Goal: Task Accomplishment & Management: Manage account settings

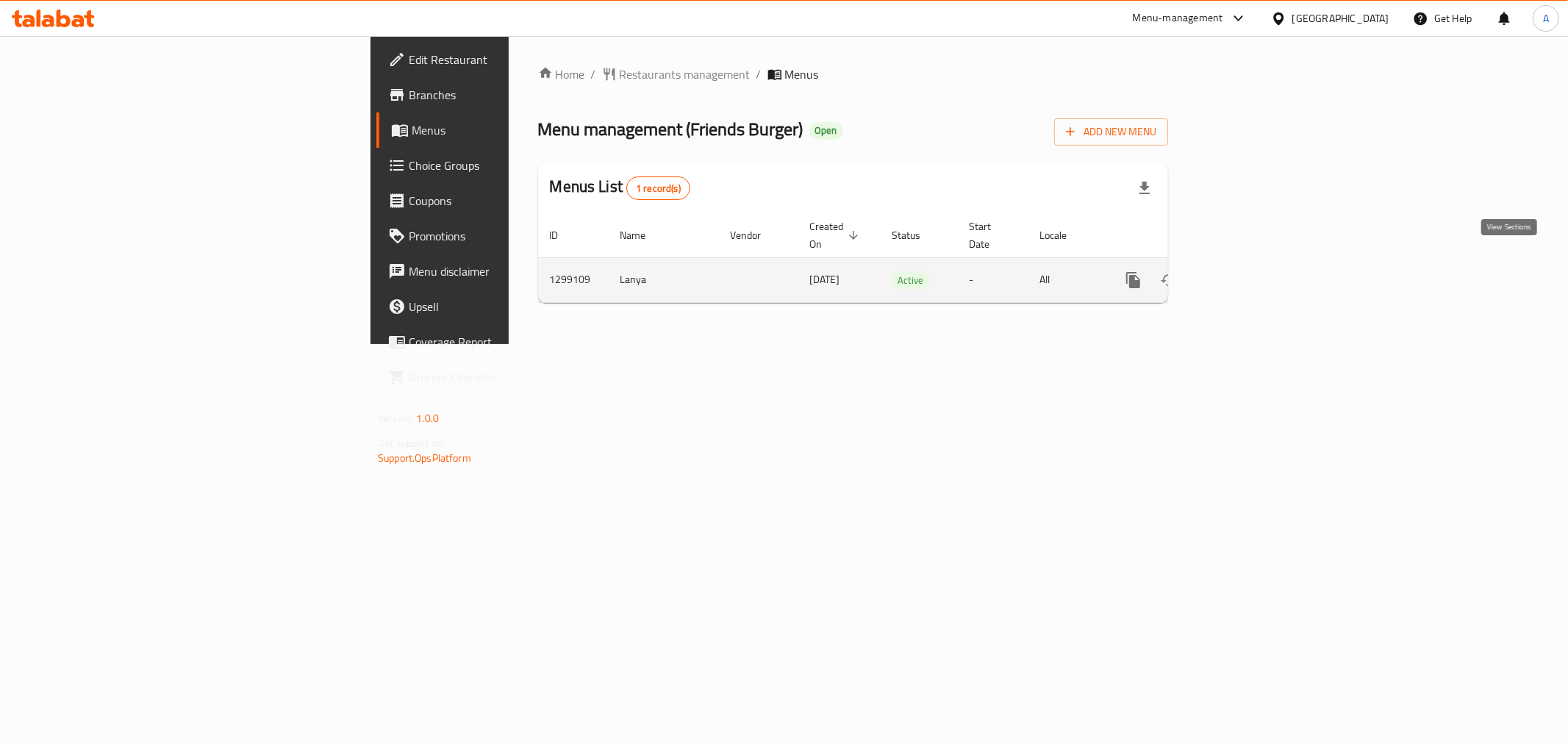
click at [1249, 271] on icon "enhanced table" at bounding box center [1239, 279] width 17 height 17
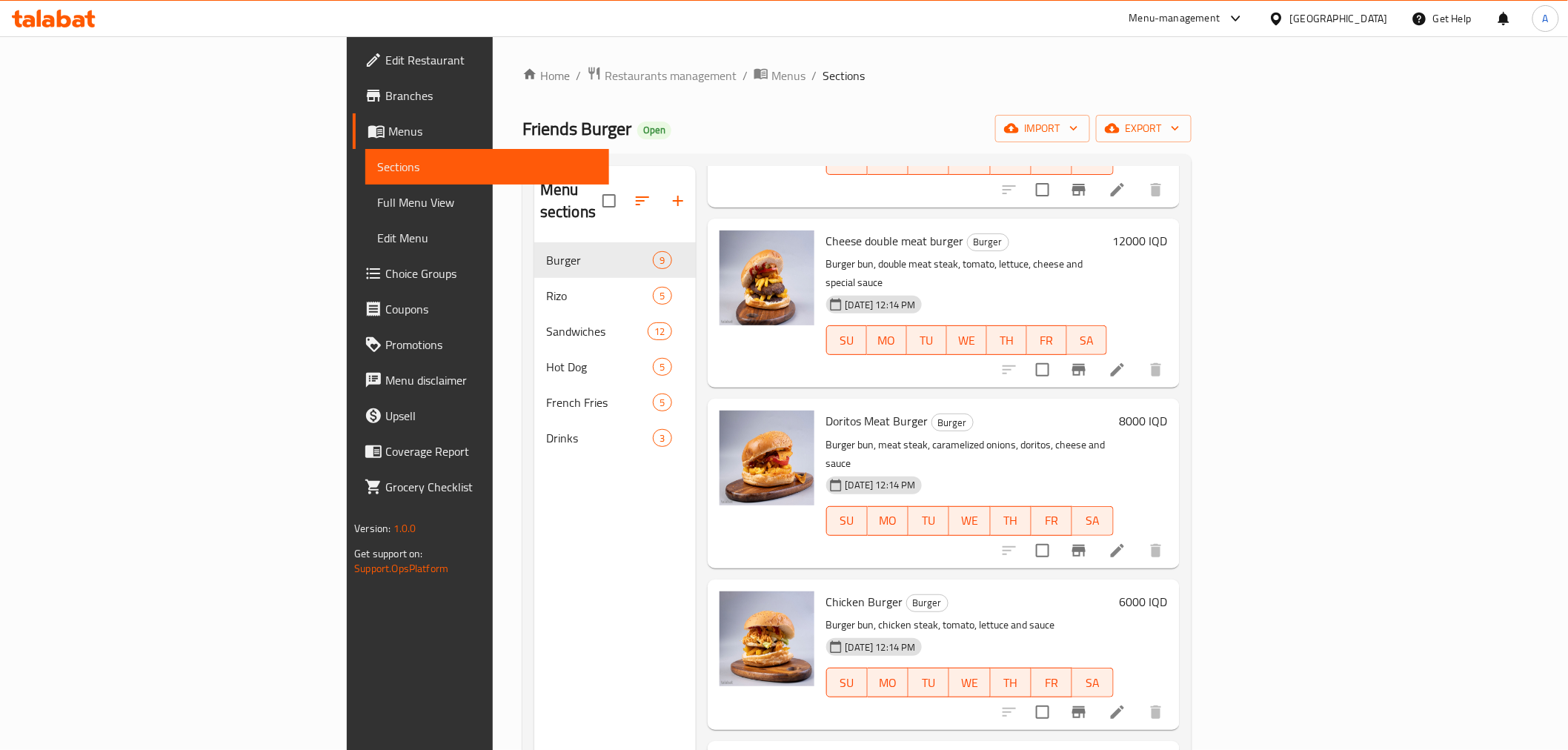
scroll to position [743, 0]
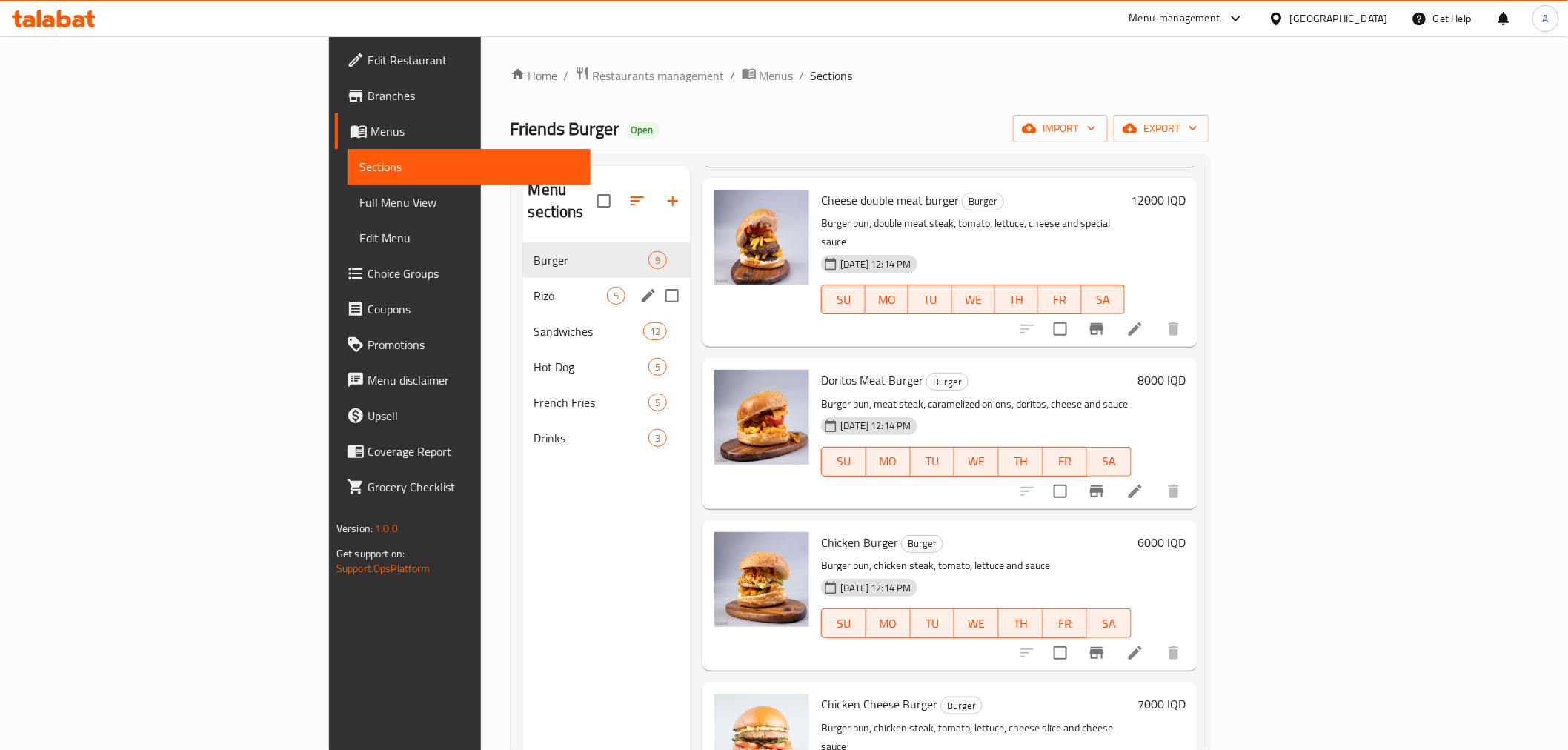
click at [522, 285] on div "[PERSON_NAME] 5" at bounding box center [606, 295] width 169 height 36
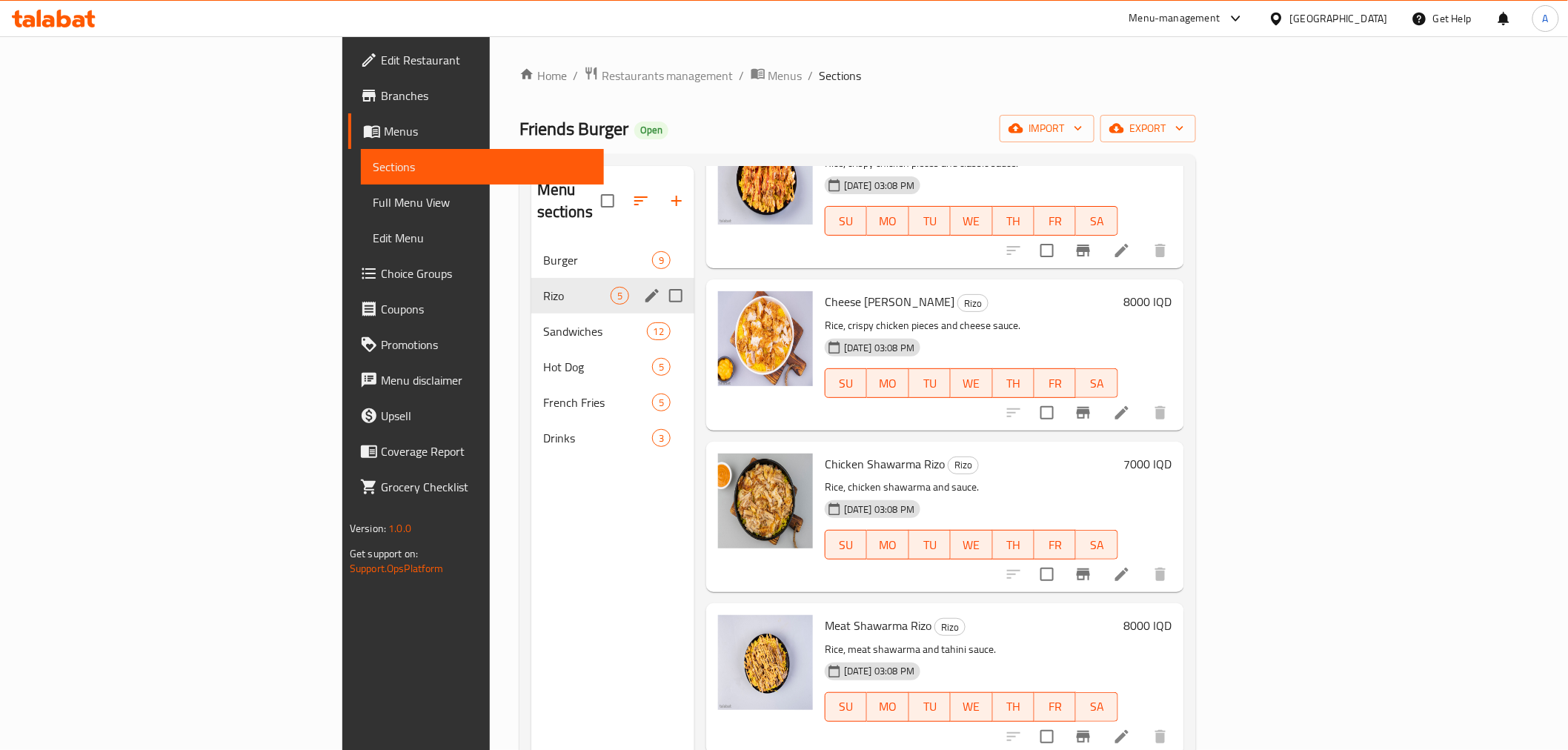
scroll to position [96, 0]
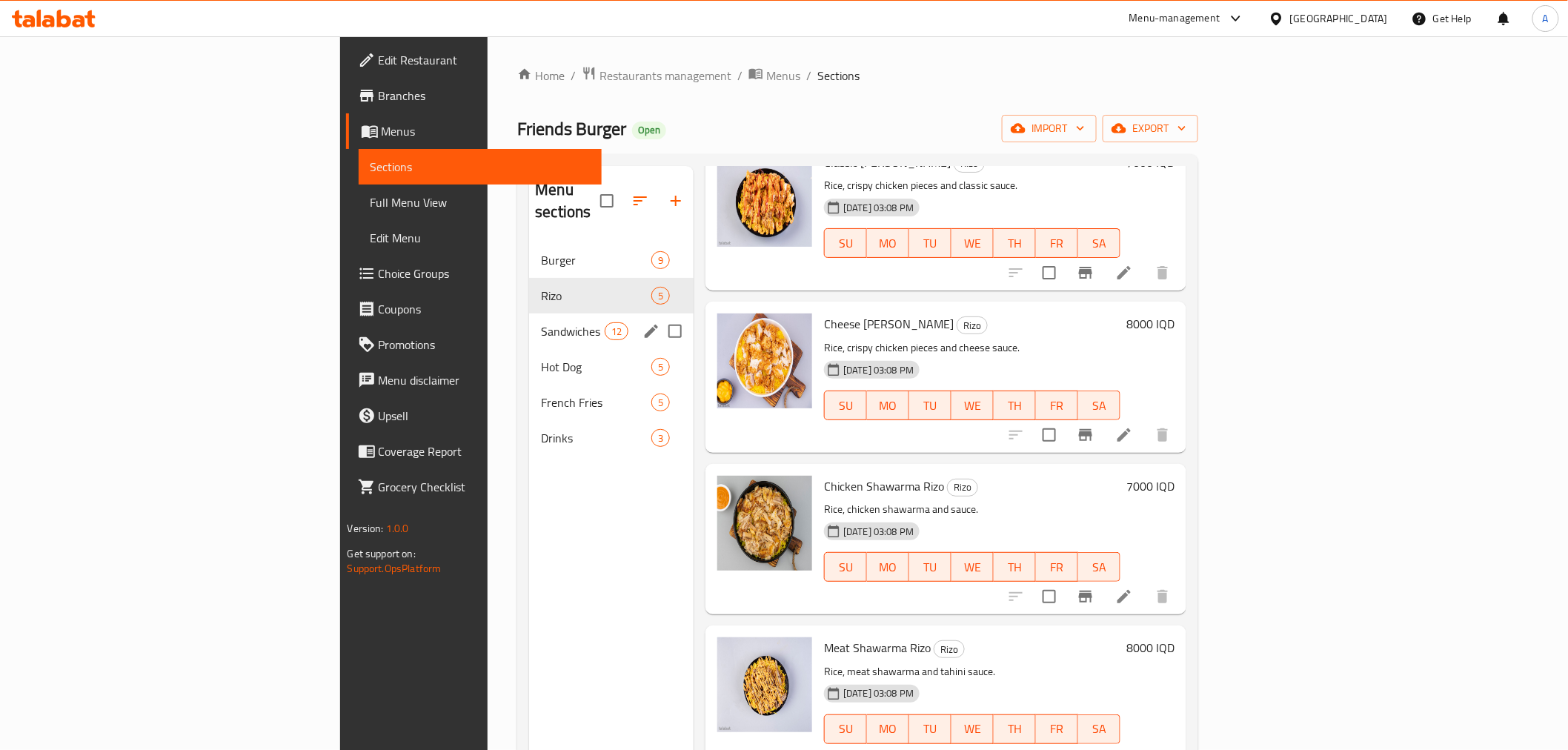
click at [529, 314] on div "Sandwiches 12" at bounding box center [612, 331] width 165 height 36
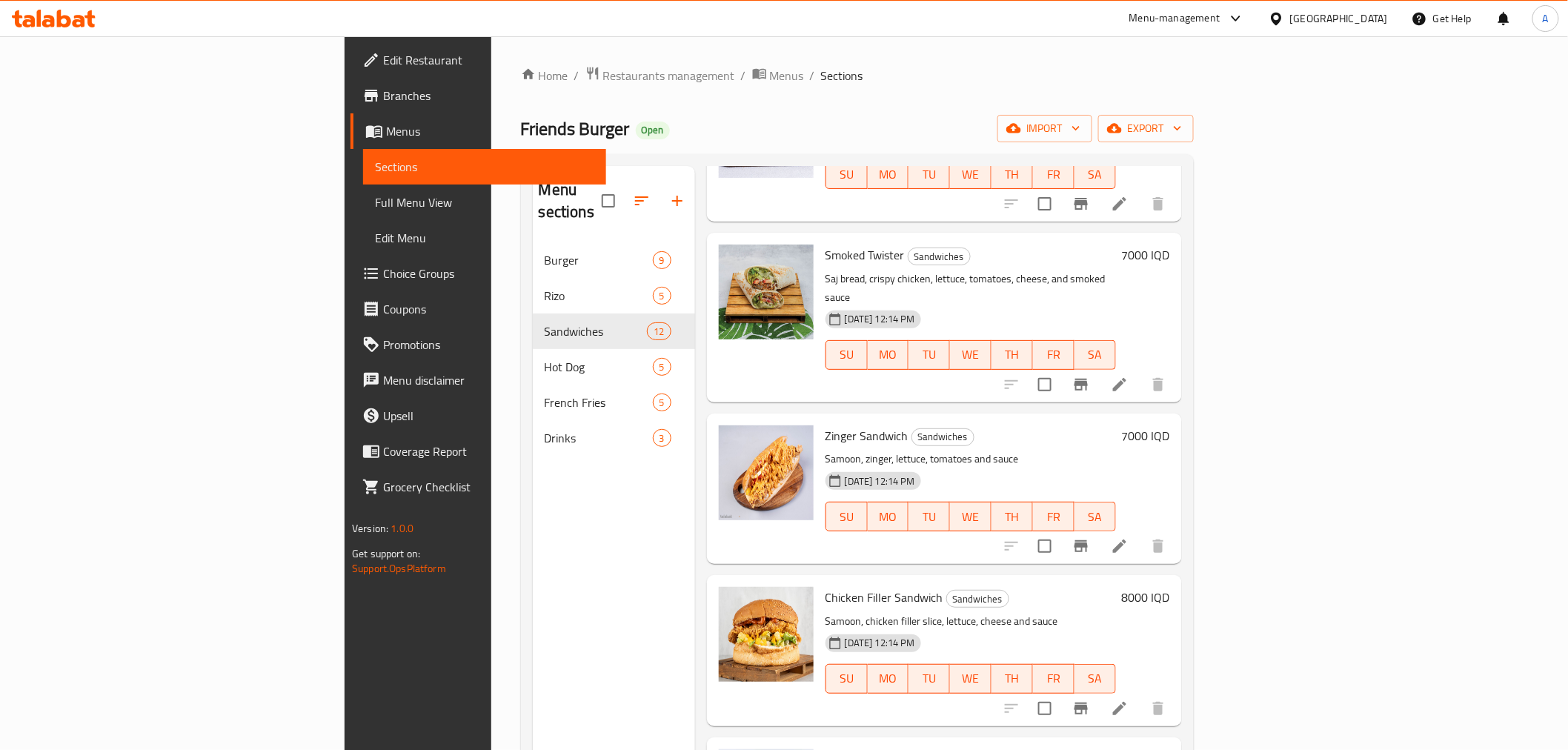
scroll to position [208, 0]
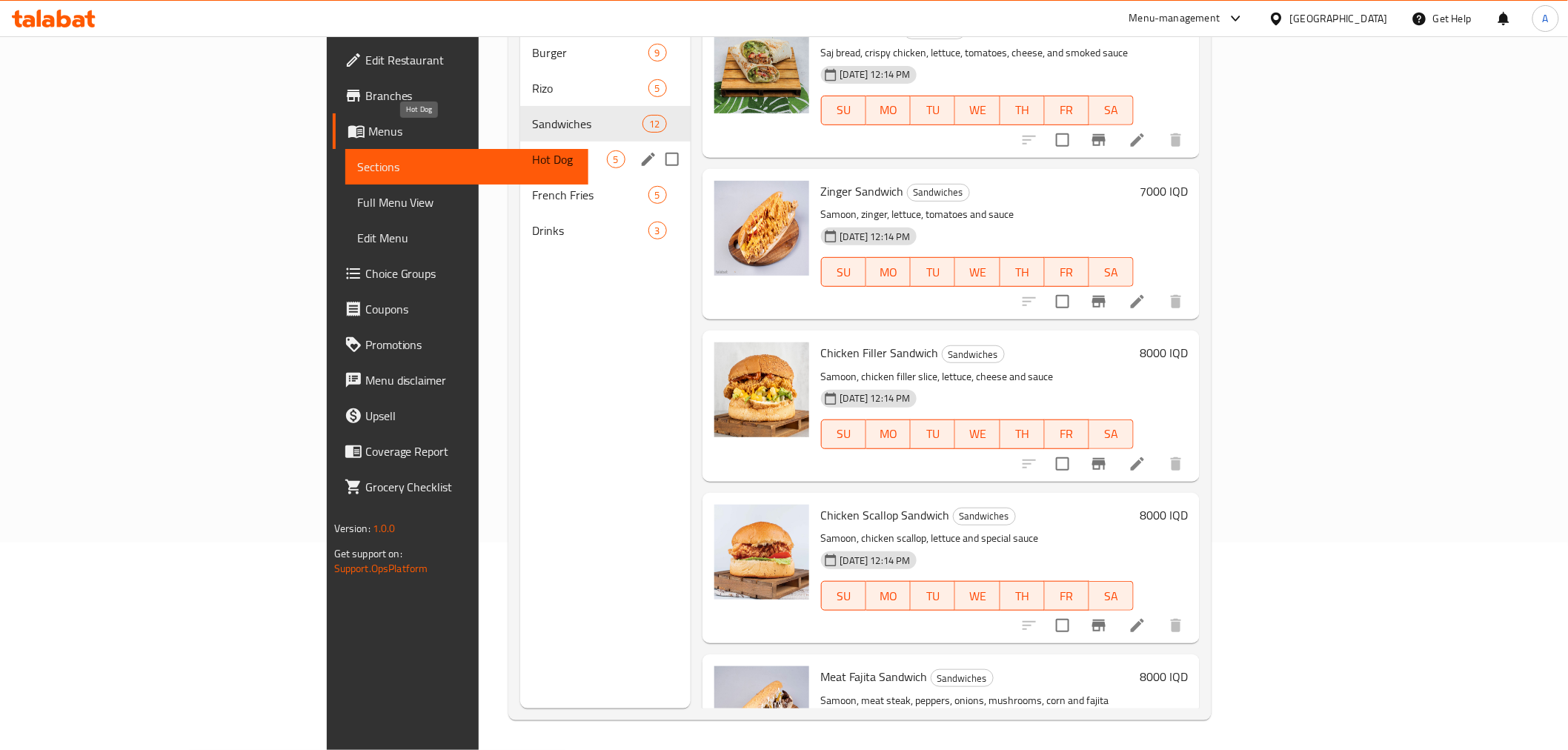
click at [532, 150] on span "Hot Dog" at bounding box center [569, 159] width 74 height 18
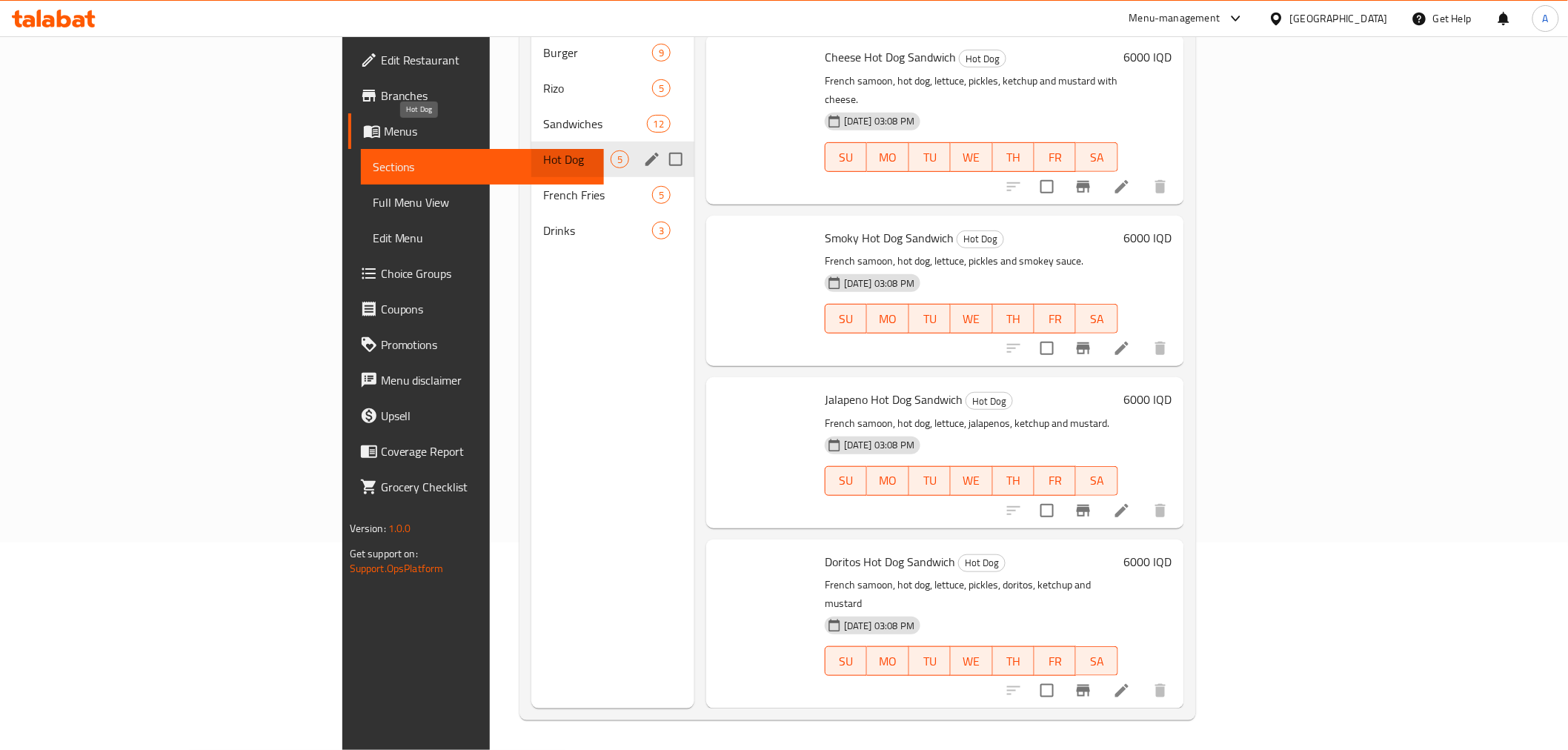
scroll to position [96, 0]
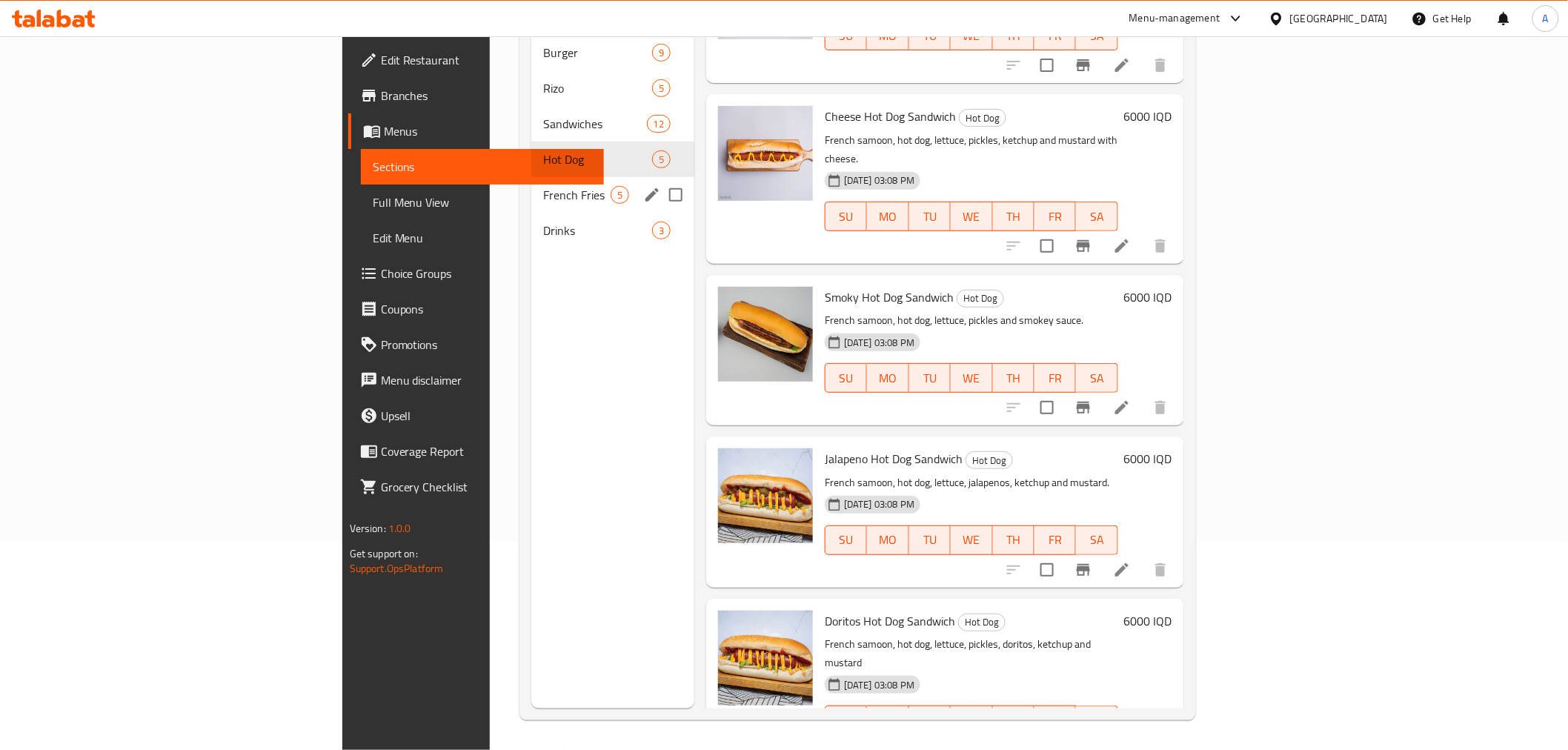
click at [532, 177] on div "French Fries 5" at bounding box center [613, 195] width 163 height 36
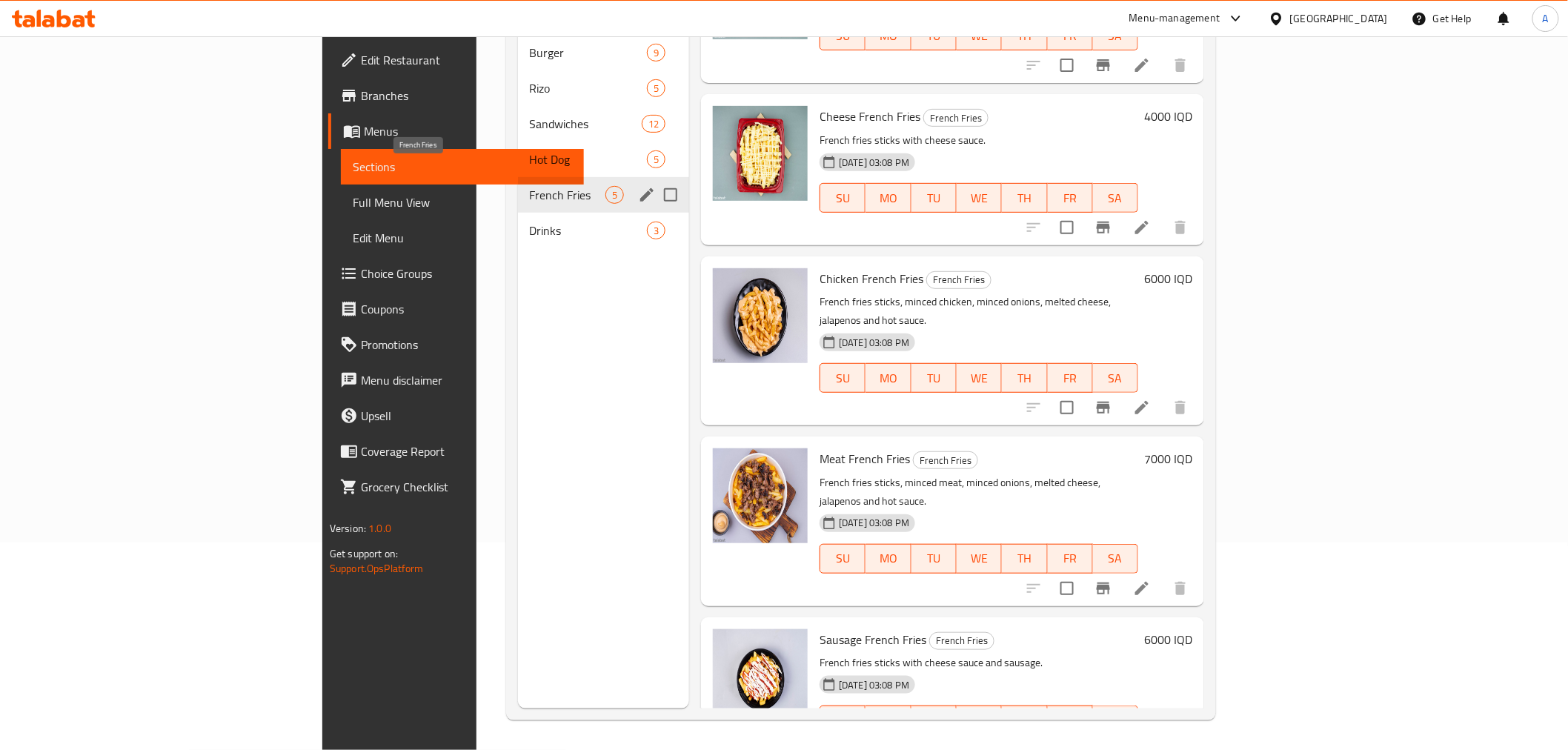
click at [530, 186] on span "French Fries" at bounding box center [567, 195] width 76 height 18
click at [530, 221] on span "Drinks" at bounding box center [567, 230] width 76 height 18
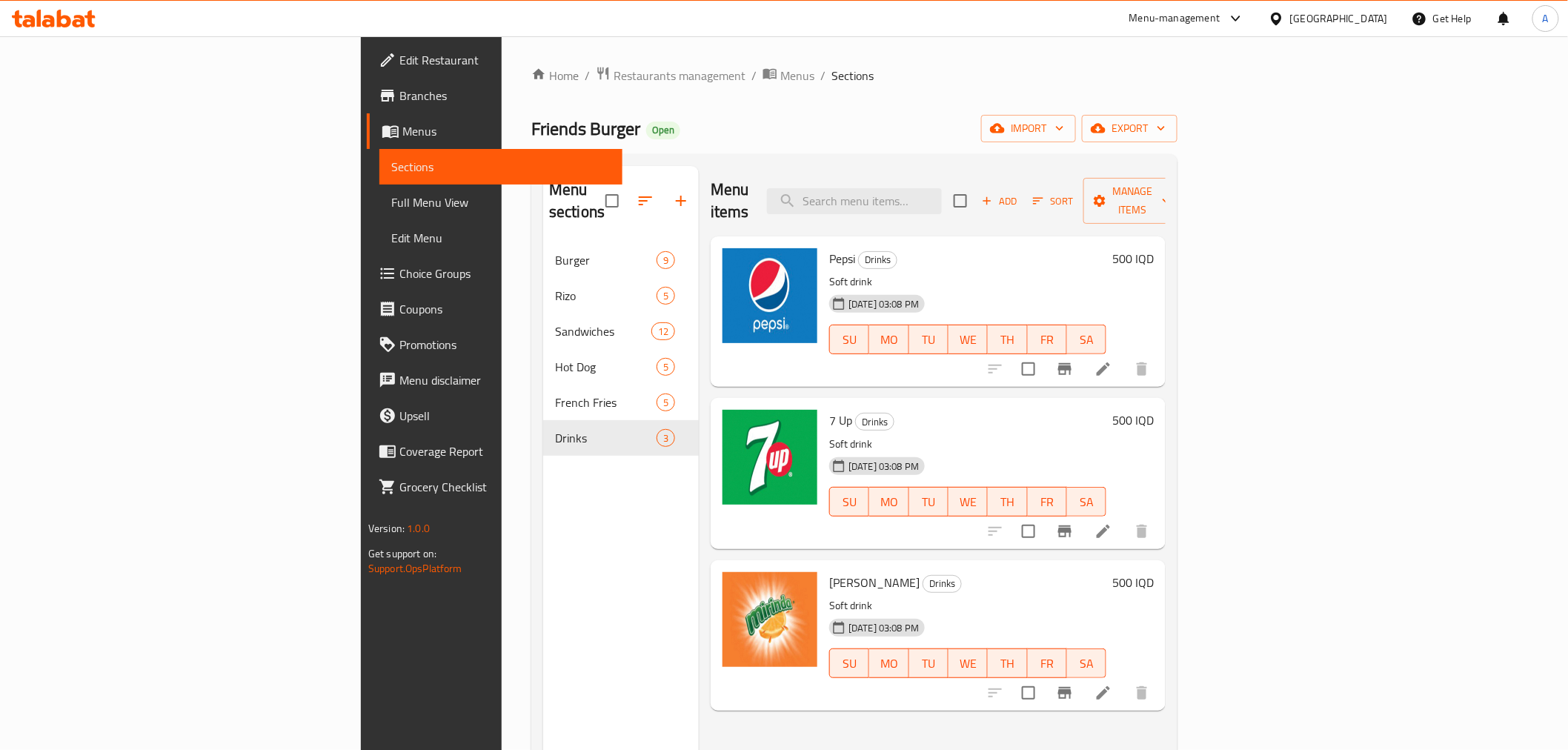
click at [543, 237] on nav "Burger 9 [PERSON_NAME] 5 Sandwiches 12 Hot Dog 5 French Fries 5 Drinks 3" at bounding box center [621, 349] width 156 height 225
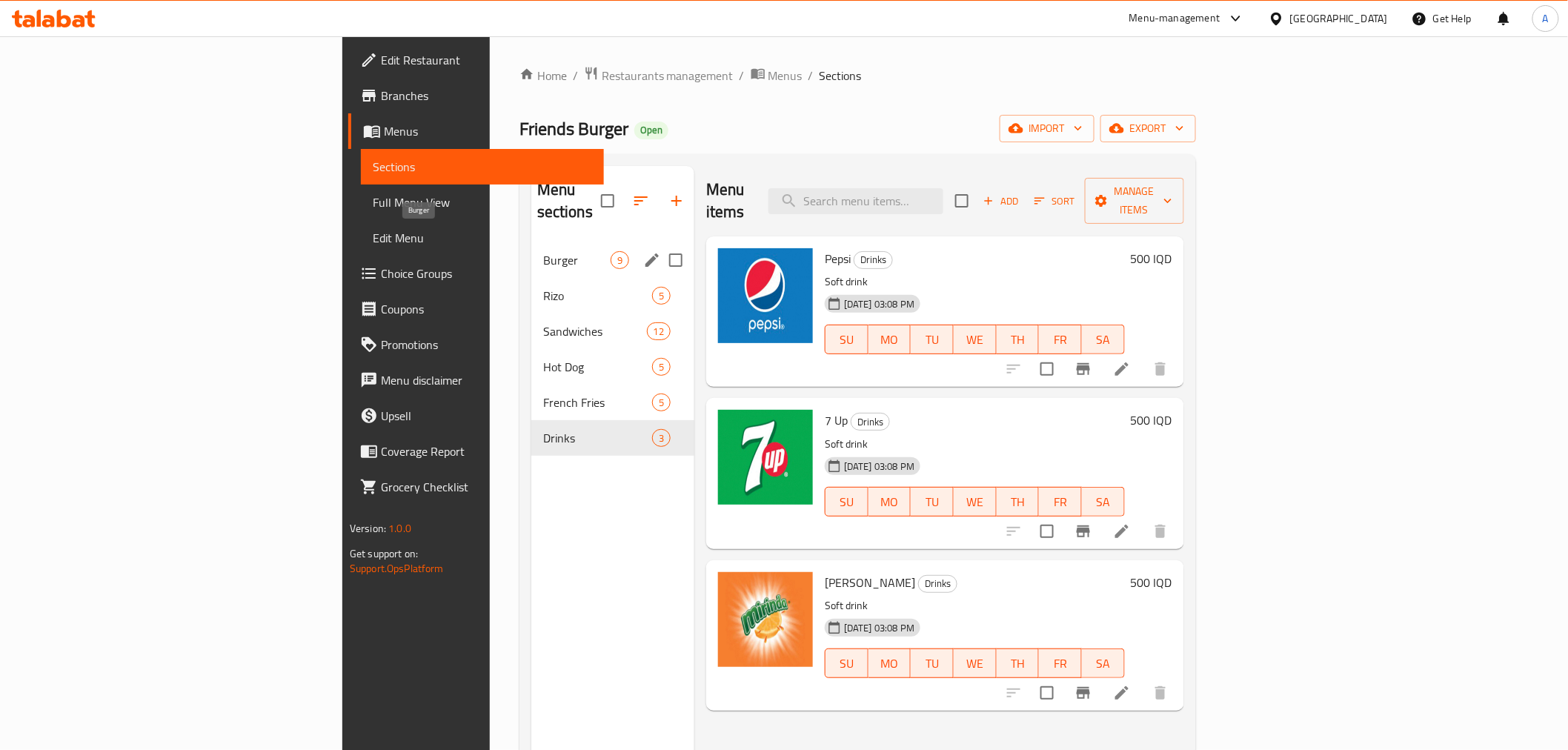
click at [543, 251] on span "Burger" at bounding box center [577, 259] width 67 height 18
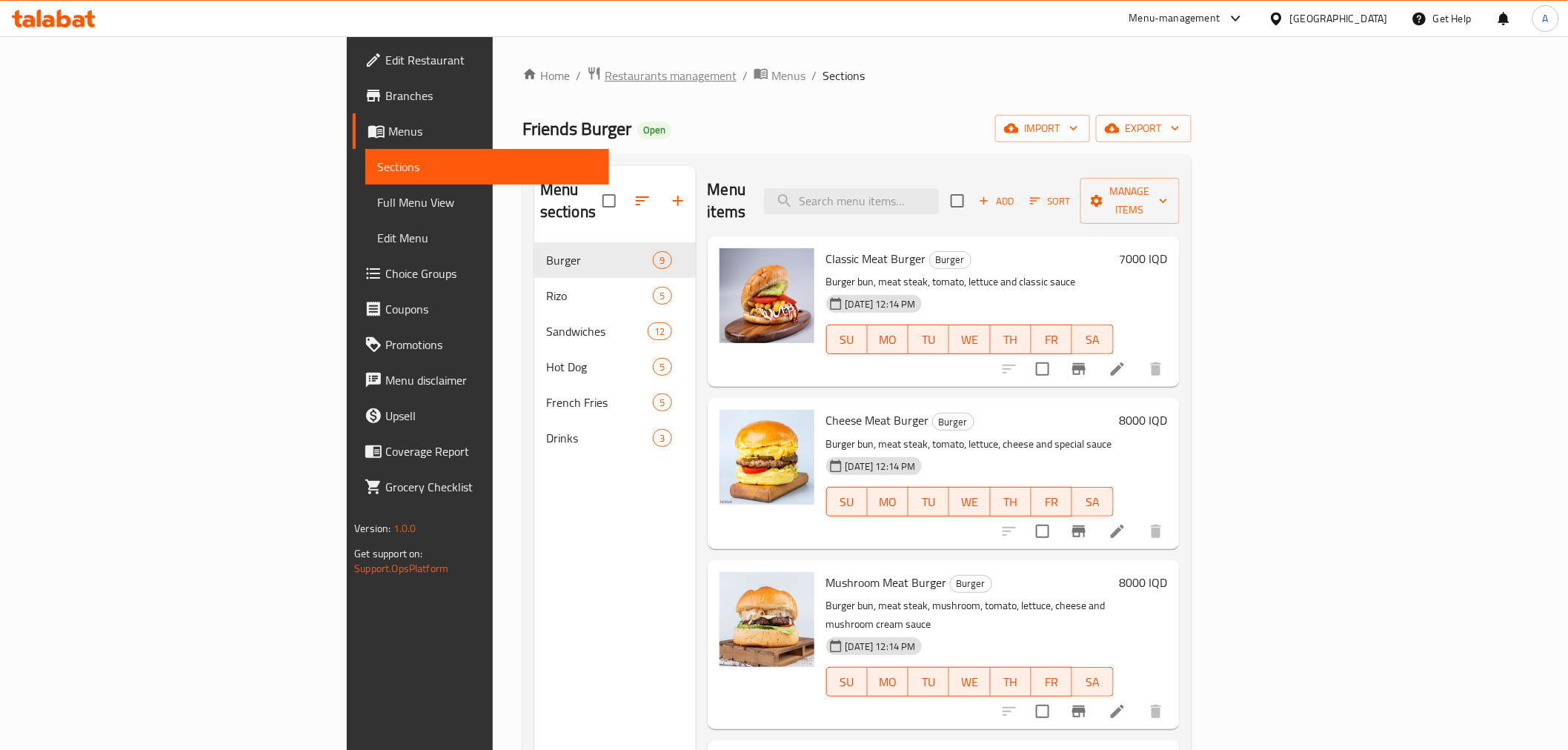
click at [605, 70] on span "Restaurants management" at bounding box center [670, 75] width 132 height 18
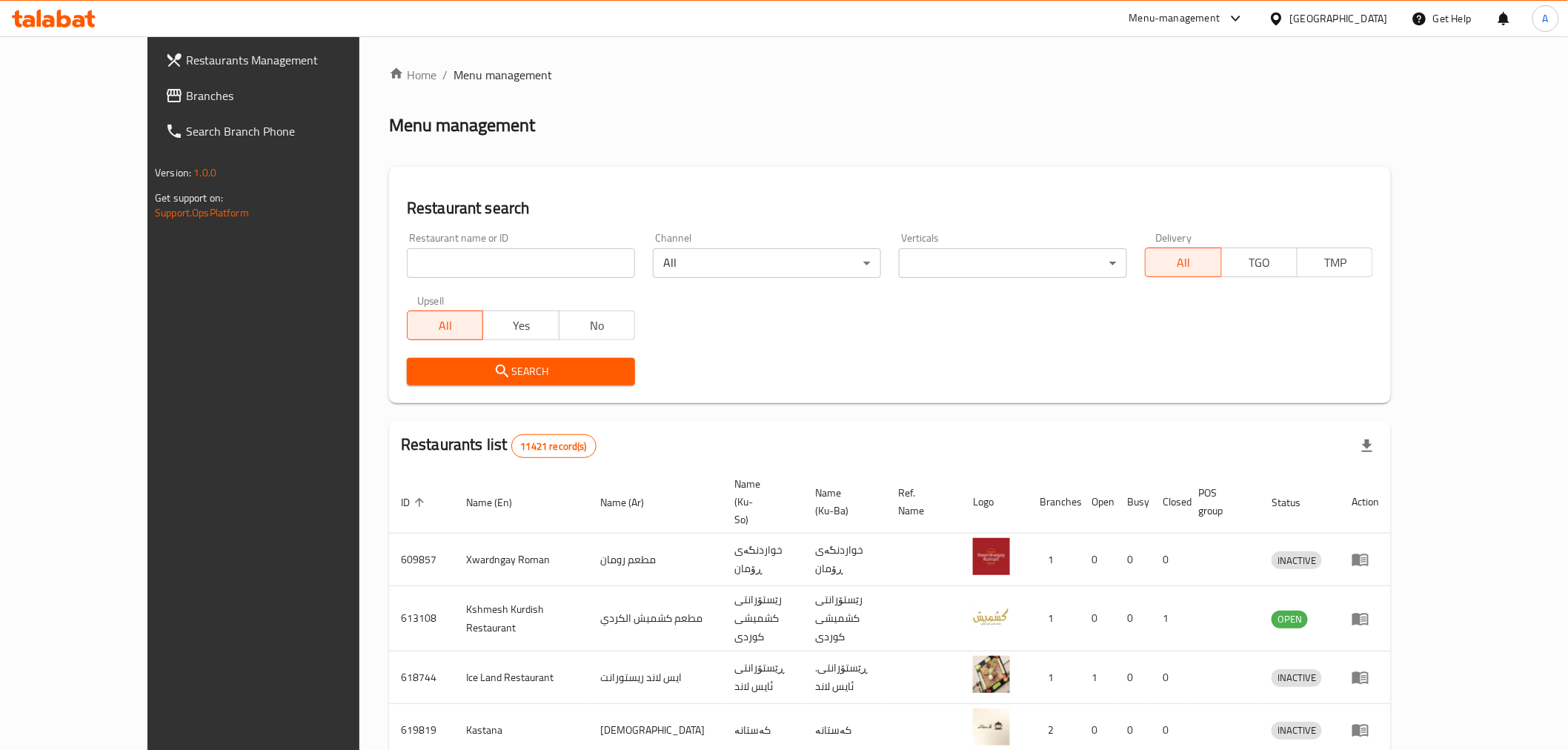
click at [423, 253] on div "Home / Menu management Menu management Restaurant search Restaurant name or ID …" at bounding box center [889, 594] width 1001 height 1057
click at [419, 257] on input "search" at bounding box center [520, 262] width 228 height 30
type input "ل"
type input "v"
click at [496, 366] on icon "submit" at bounding box center [502, 371] width 13 height 13
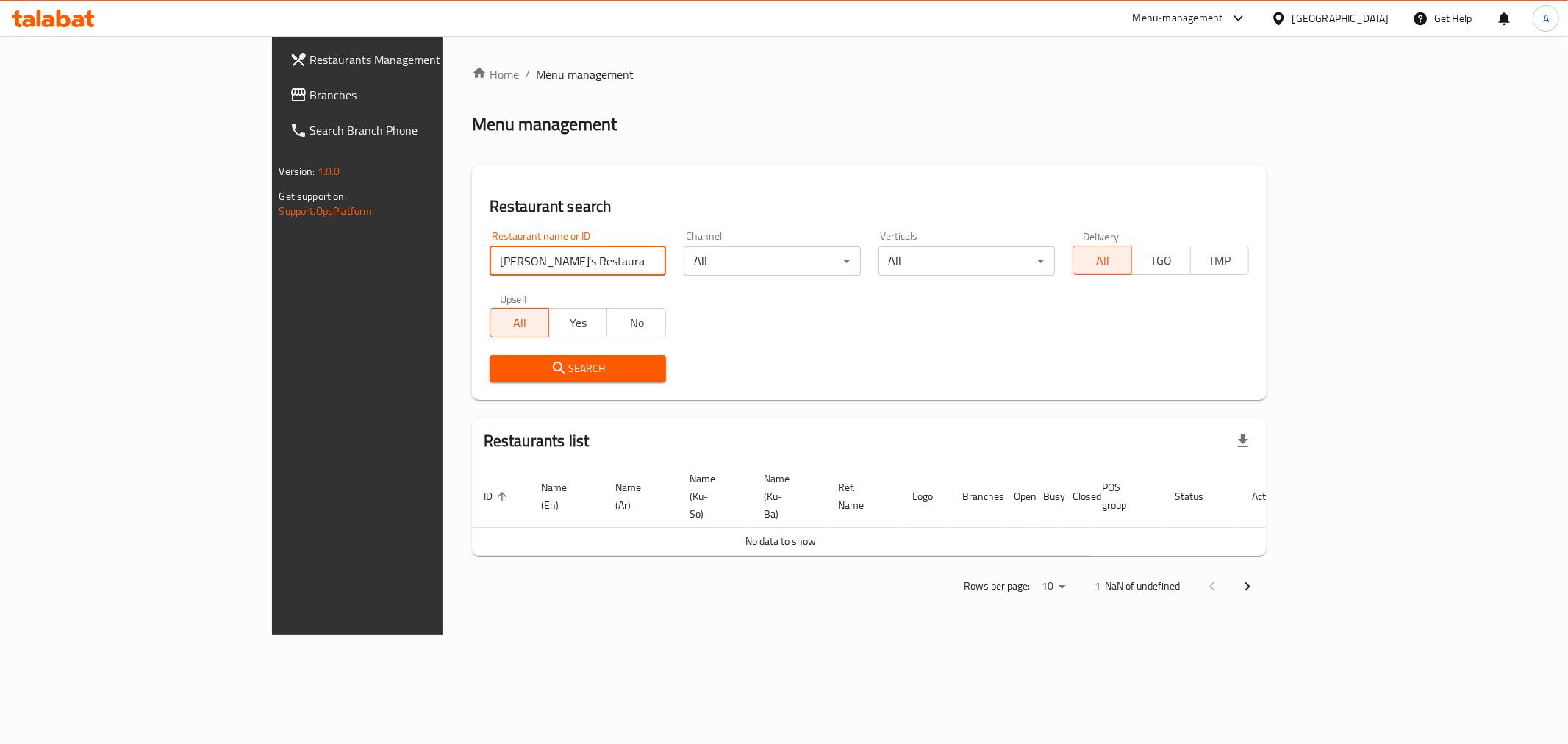
click at [490, 270] on input "[PERSON_NAME]'s Restaurant, [GEOGRAPHIC_DATA]" at bounding box center [577, 260] width 176 height 30
click button "Search" at bounding box center [577, 369] width 176 height 27
type input "B"
click button "Search" at bounding box center [577, 369] width 176 height 27
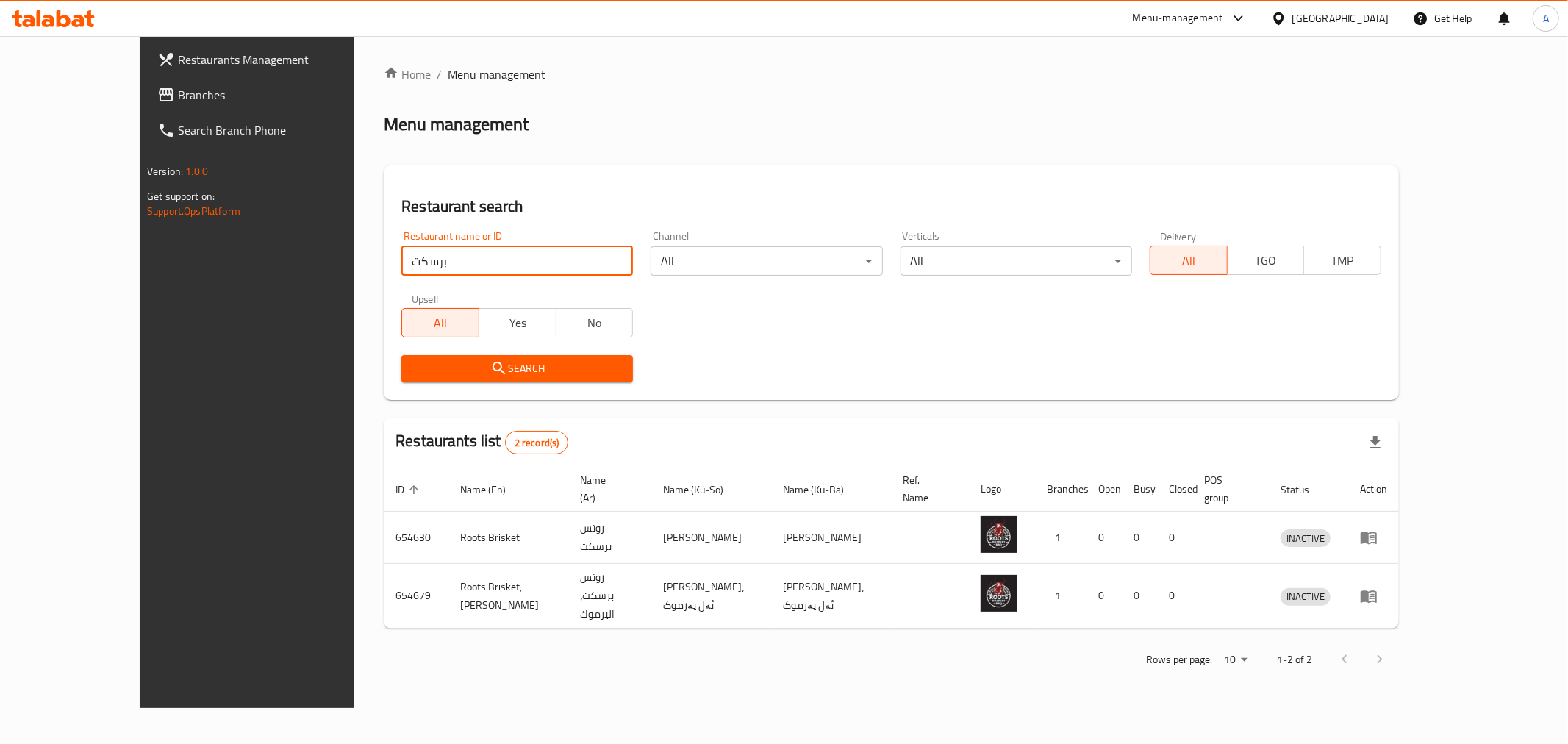
click at [401, 263] on input "برسكت" at bounding box center [517, 260] width 232 height 30
type input "بريسكت"
click button "Search" at bounding box center [517, 369] width 232 height 27
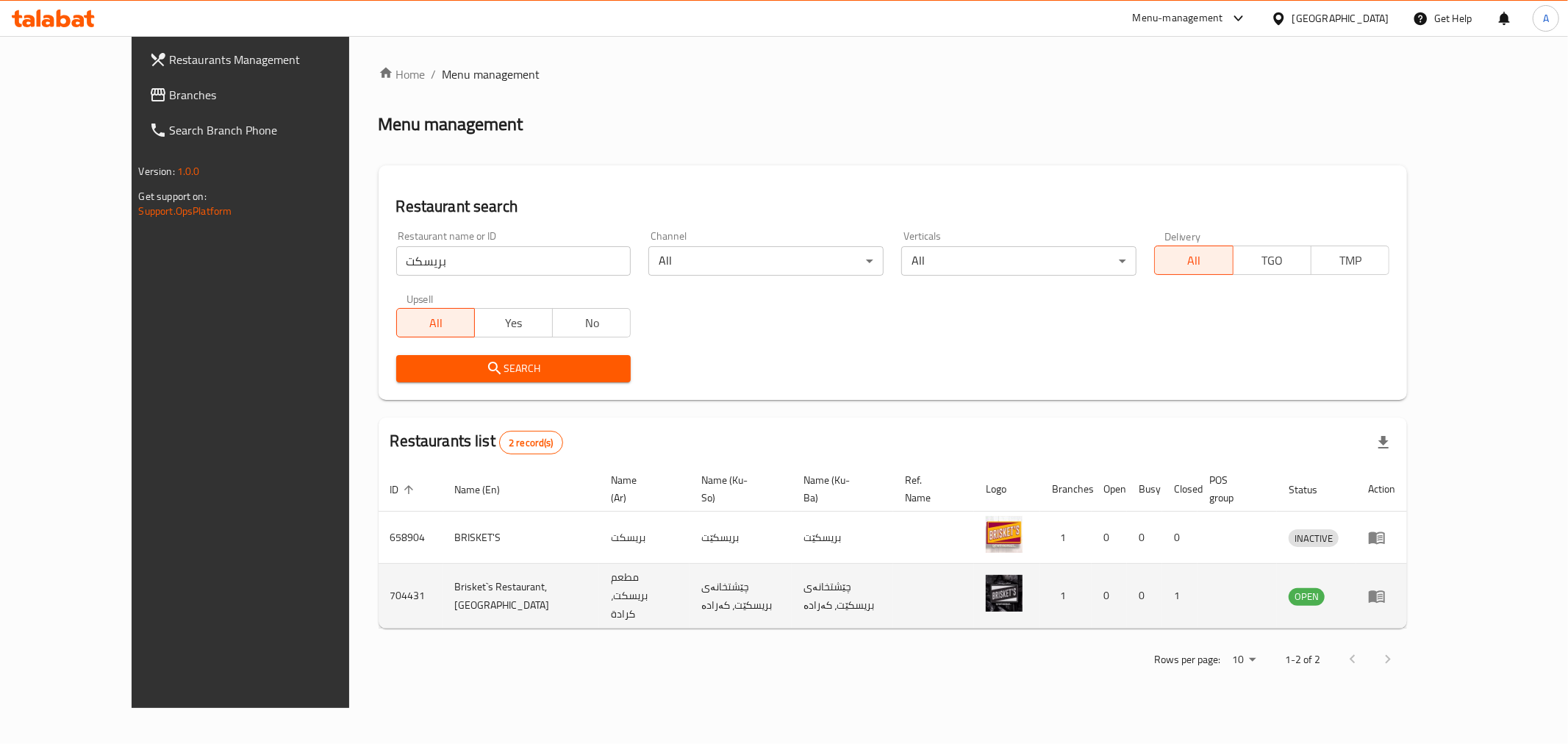
click at [1386, 587] on icon "enhanced table" at bounding box center [1377, 596] width 17 height 17
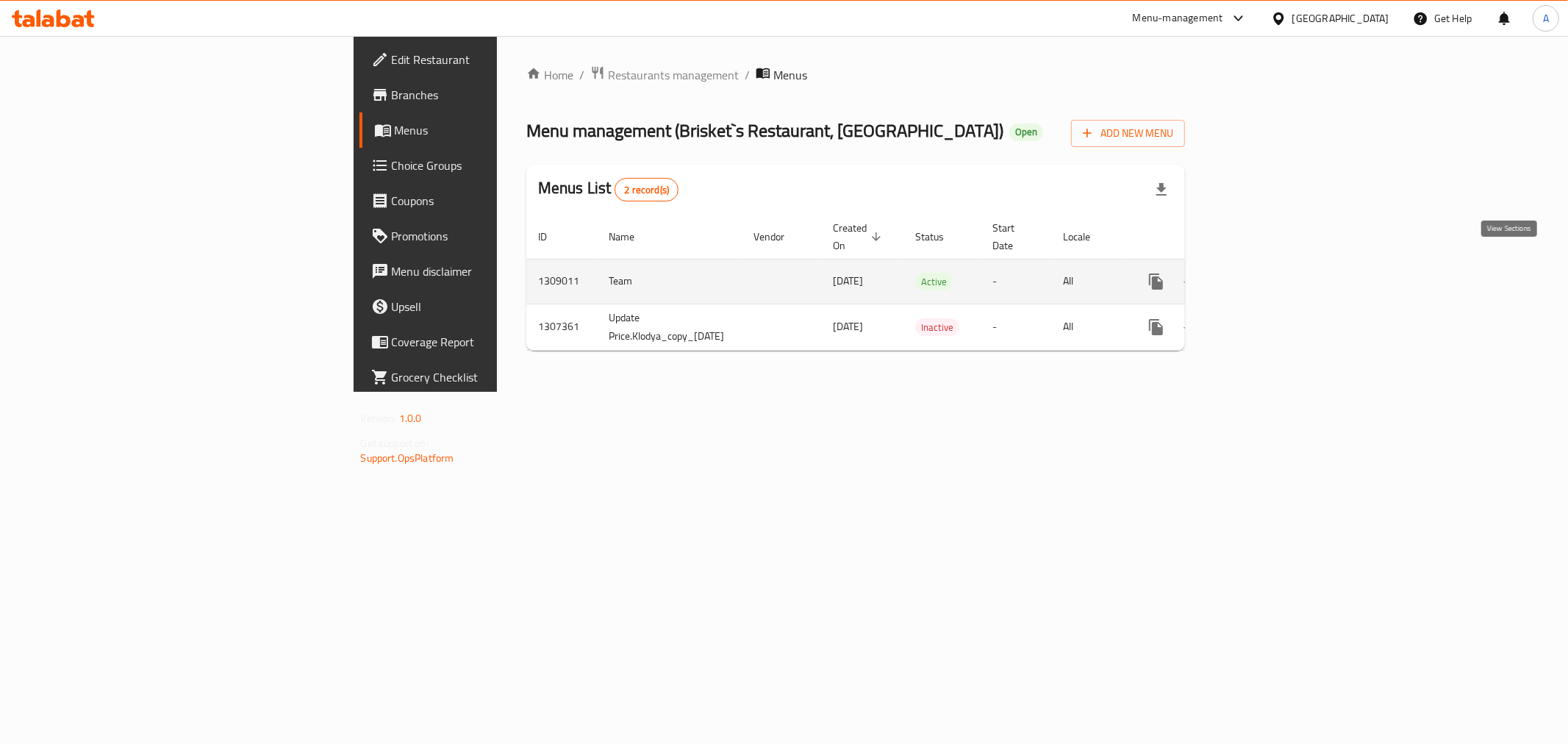
click at [1269, 275] on icon "enhanced table" at bounding box center [1262, 281] width 13 height 13
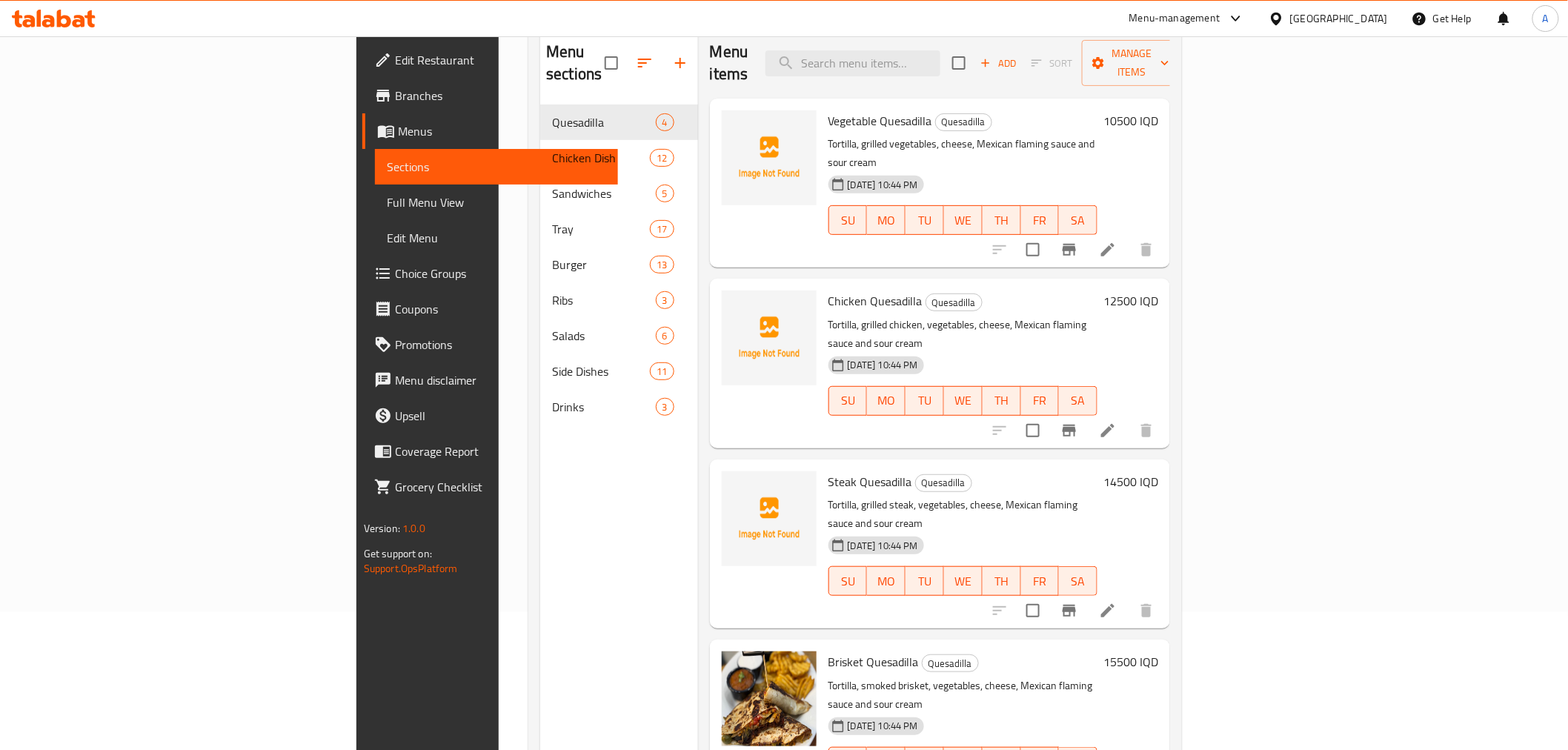
scroll to position [42, 0]
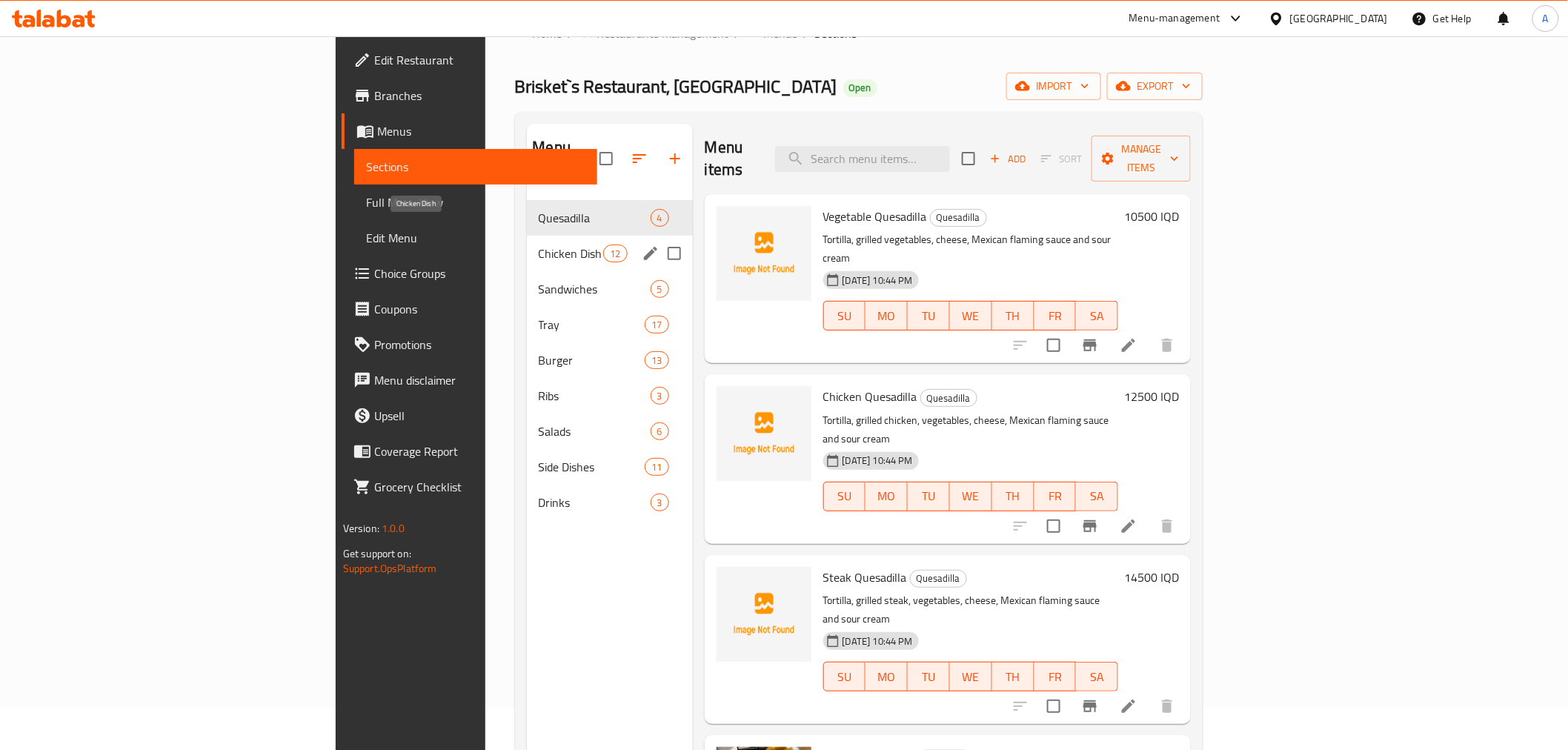
click at [538, 245] on span "Chicken Dish" at bounding box center [570, 253] width 65 height 18
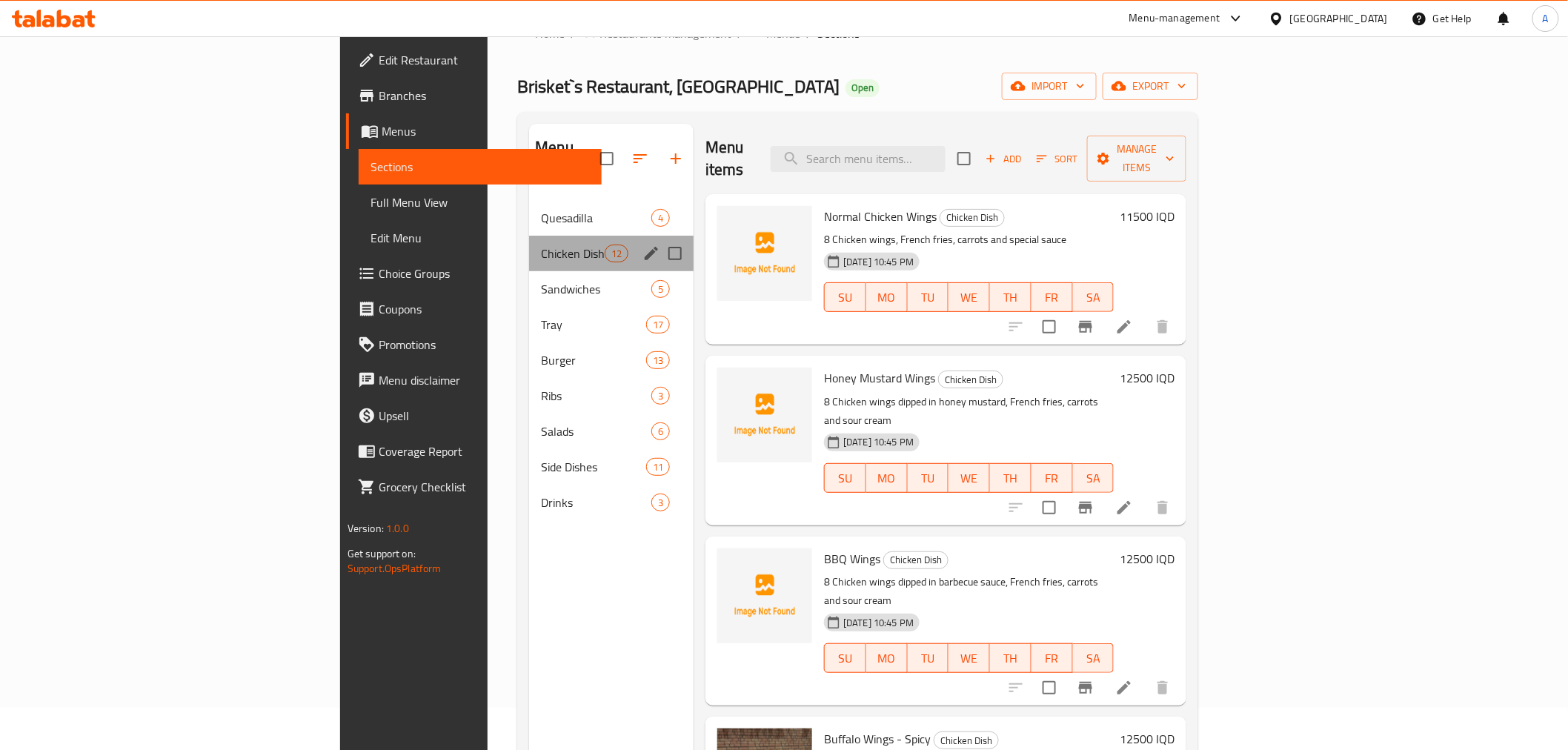
click at [529, 246] on div "Chicken Dish 12" at bounding box center [612, 253] width 165 height 36
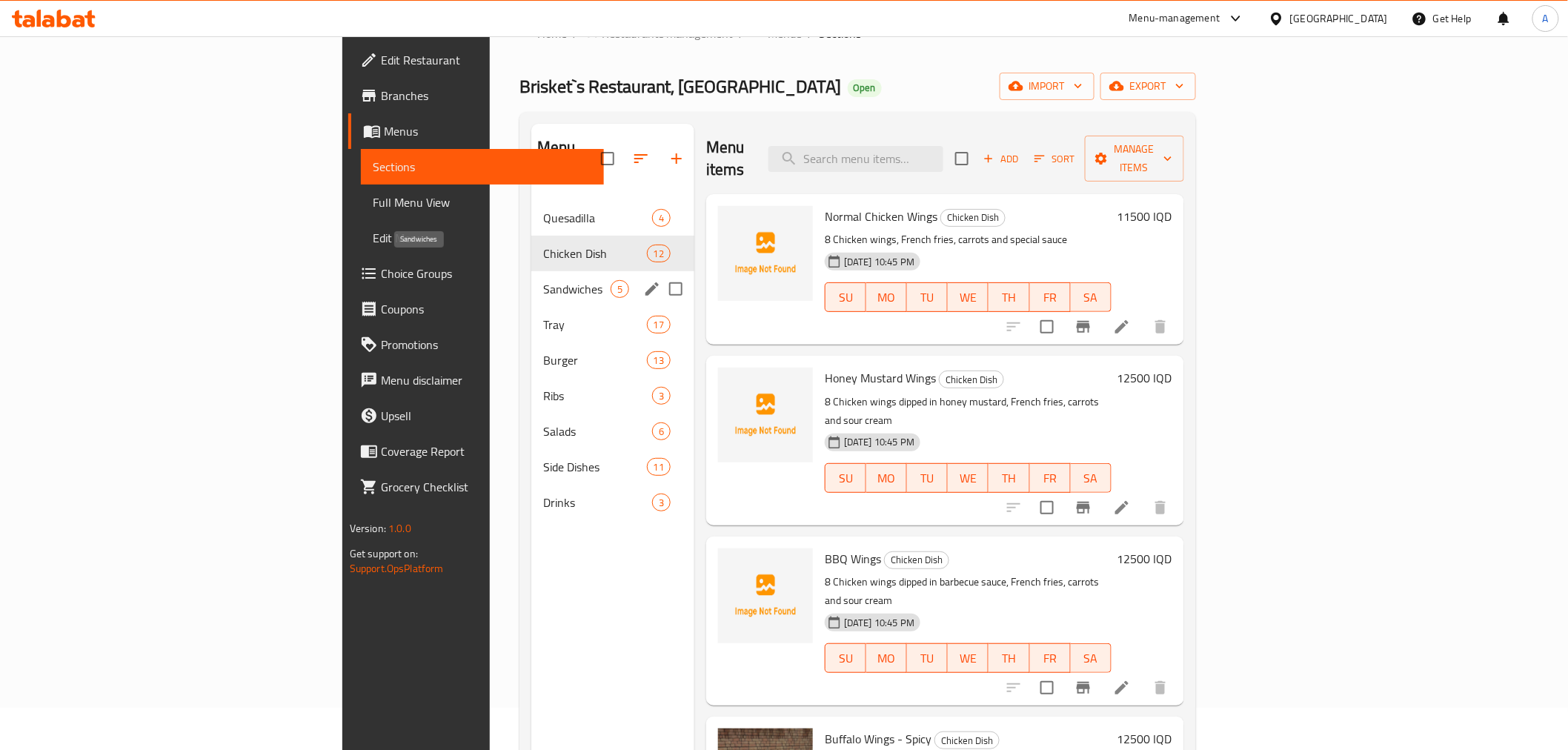
click at [543, 280] on span "Sandwiches" at bounding box center [577, 288] width 67 height 18
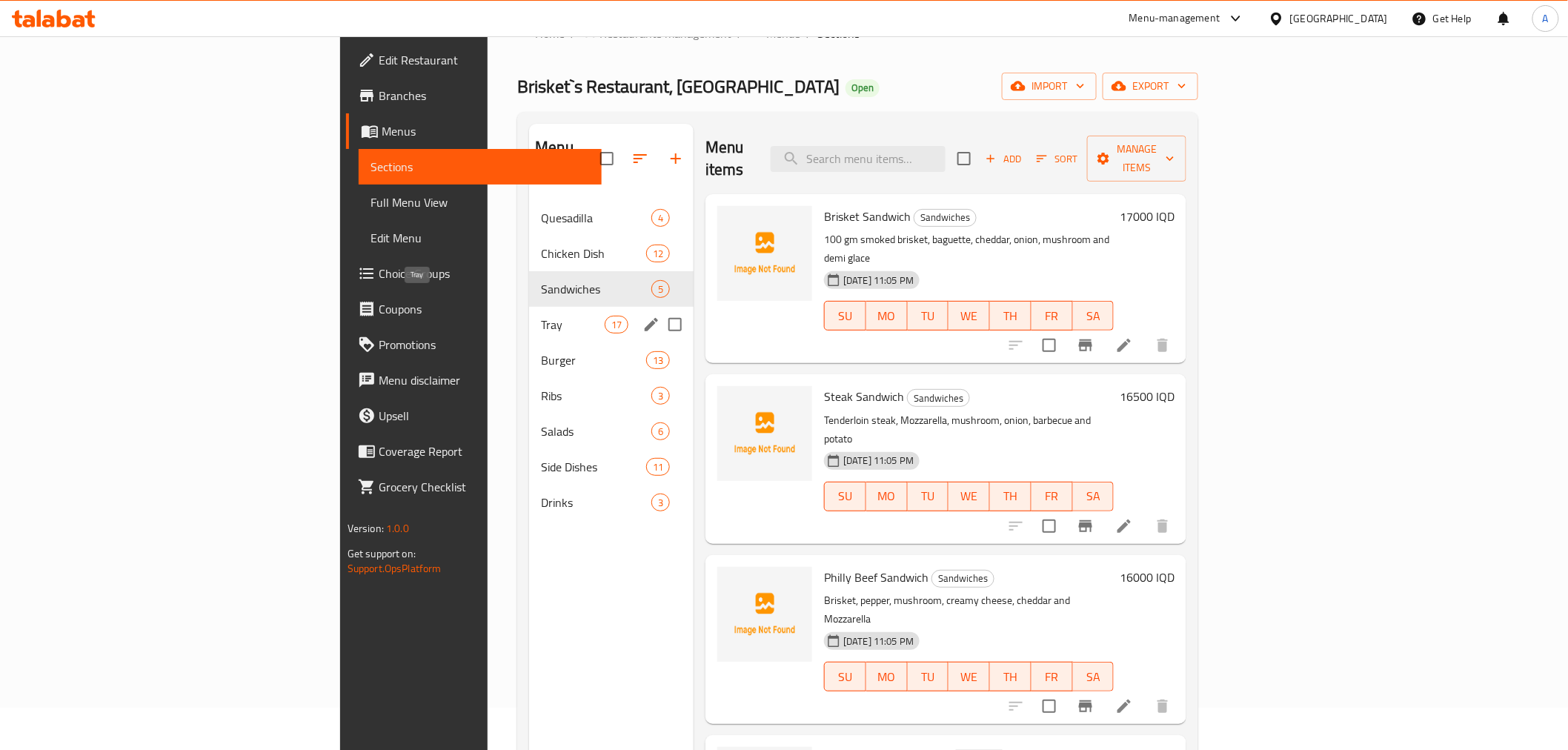
click at [541, 316] on span "Tray" at bounding box center [572, 324] width 63 height 18
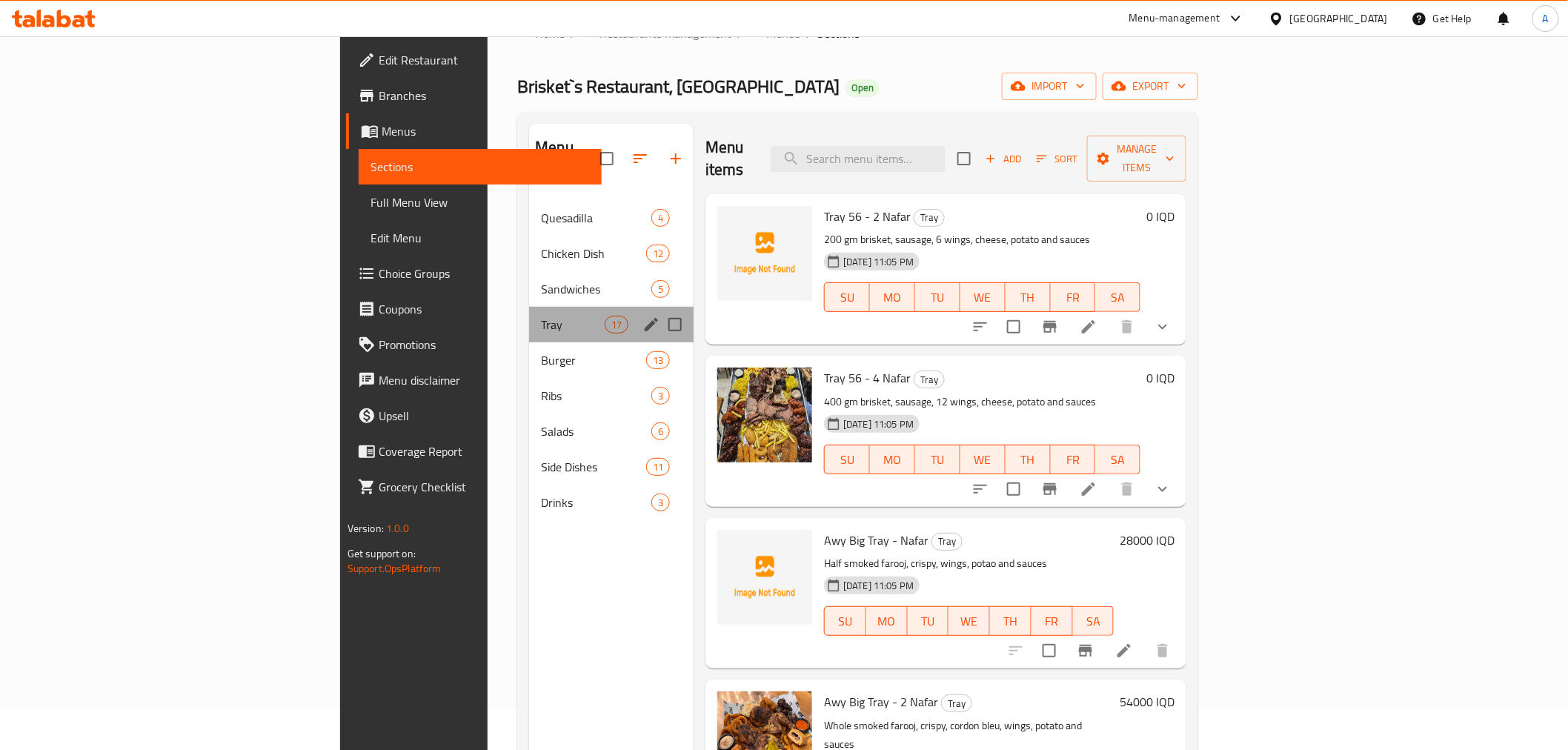
click at [529, 312] on div "Tray 17" at bounding box center [612, 324] width 165 height 36
click at [541, 351] on span "Burger" at bounding box center [572, 359] width 63 height 18
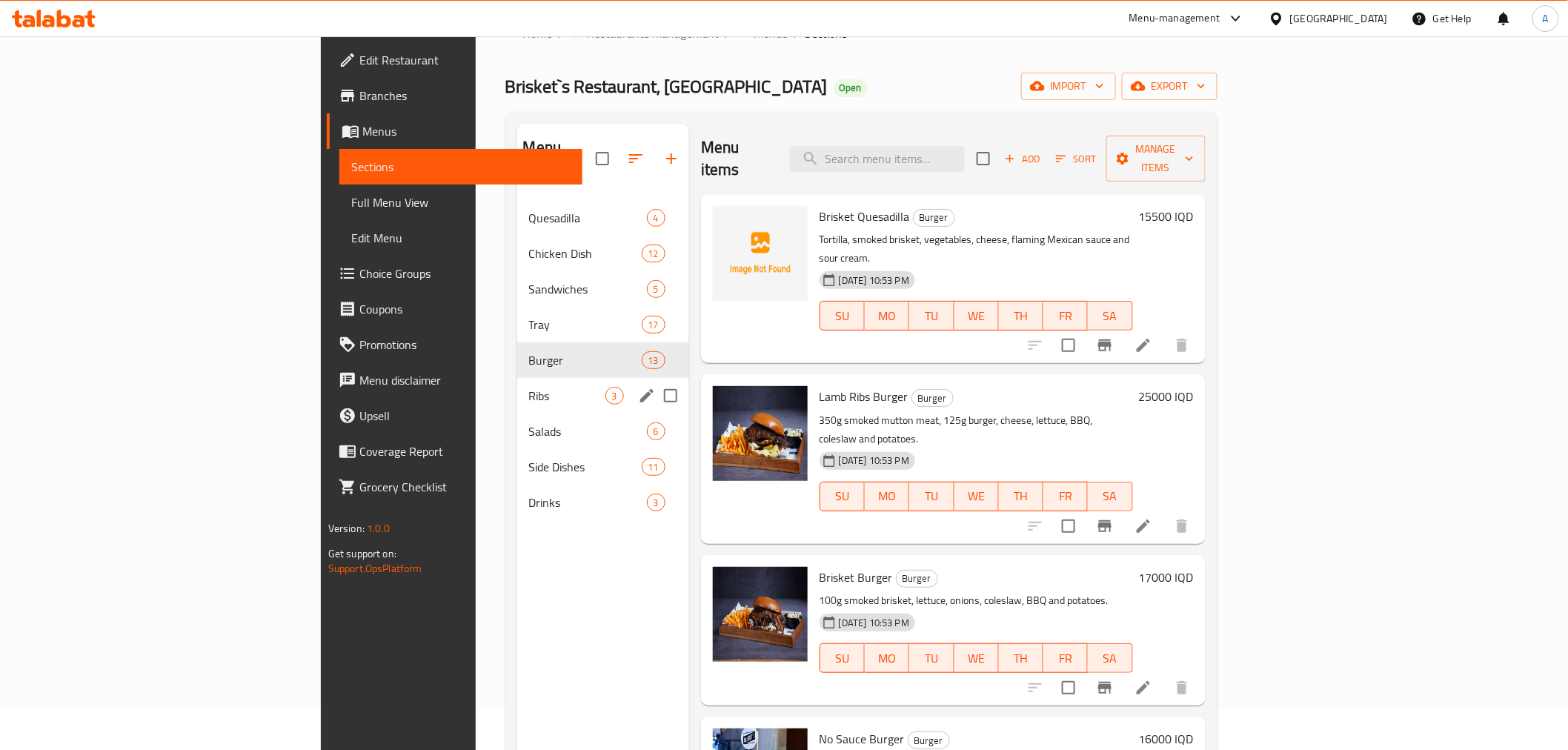
click at [529, 387] on span "Ribs" at bounding box center [567, 395] width 76 height 18
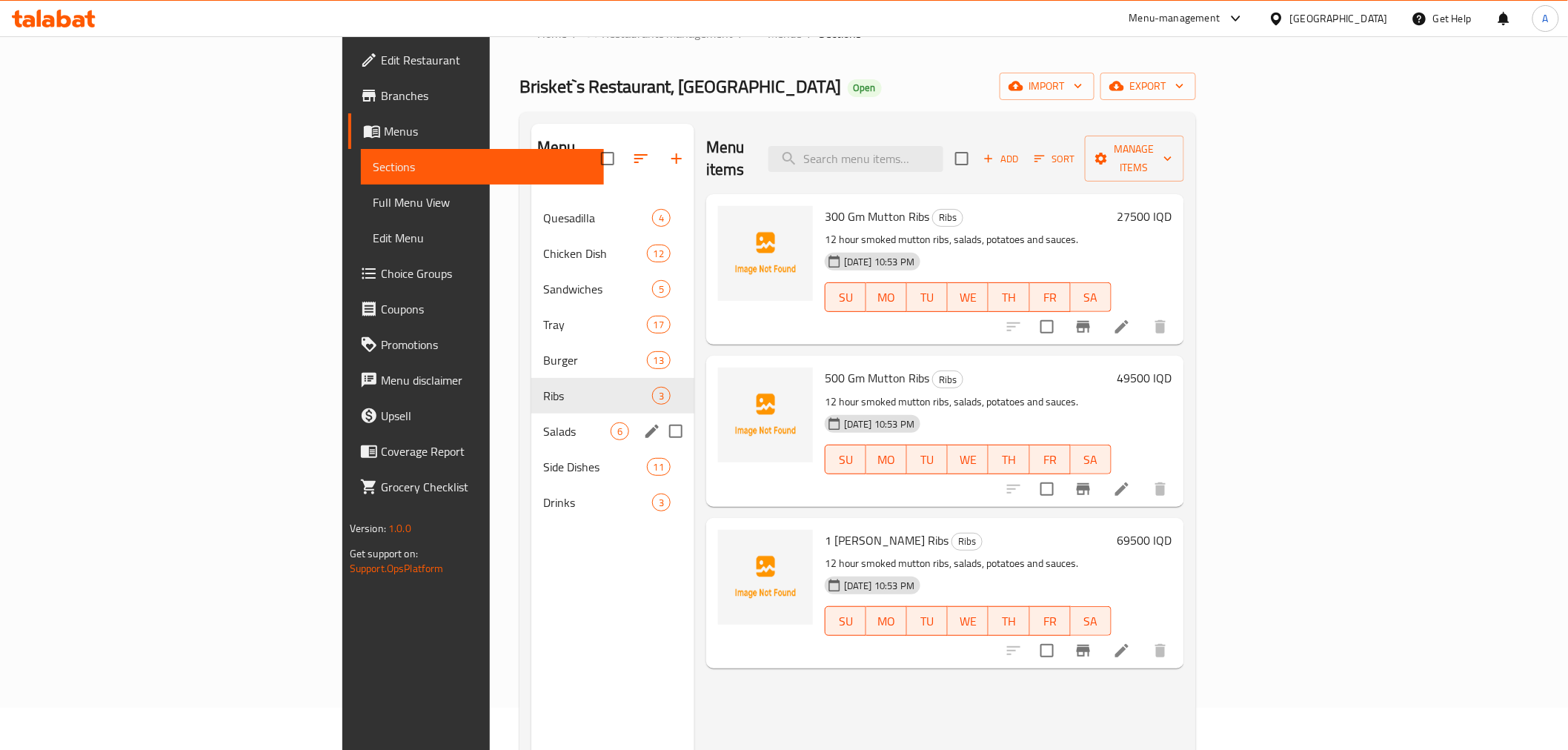
click at [532, 414] on div "Salads 6" at bounding box center [613, 431] width 163 height 36
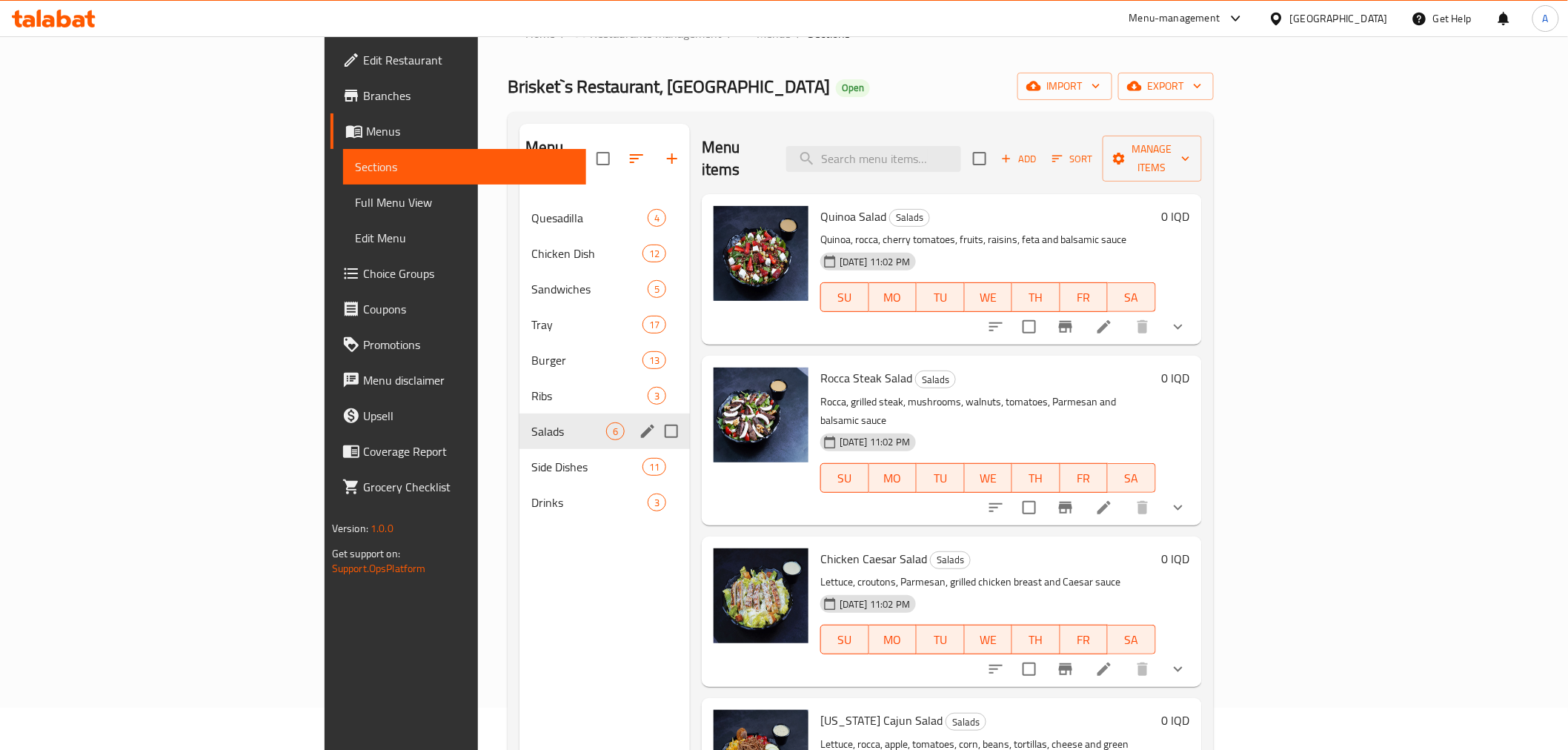
click at [519, 420] on div "Salads 6" at bounding box center [604, 431] width 170 height 36
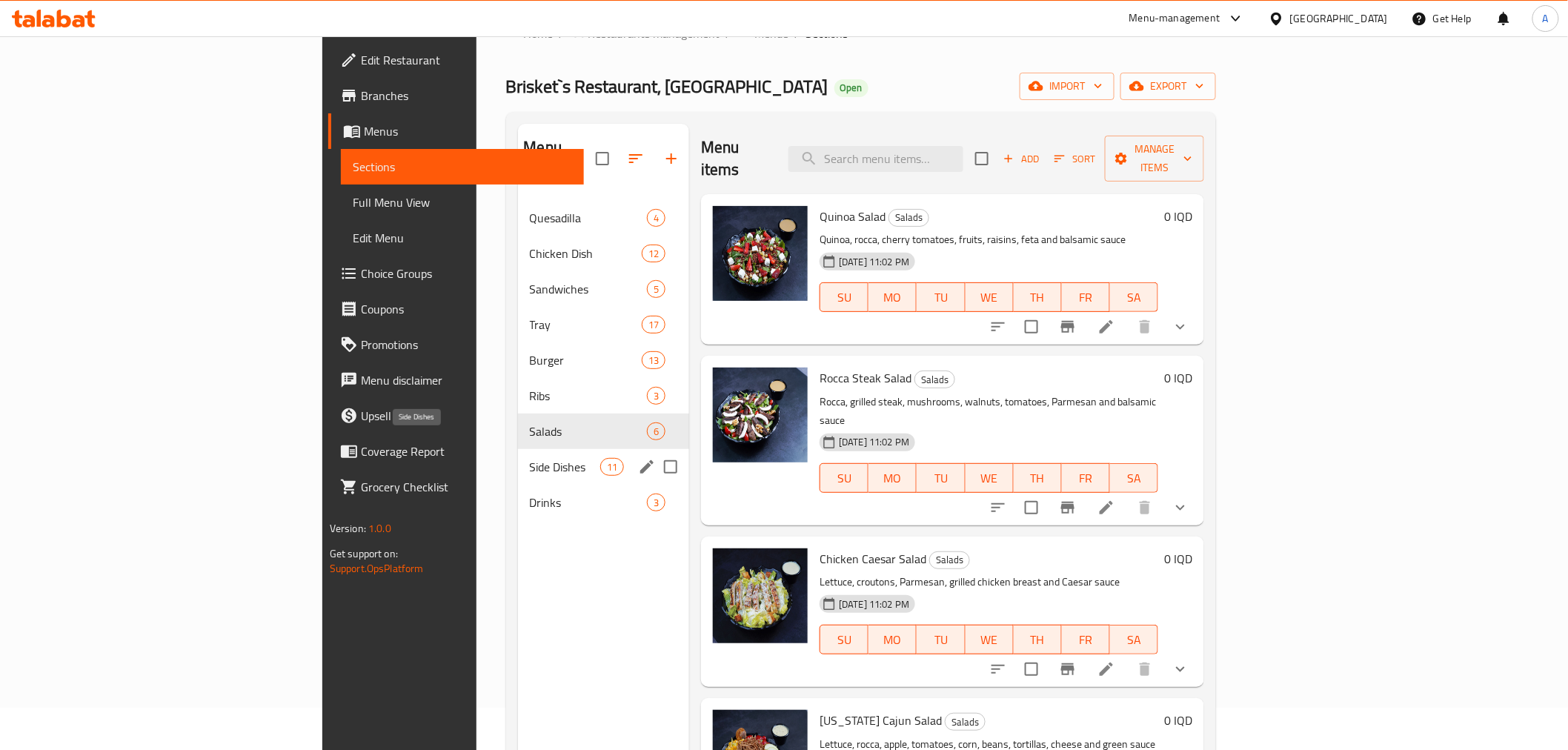
click at [530, 458] on span "Side Dishes" at bounding box center [565, 466] width 70 height 18
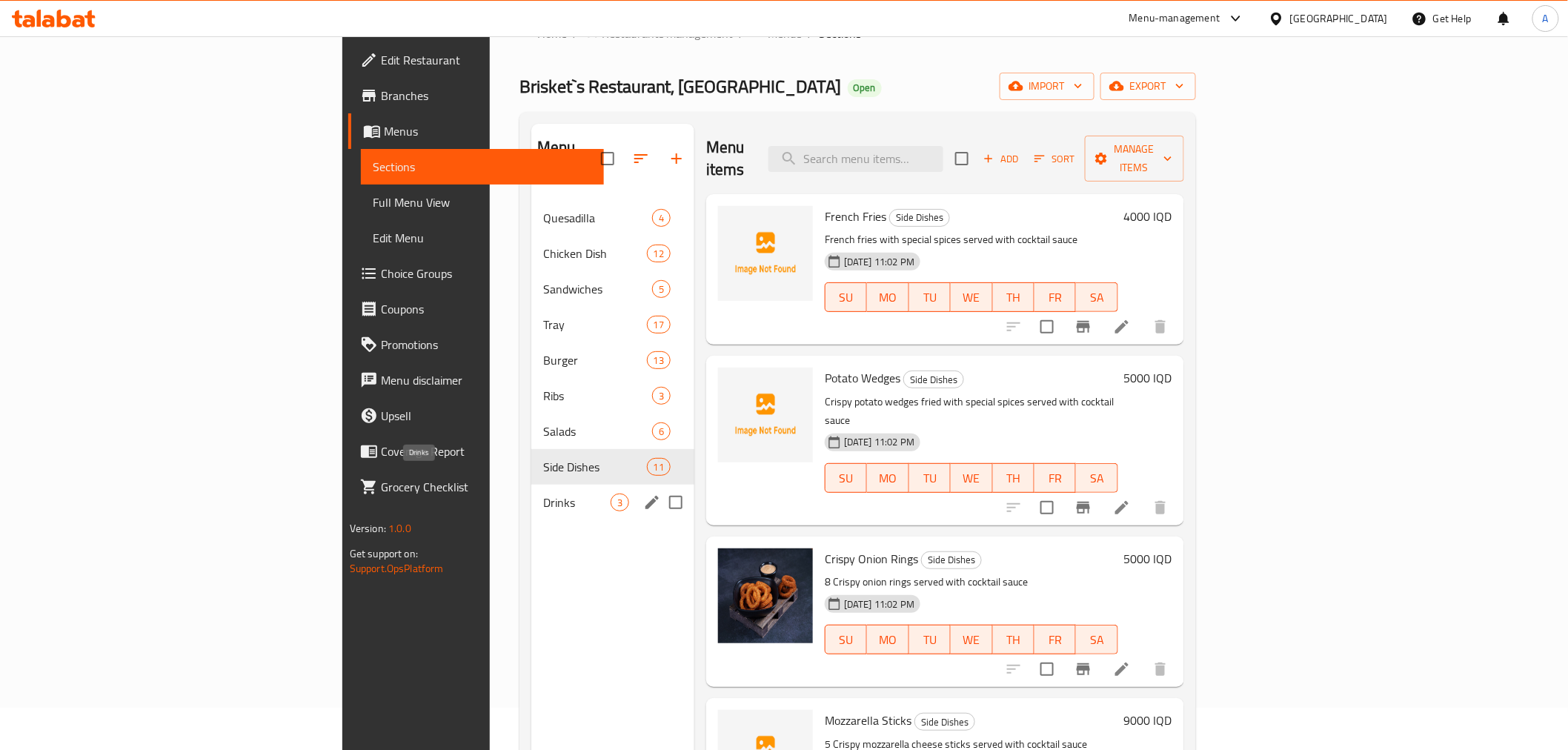
click at [543, 494] on span "Drinks" at bounding box center [577, 502] width 67 height 18
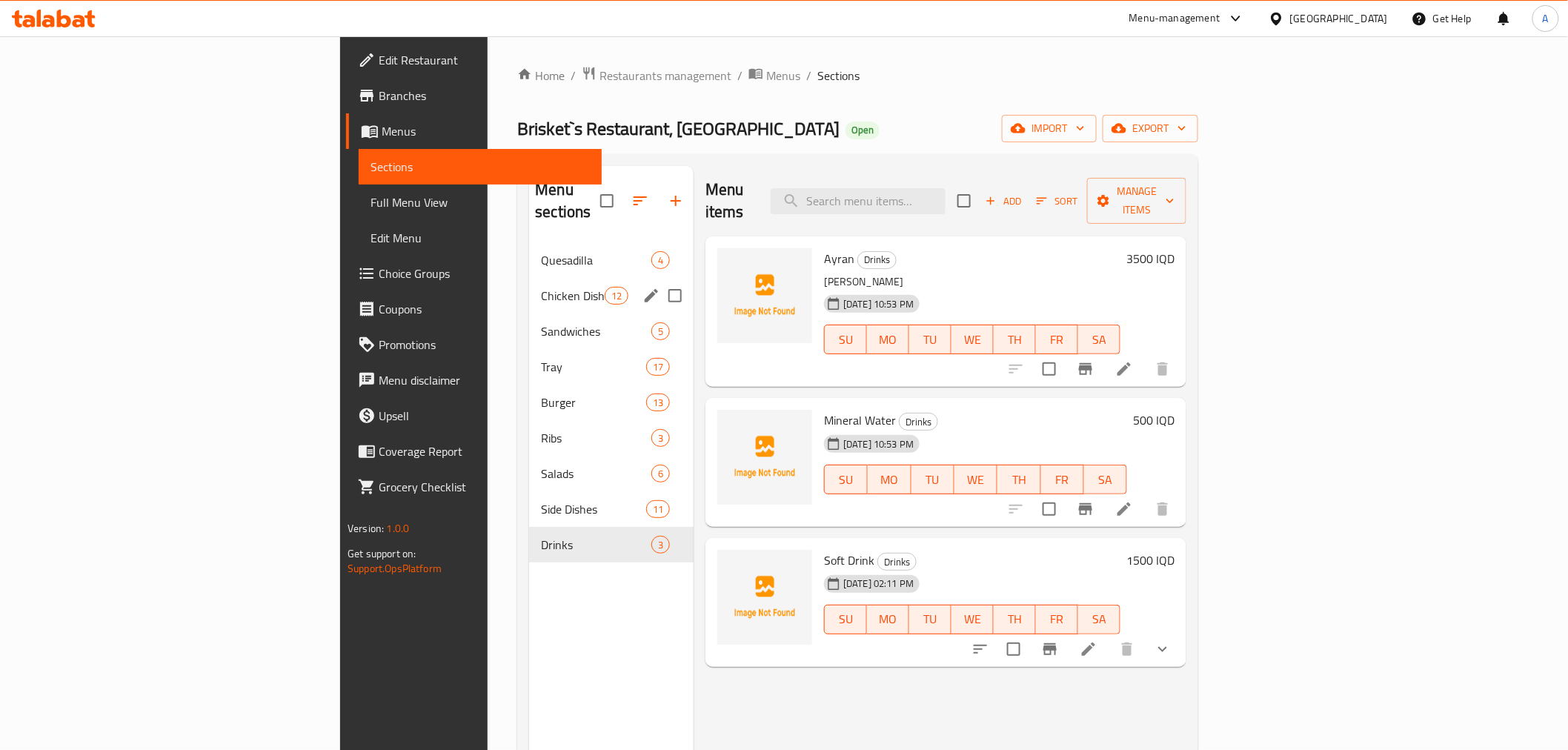
click at [529, 252] on div "Quesadilla 4" at bounding box center [612, 260] width 165 height 36
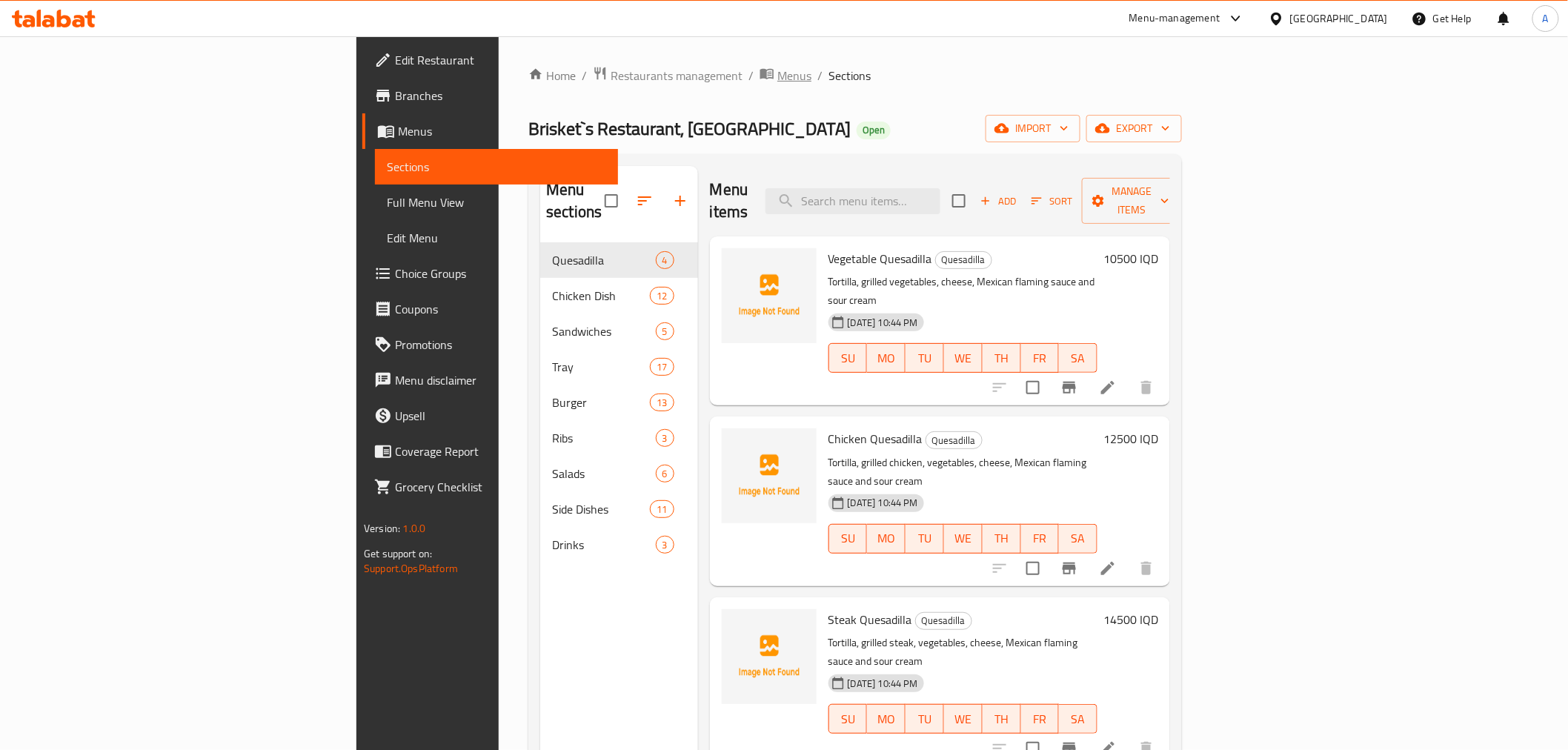
click at [777, 66] on span "Menus" at bounding box center [794, 75] width 34 height 18
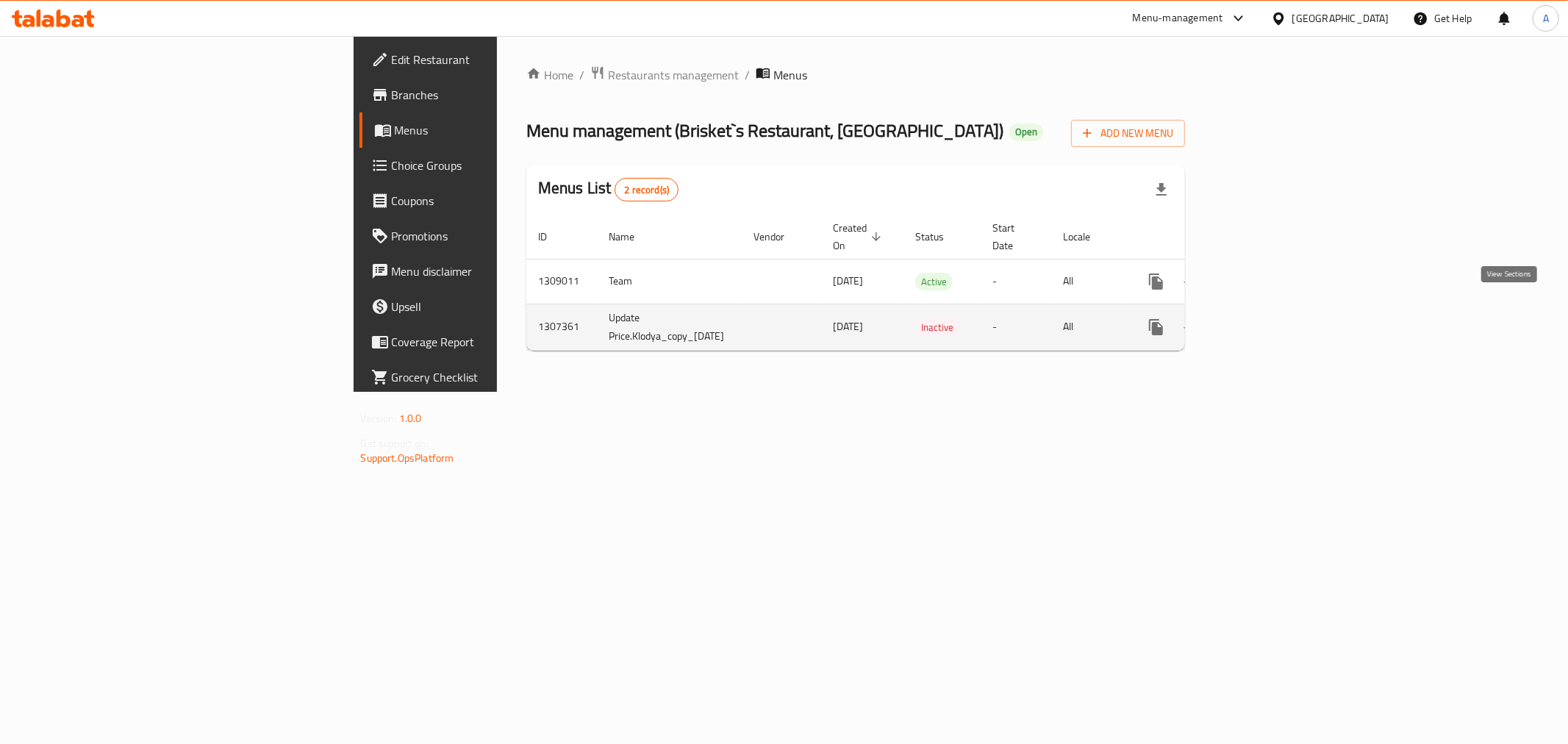
click at [1280, 310] on link "enhanced table" at bounding box center [1262, 327] width 36 height 36
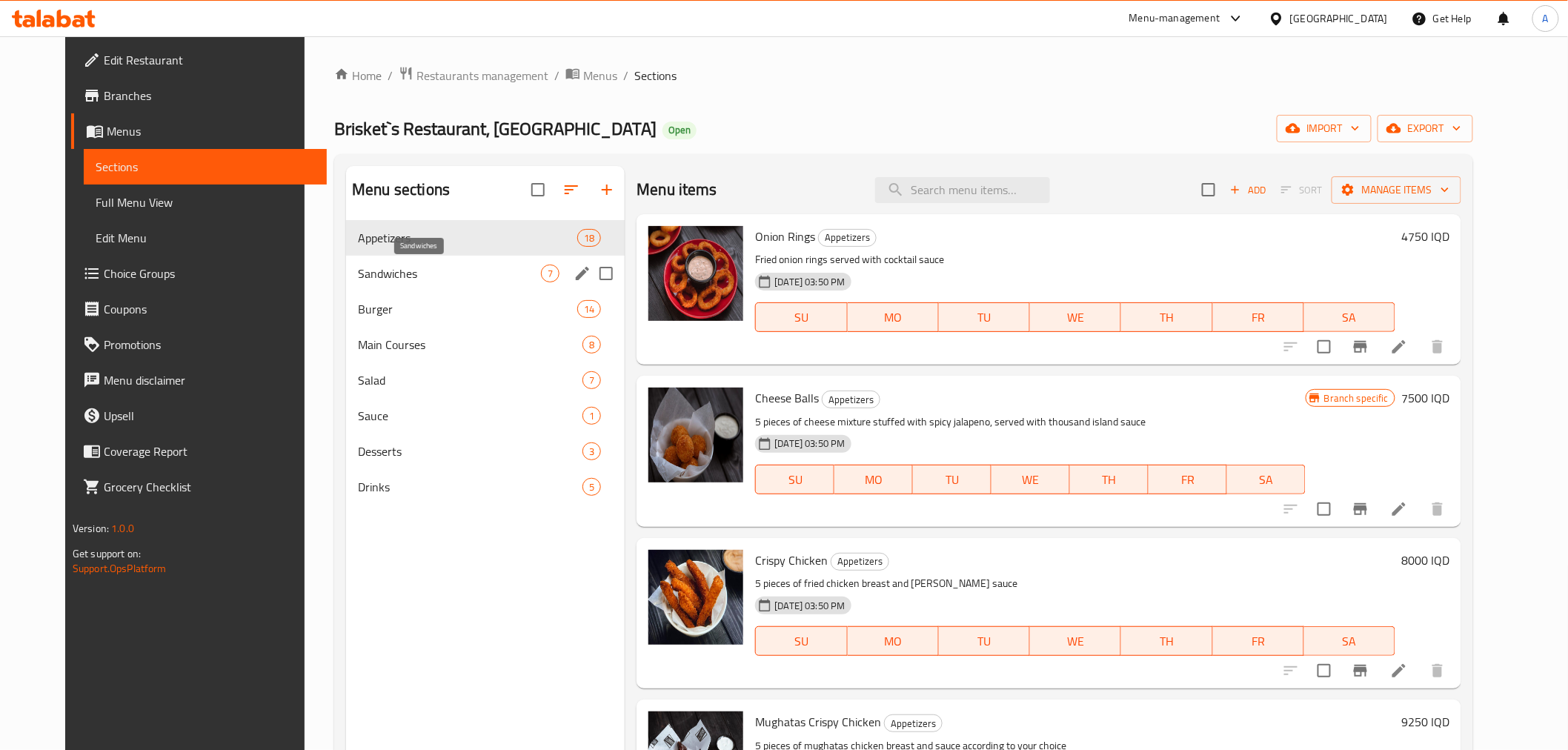
click at [376, 254] on div "Appetizers 18" at bounding box center [485, 238] width 278 height 36
click at [374, 269] on span "Sandwiches" at bounding box center [449, 273] width 183 height 18
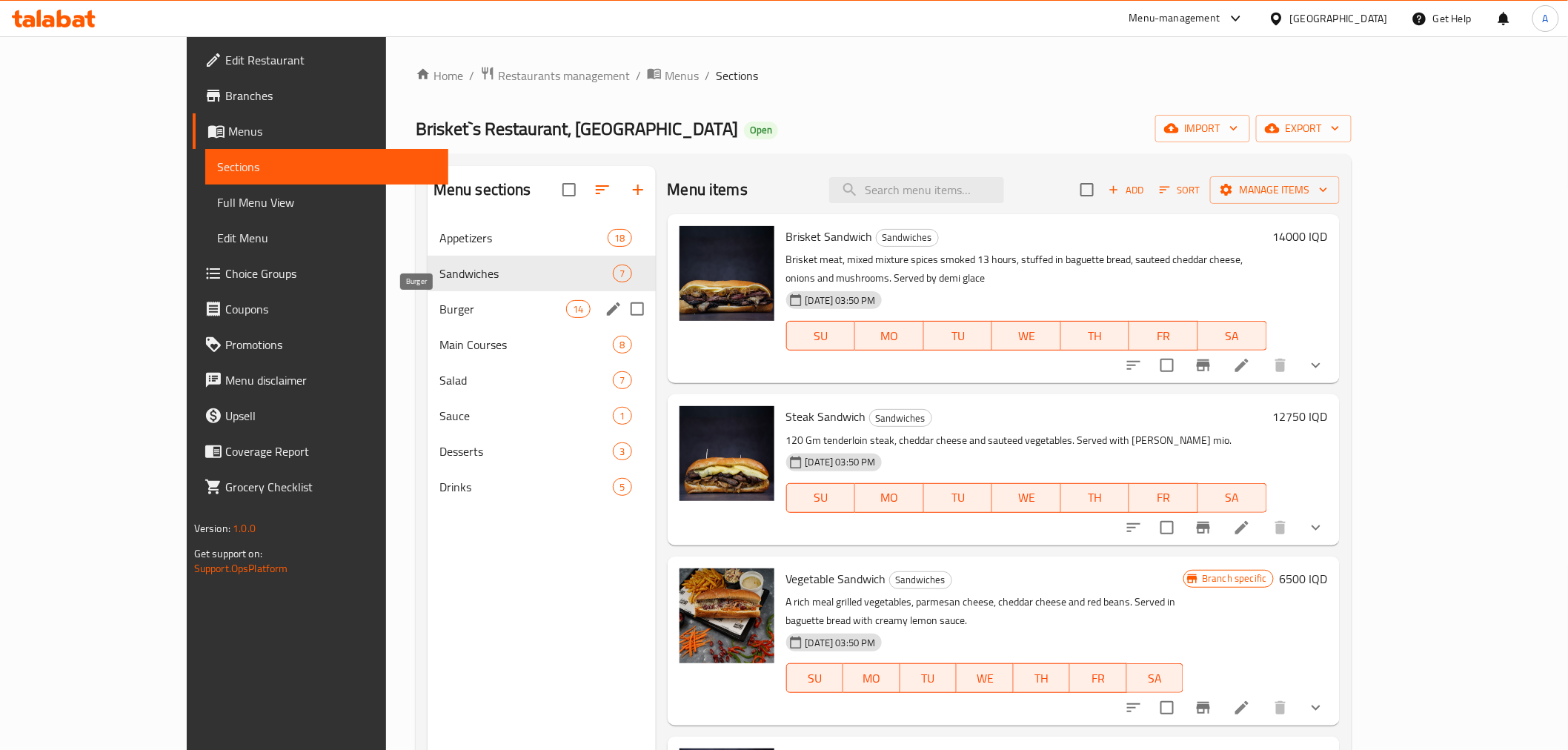
click at [439, 304] on span "Burger" at bounding box center [503, 308] width 127 height 18
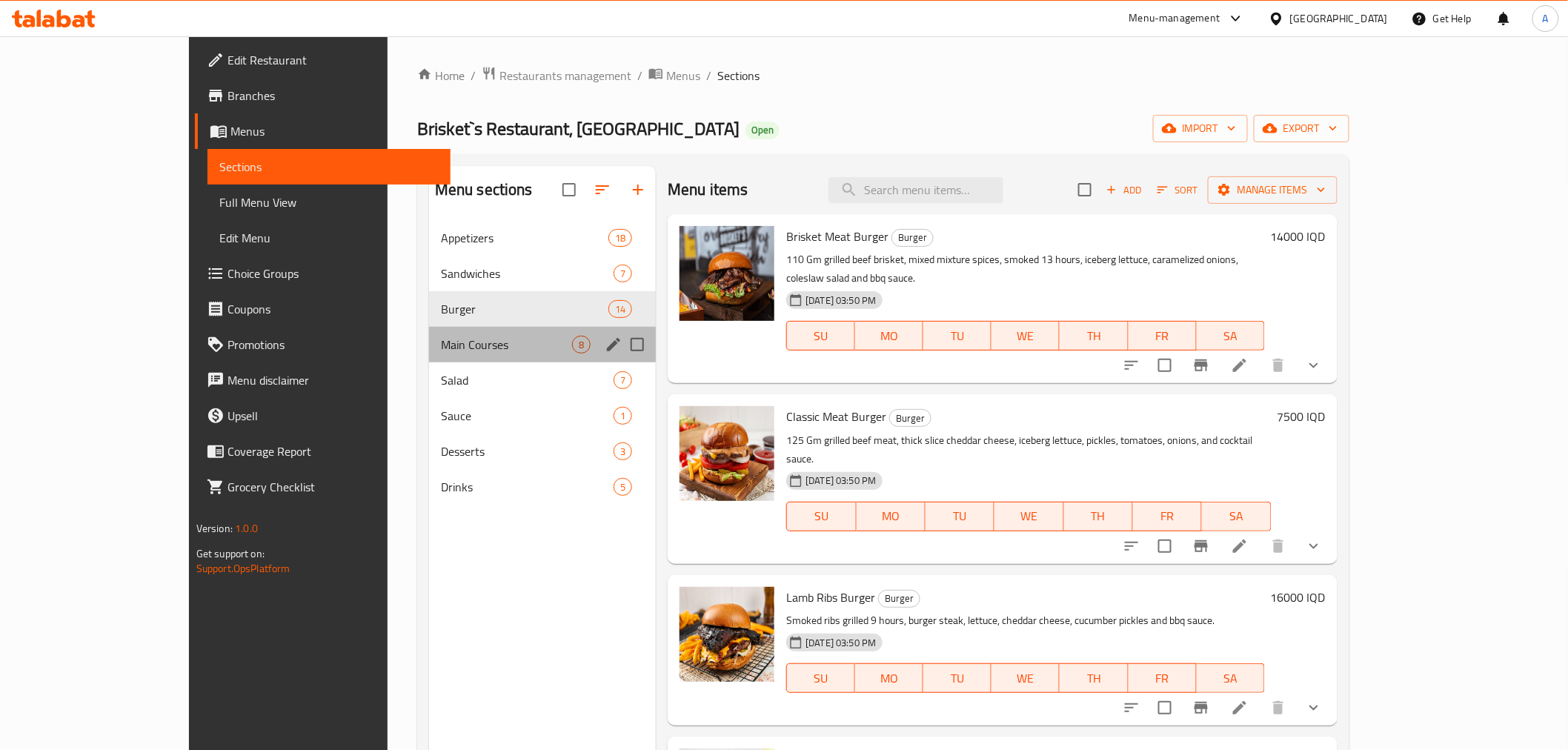
click at [429, 330] on div "Main Courses 8" at bounding box center [541, 344] width 227 height 36
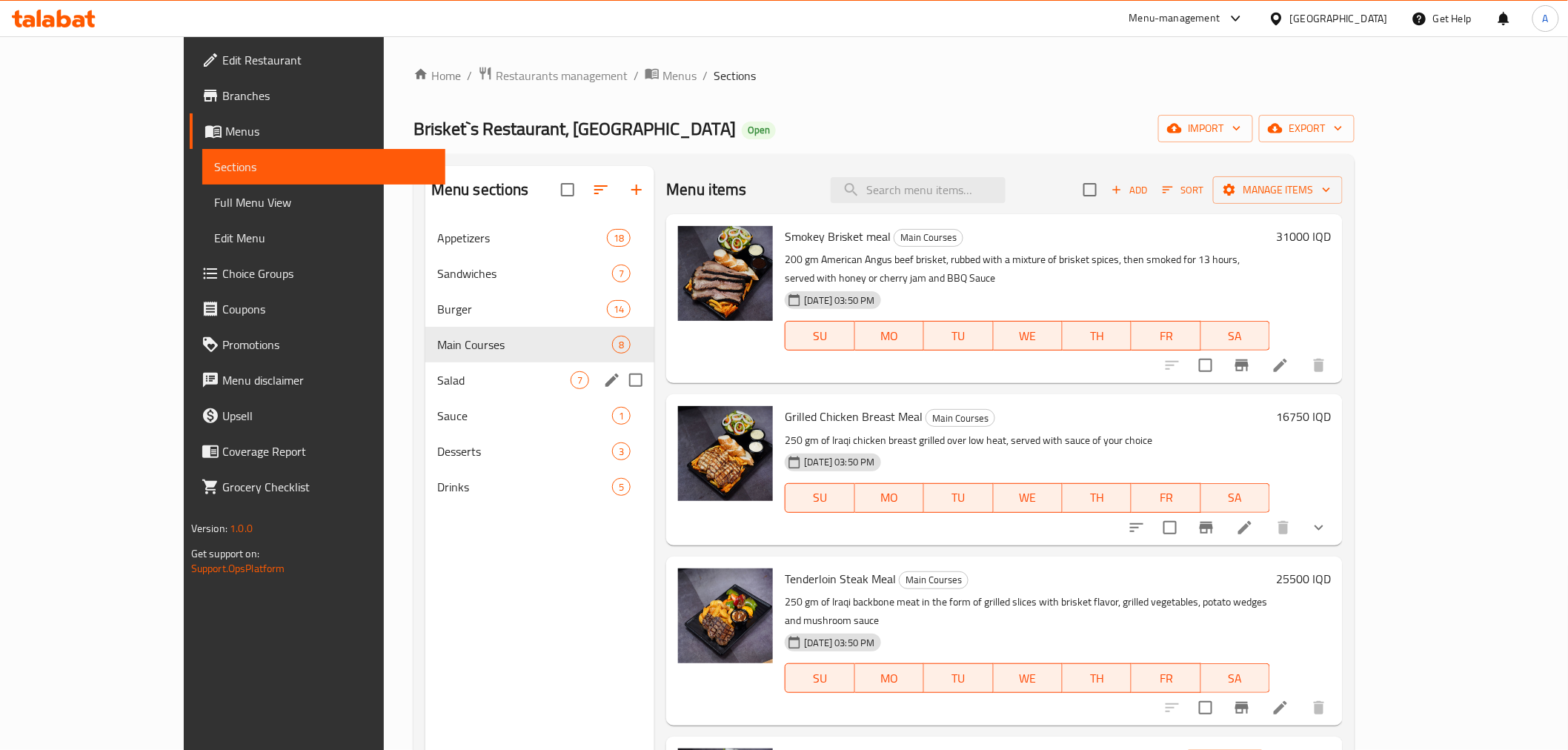
click at [426, 365] on div "Salad 7" at bounding box center [540, 380] width 230 height 36
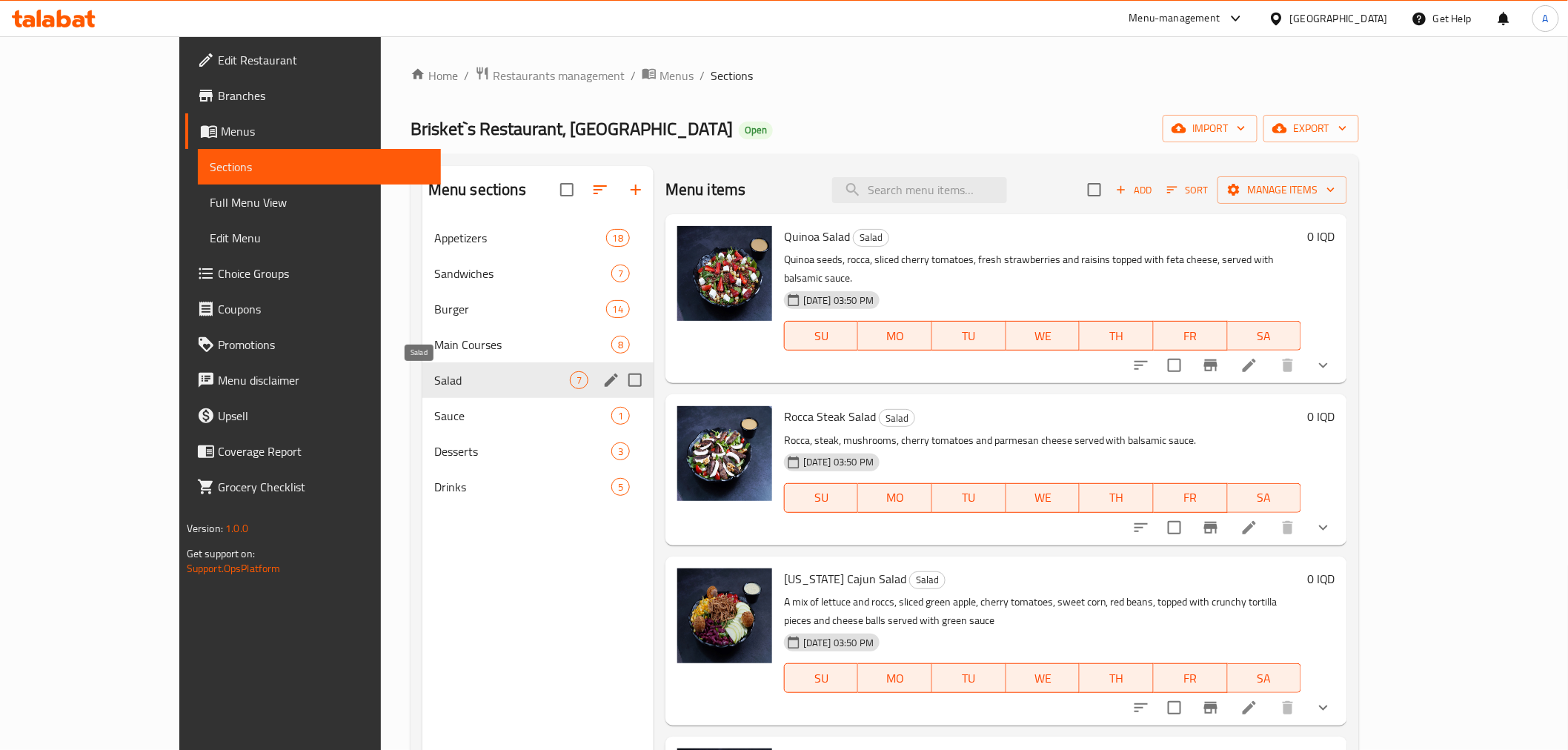
click at [434, 386] on span "Salad" at bounding box center [502, 380] width 136 height 18
click at [434, 416] on span "Sauce" at bounding box center [502, 415] width 136 height 18
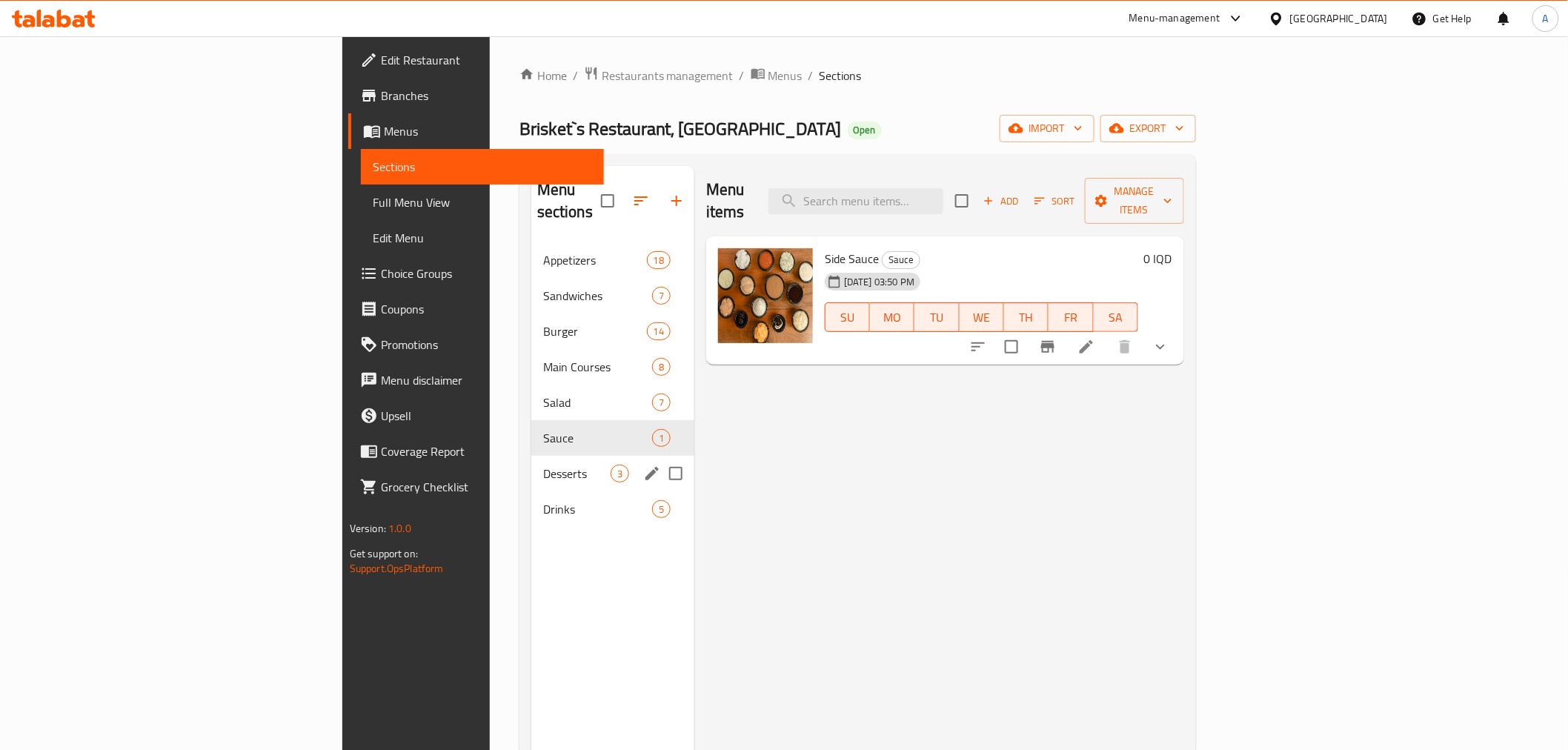
click at [532, 455] on div "Desserts 3" at bounding box center [613, 473] width 163 height 36
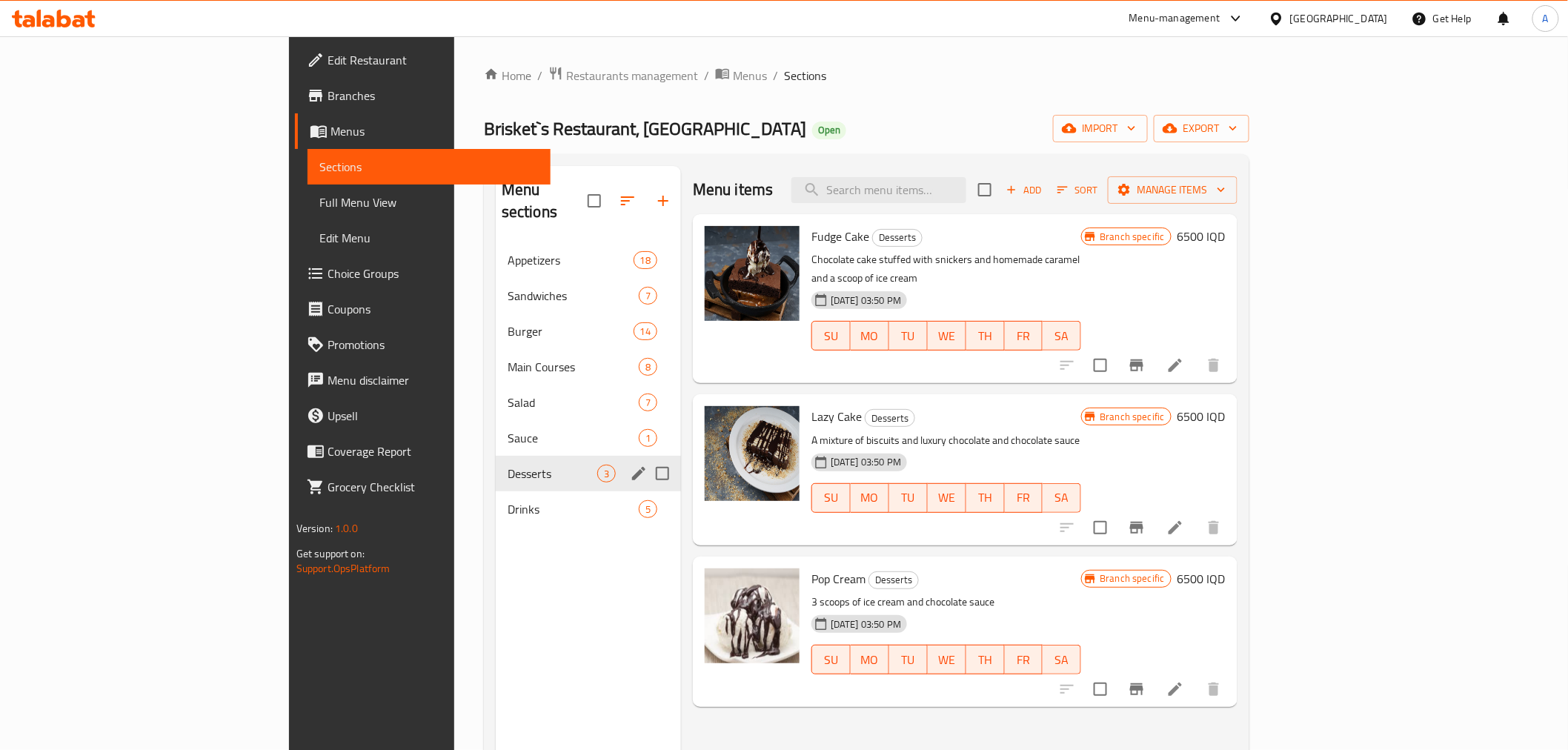
click at [496, 465] on div "Desserts 3" at bounding box center [588, 473] width 185 height 36
click at [496, 468] on div "Desserts 3" at bounding box center [588, 473] width 185 height 36
click at [507, 501] on span "Drinks" at bounding box center [552, 509] width 90 height 18
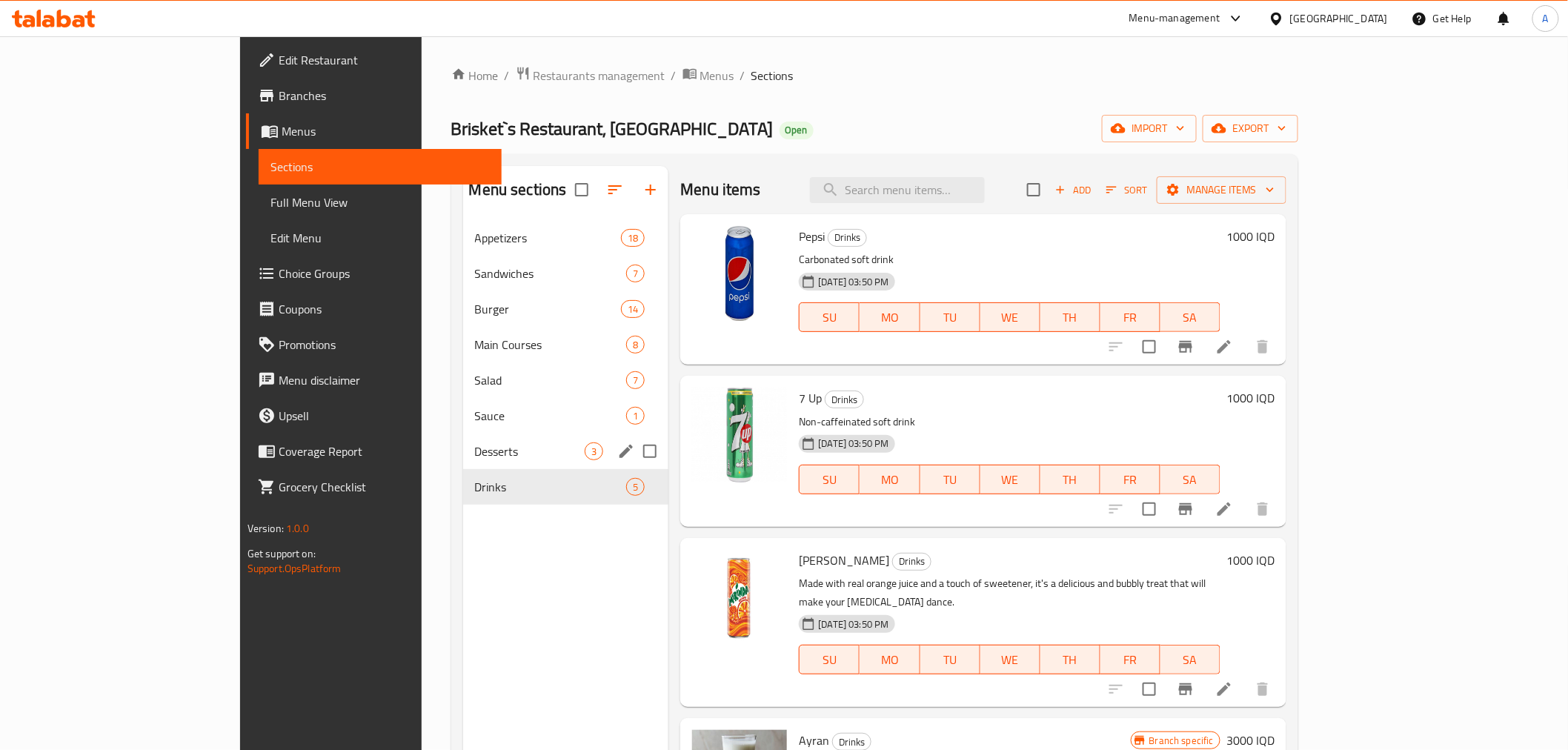
scroll to position [208, 0]
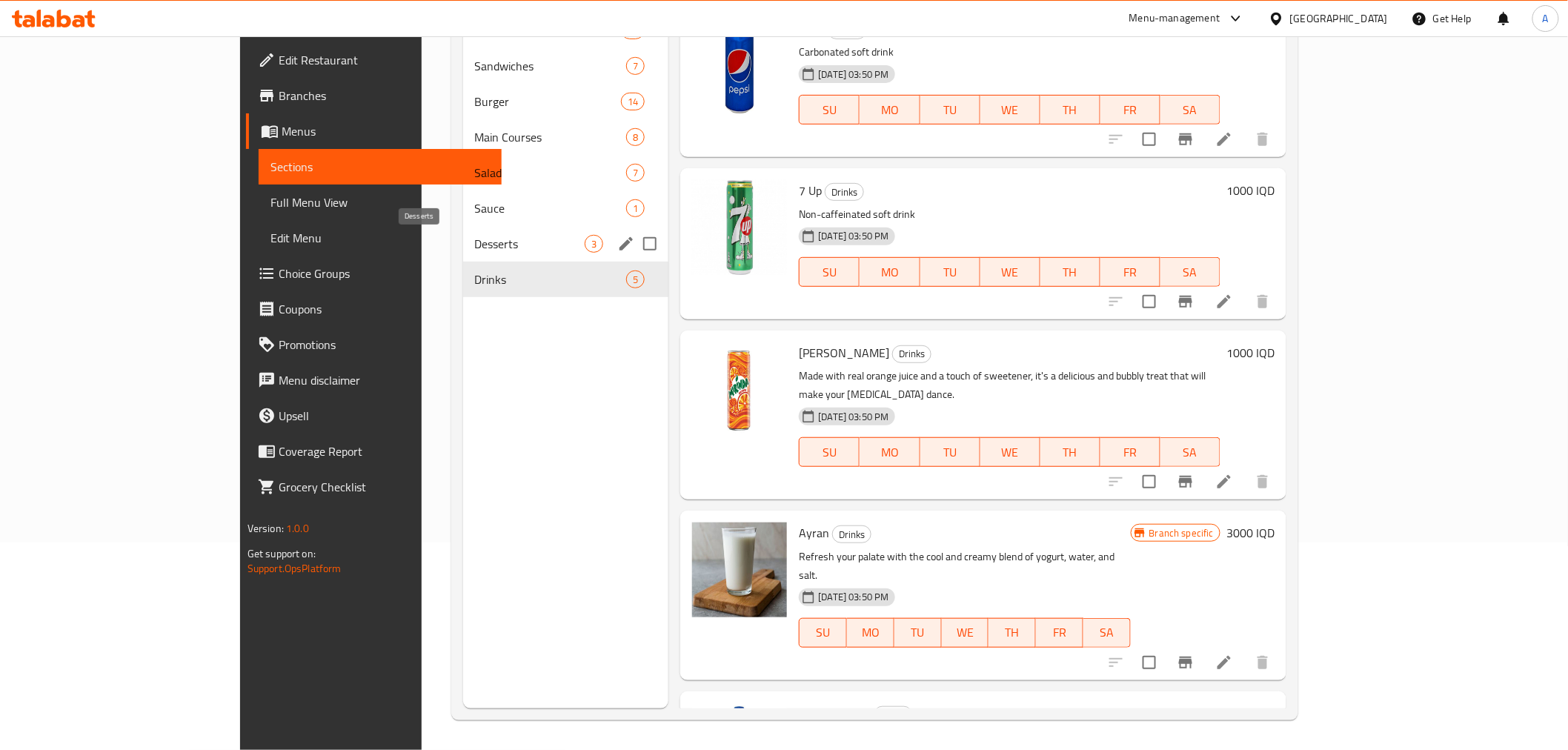
click at [463, 235] on div "Desserts 3" at bounding box center [566, 243] width 206 height 36
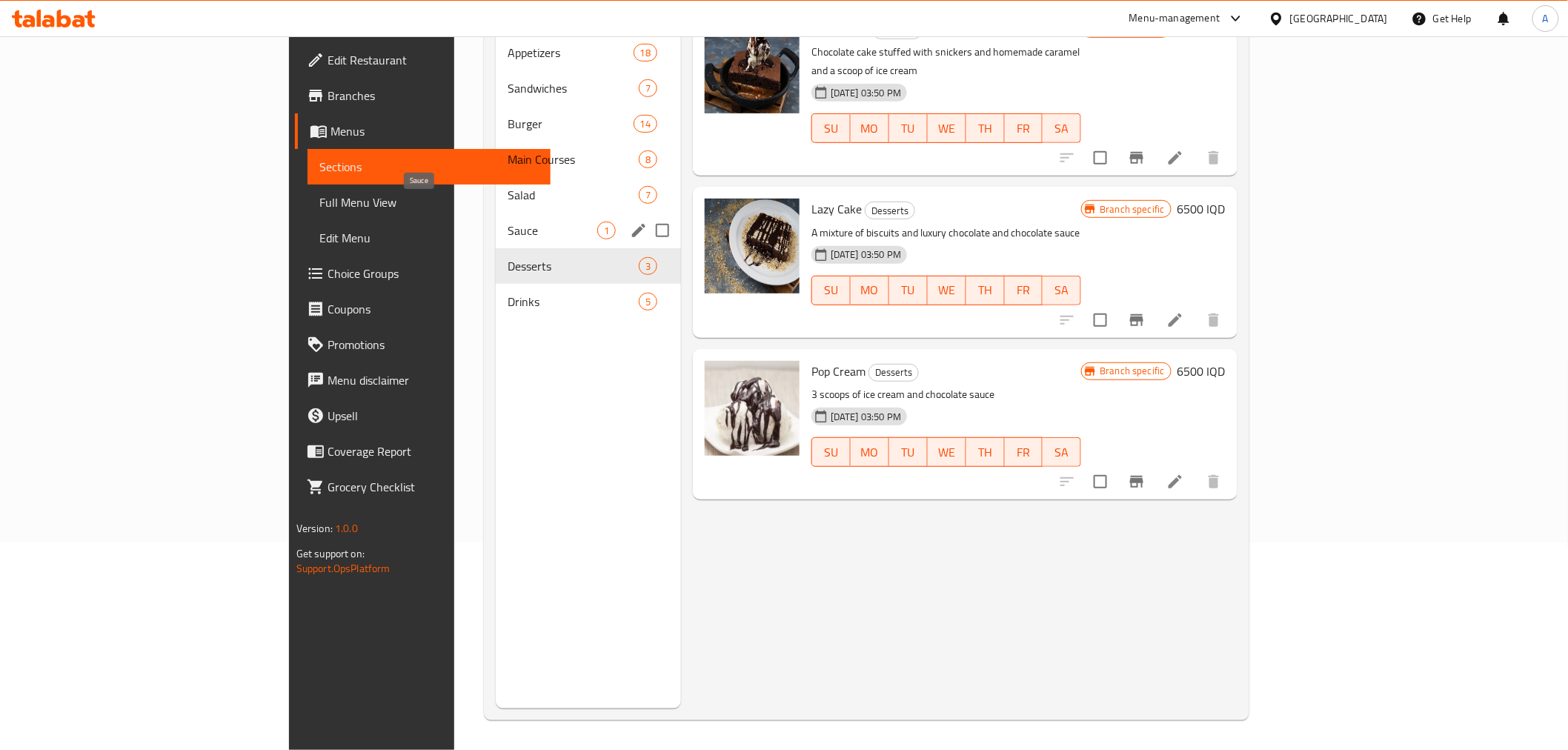
click at [507, 221] on span "Sauce" at bounding box center [552, 230] width 90 height 18
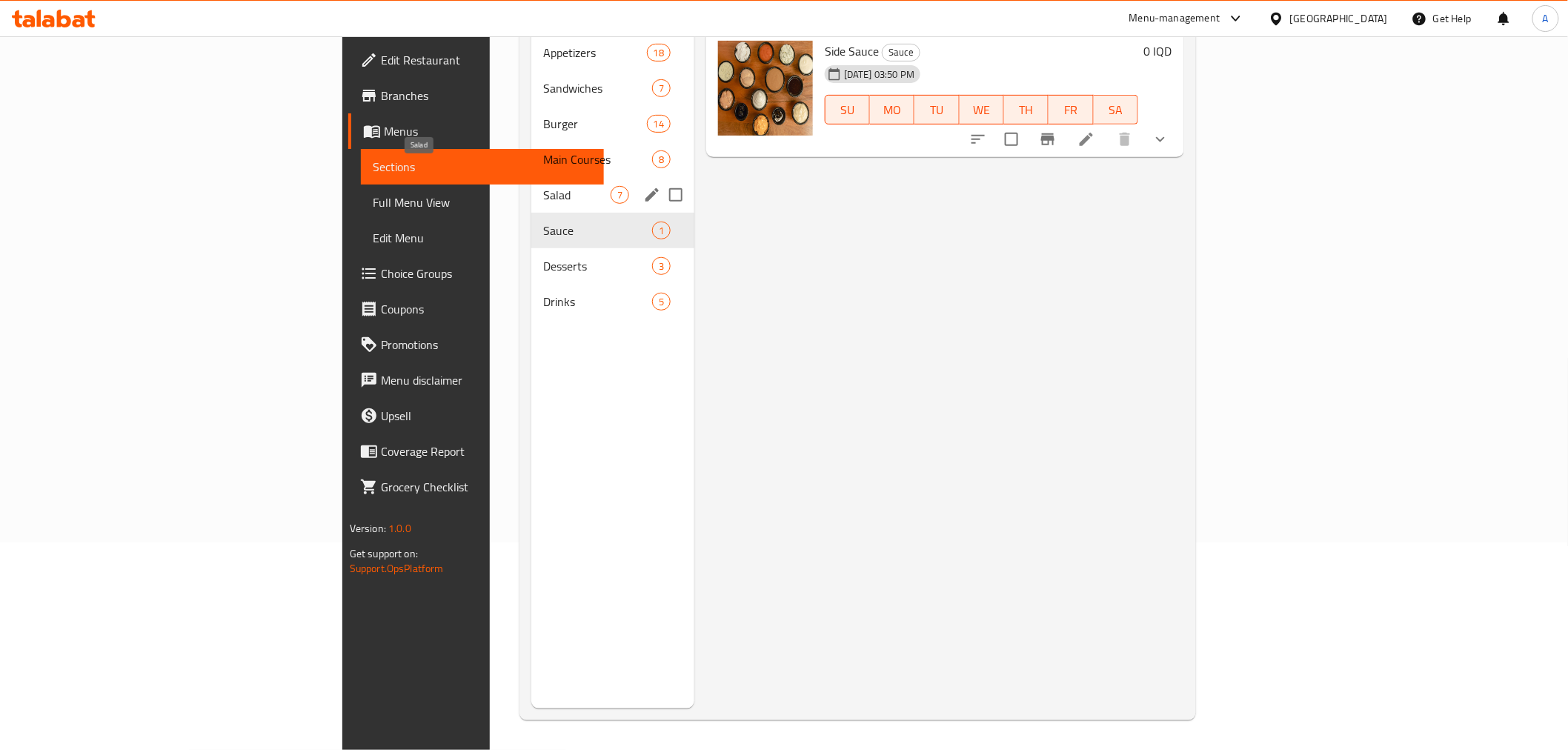
click at [543, 186] on span "Salad" at bounding box center [577, 195] width 67 height 18
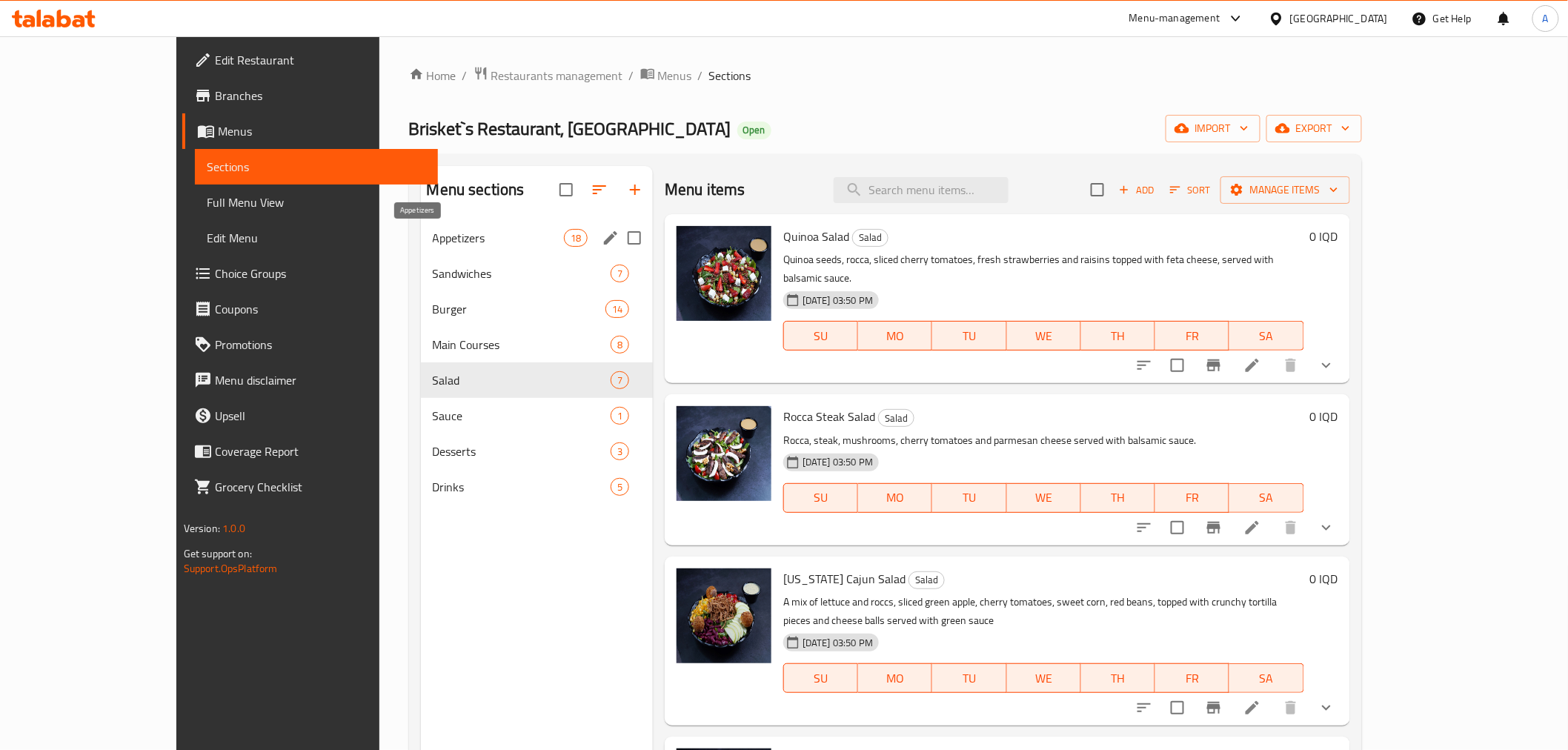
click at [432, 240] on span "Appetizers" at bounding box center [498, 237] width 131 height 18
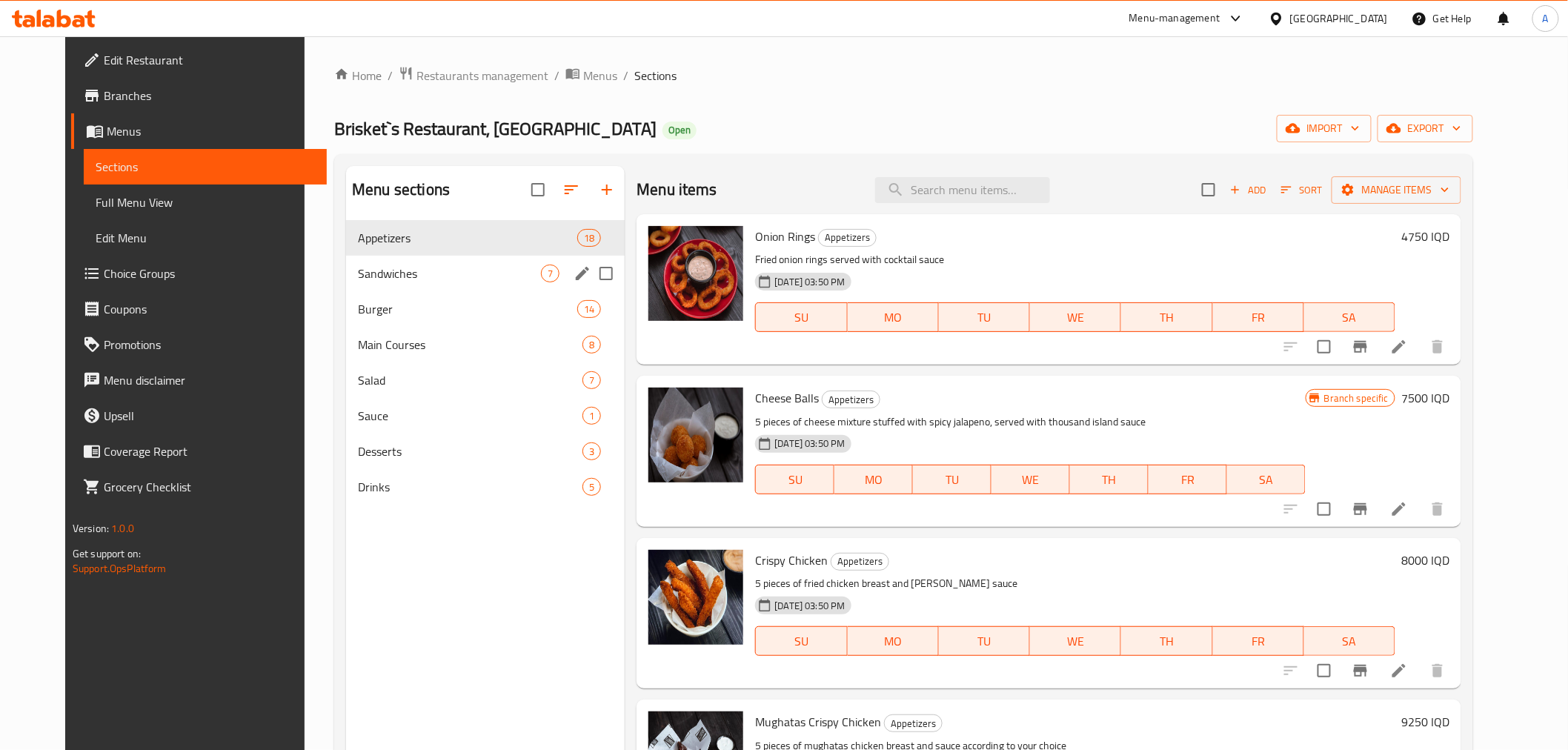
click at [409, 290] on div "Sandwiches 7" at bounding box center [485, 273] width 278 height 36
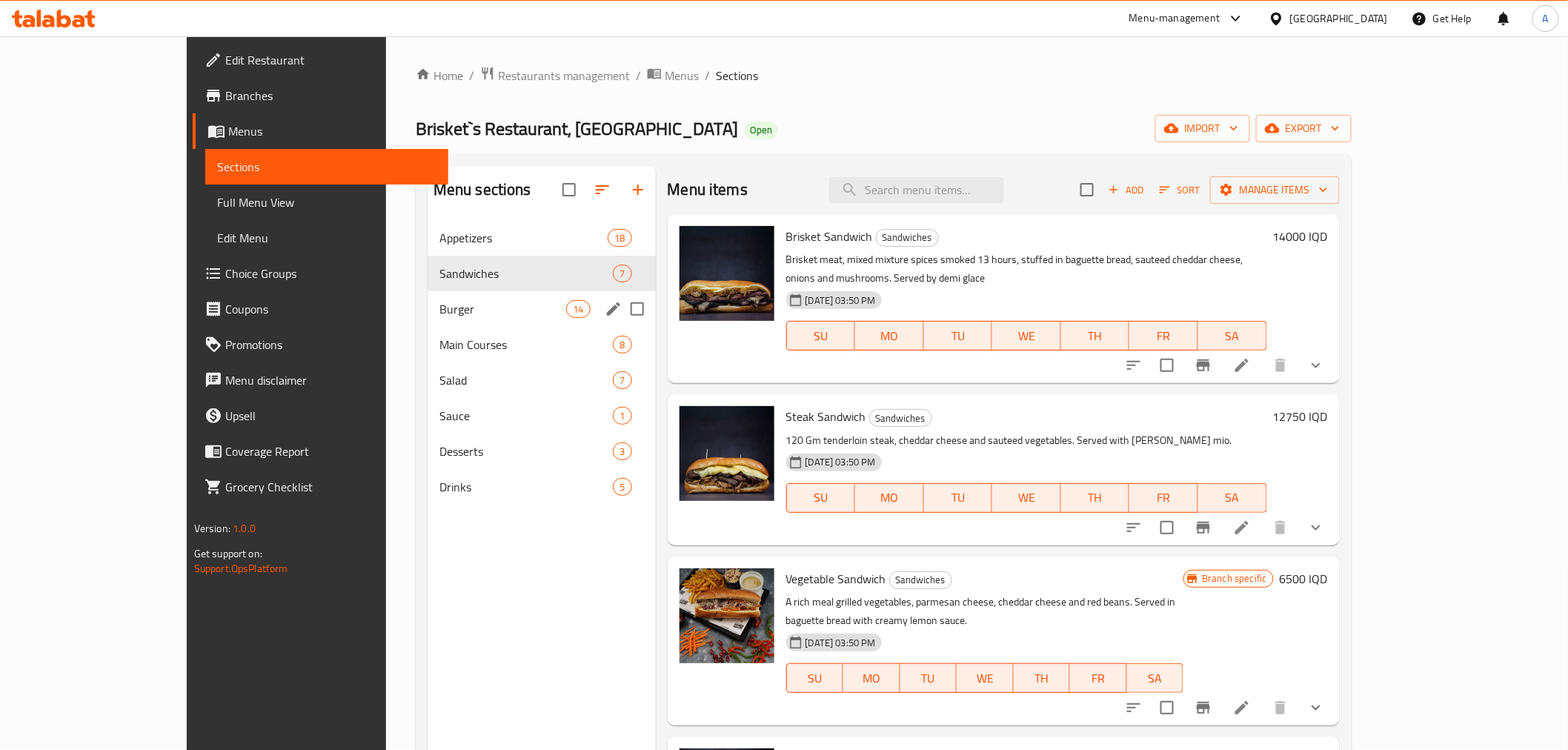
click at [428, 298] on div "Burger 14" at bounding box center [541, 309] width 228 height 36
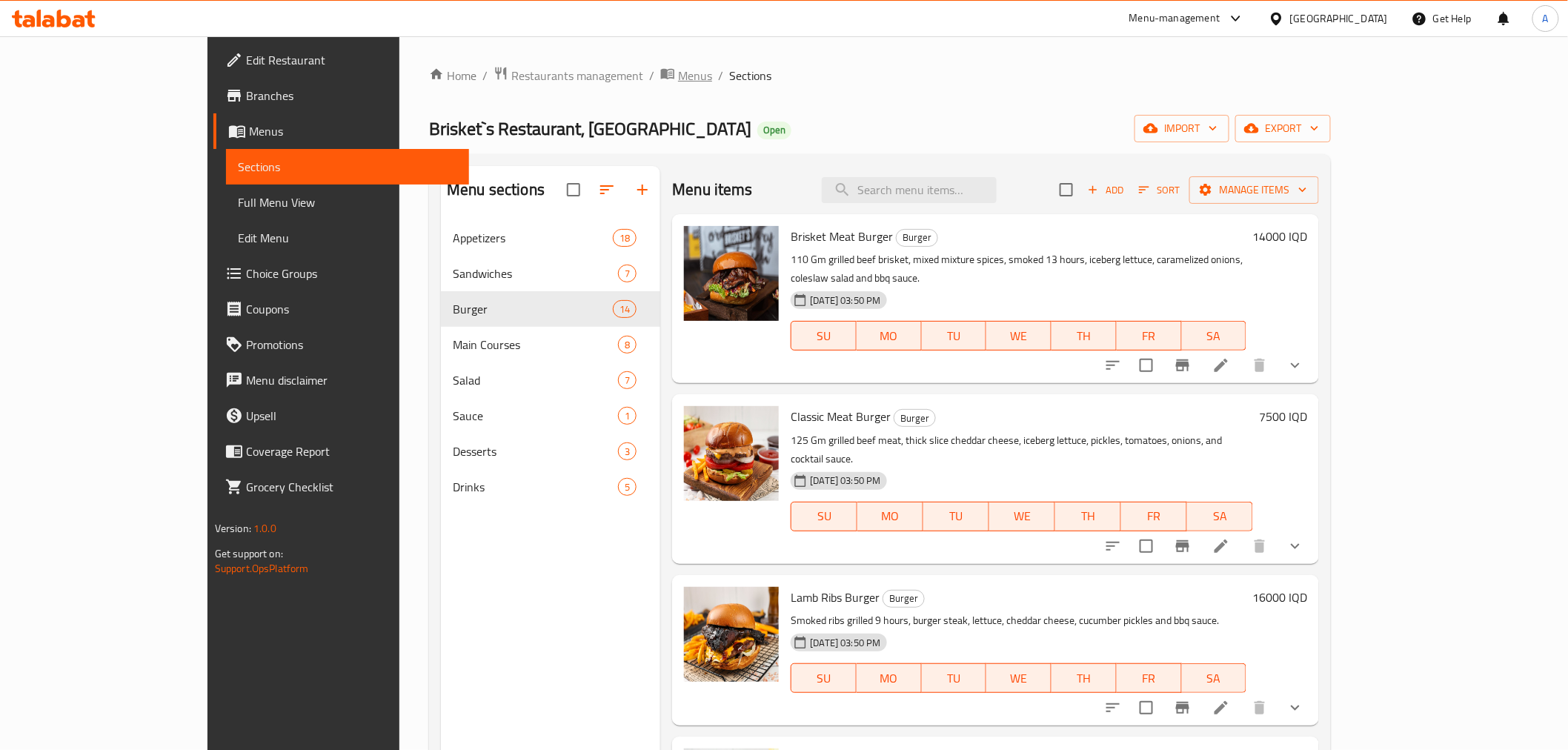
click at [678, 76] on span "Menus" at bounding box center [695, 75] width 34 height 18
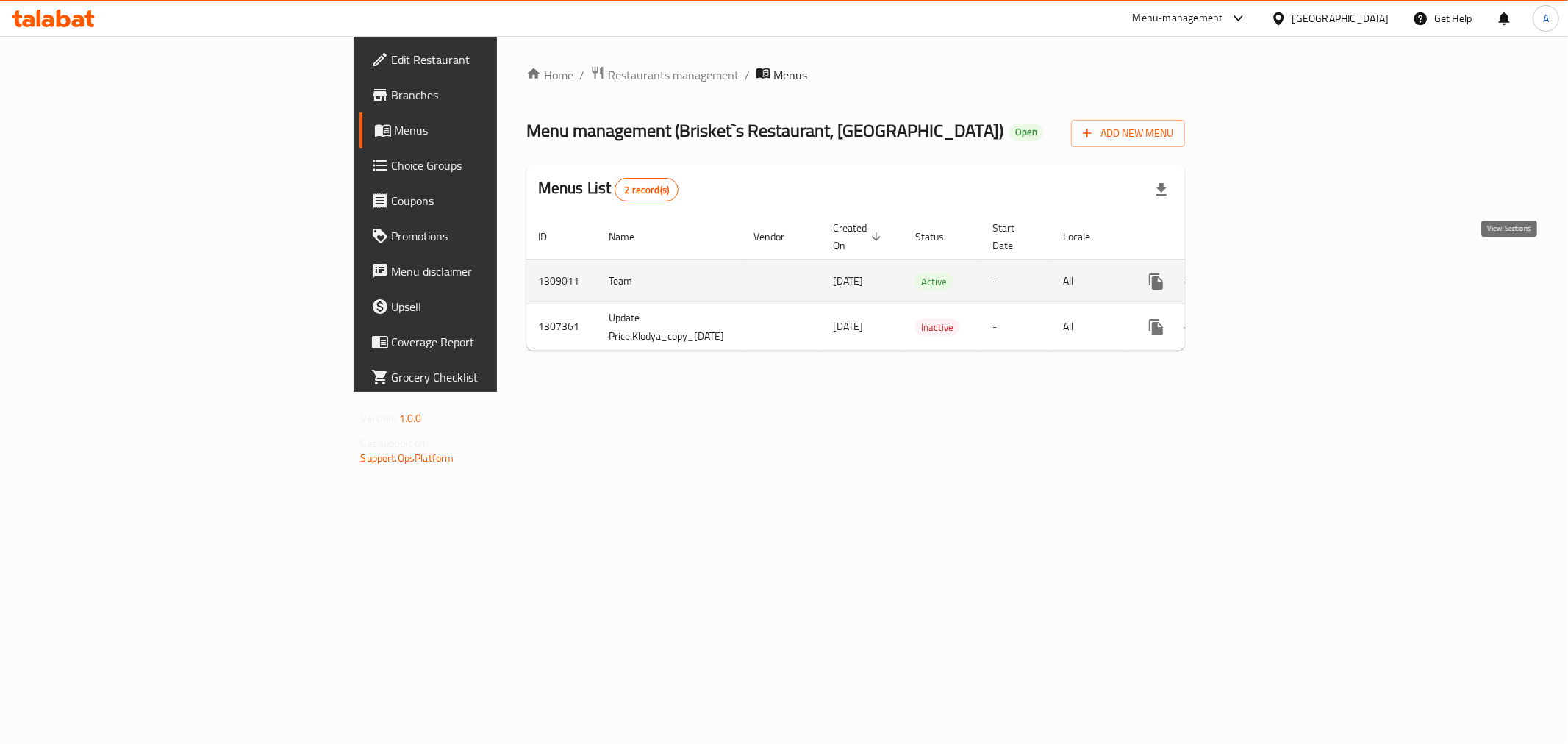
click at [1271, 272] on icon "enhanced table" at bounding box center [1262, 281] width 17 height 17
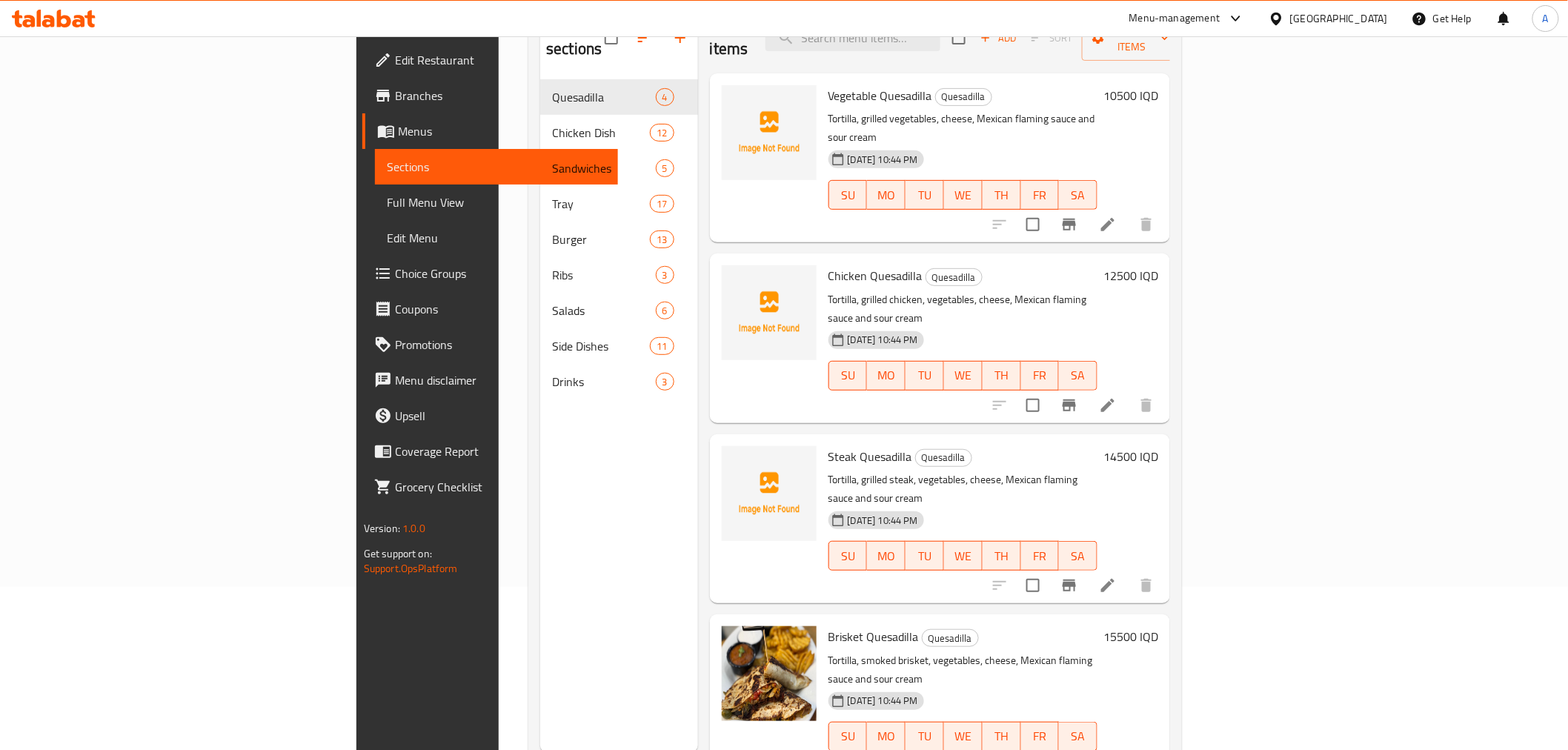
scroll to position [165, 0]
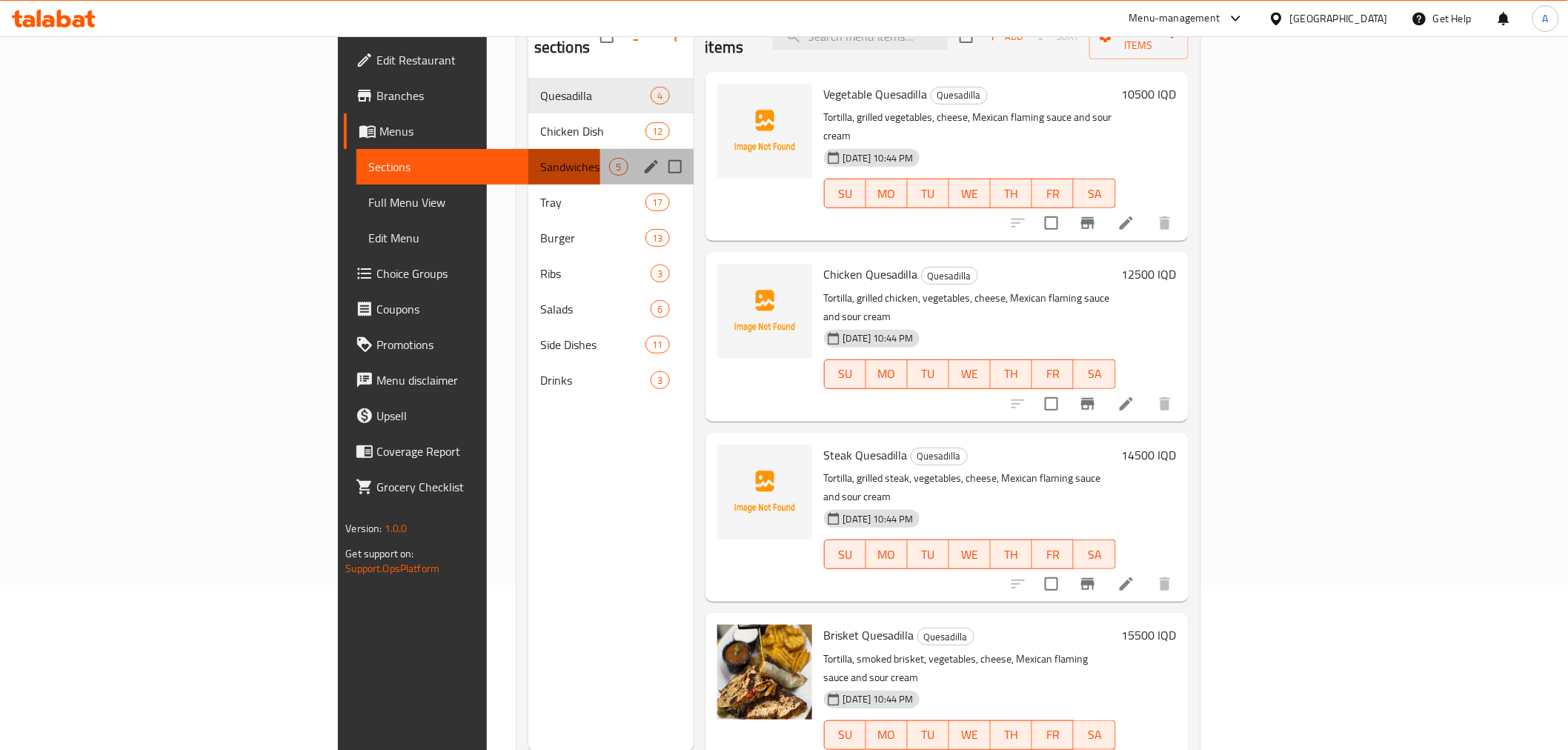
click at [529, 149] on div "Sandwiches 5" at bounding box center [611, 166] width 165 height 36
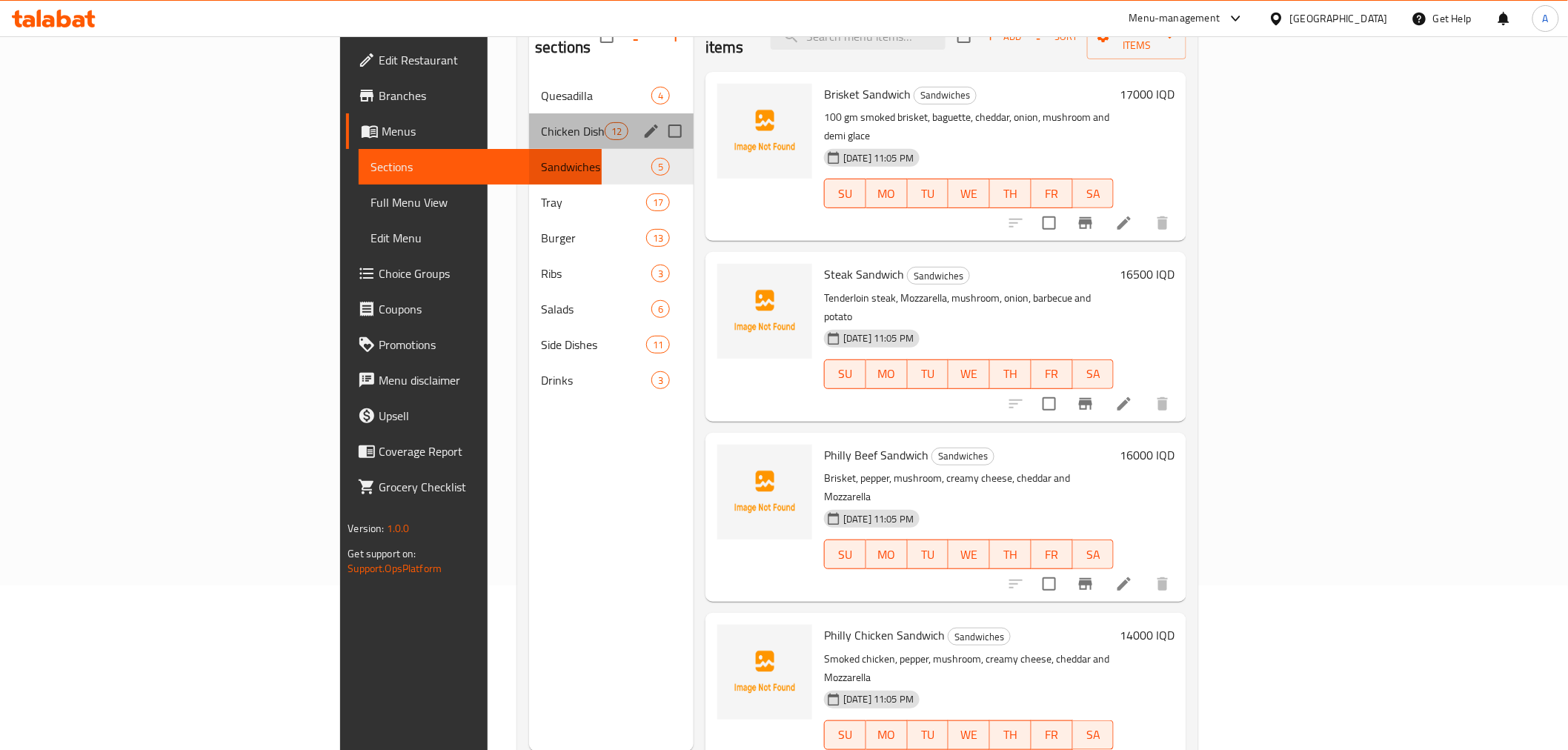
click at [529, 114] on div "Chicken Dish 12" at bounding box center [612, 131] width 165 height 36
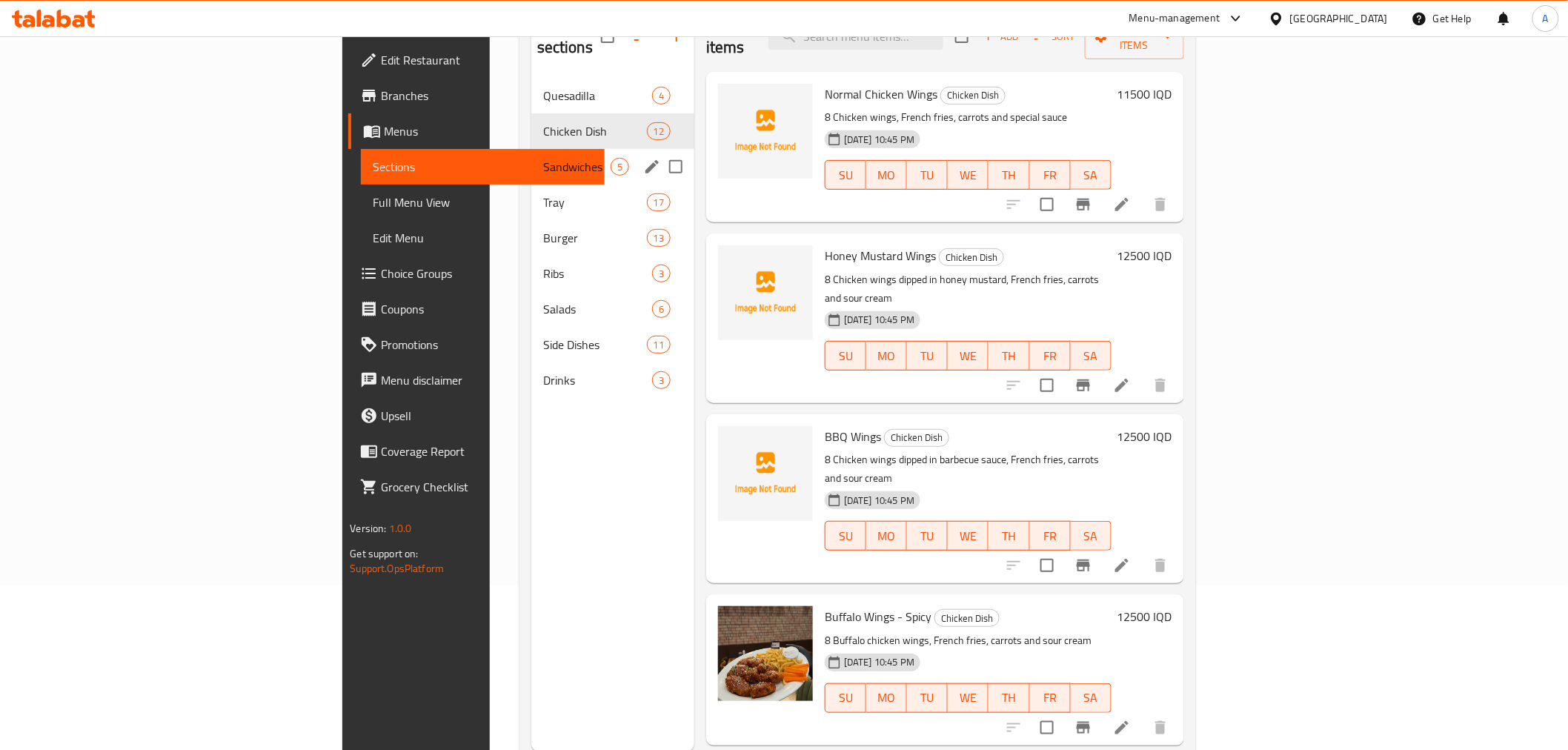
click at [532, 149] on div "Sandwiches 5" at bounding box center [613, 166] width 163 height 36
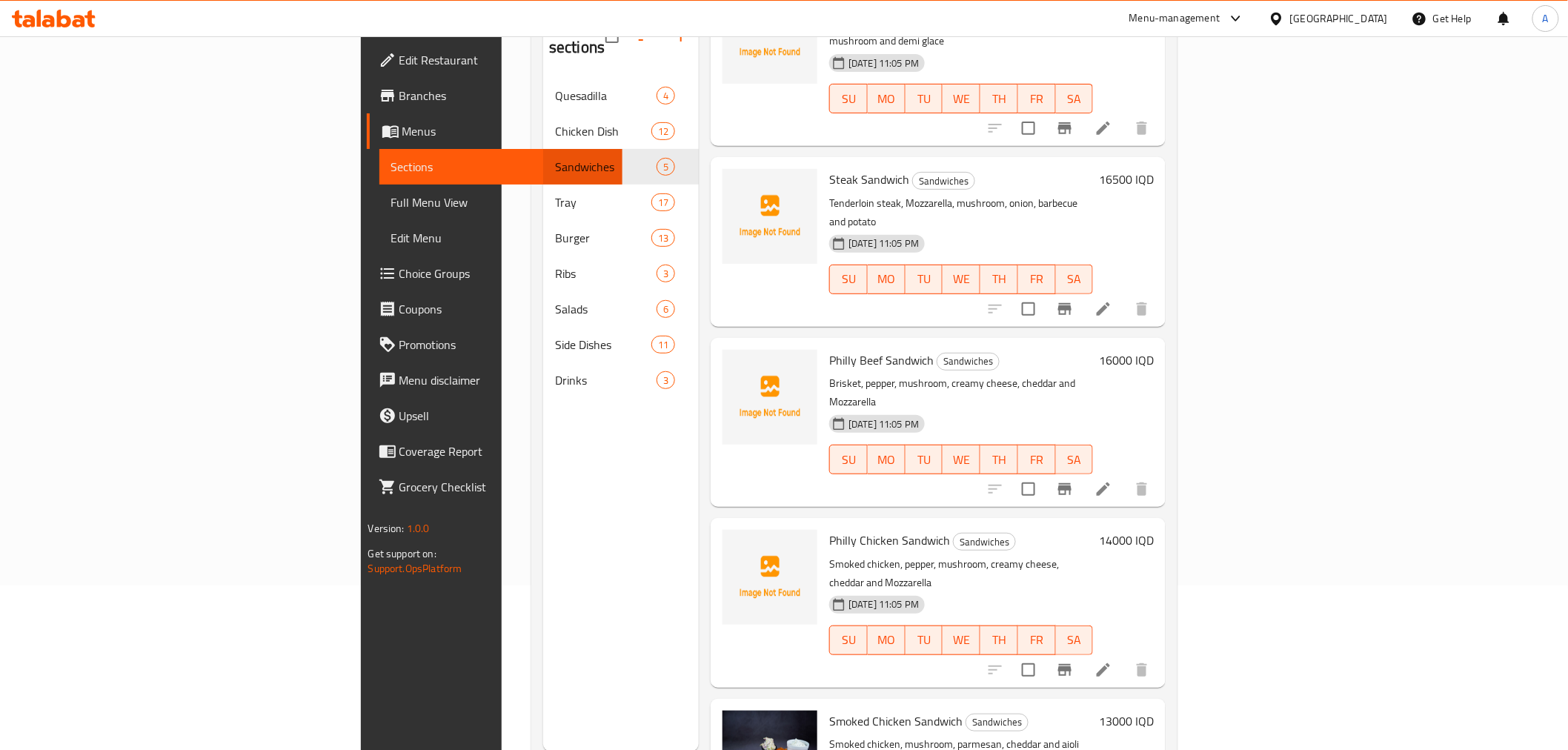
scroll to position [208, 0]
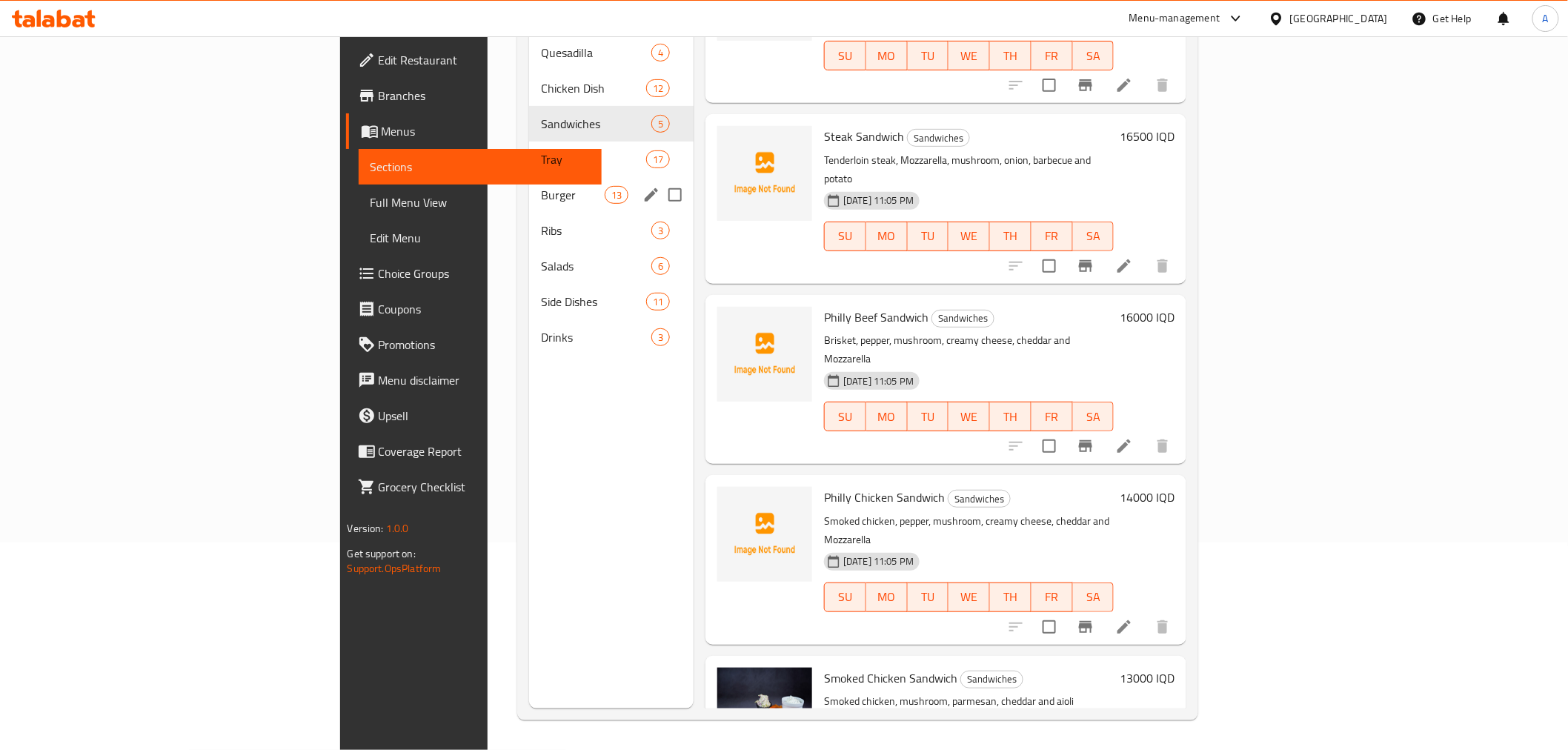
click at [529, 142] on div "Tray 17" at bounding box center [612, 159] width 165 height 36
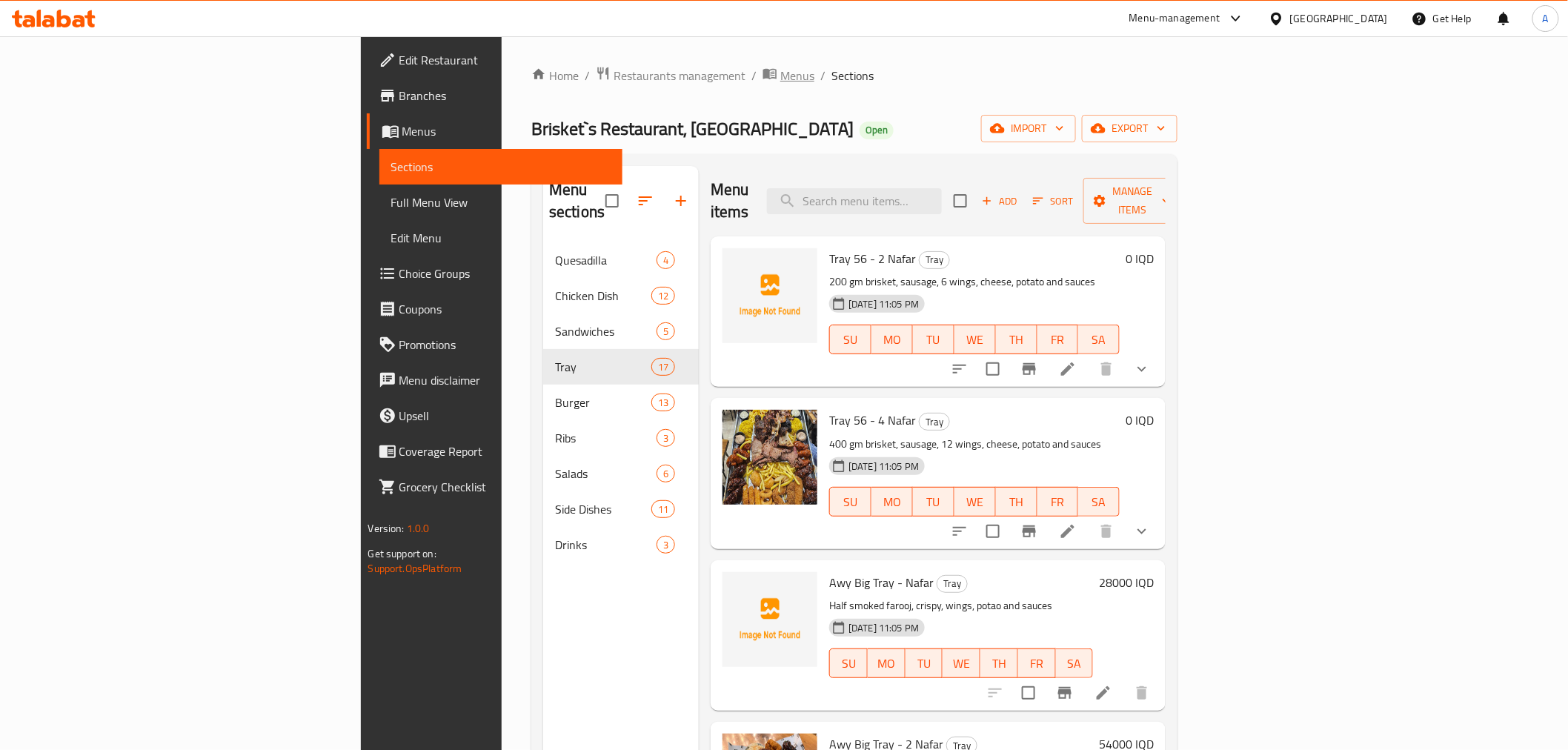
click at [780, 82] on span "Menus" at bounding box center [797, 75] width 34 height 18
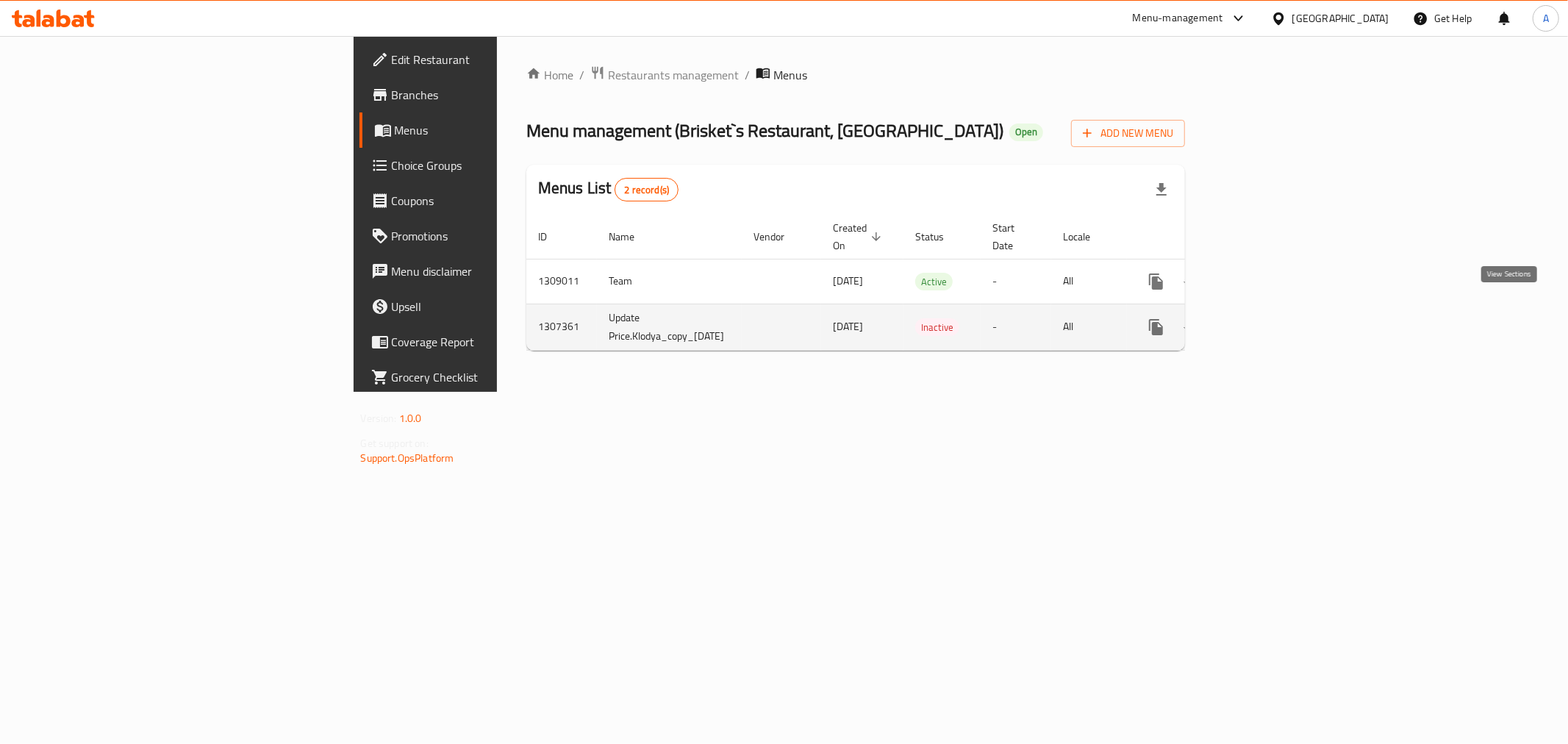
click at [1271, 319] on icon "enhanced table" at bounding box center [1262, 327] width 17 height 17
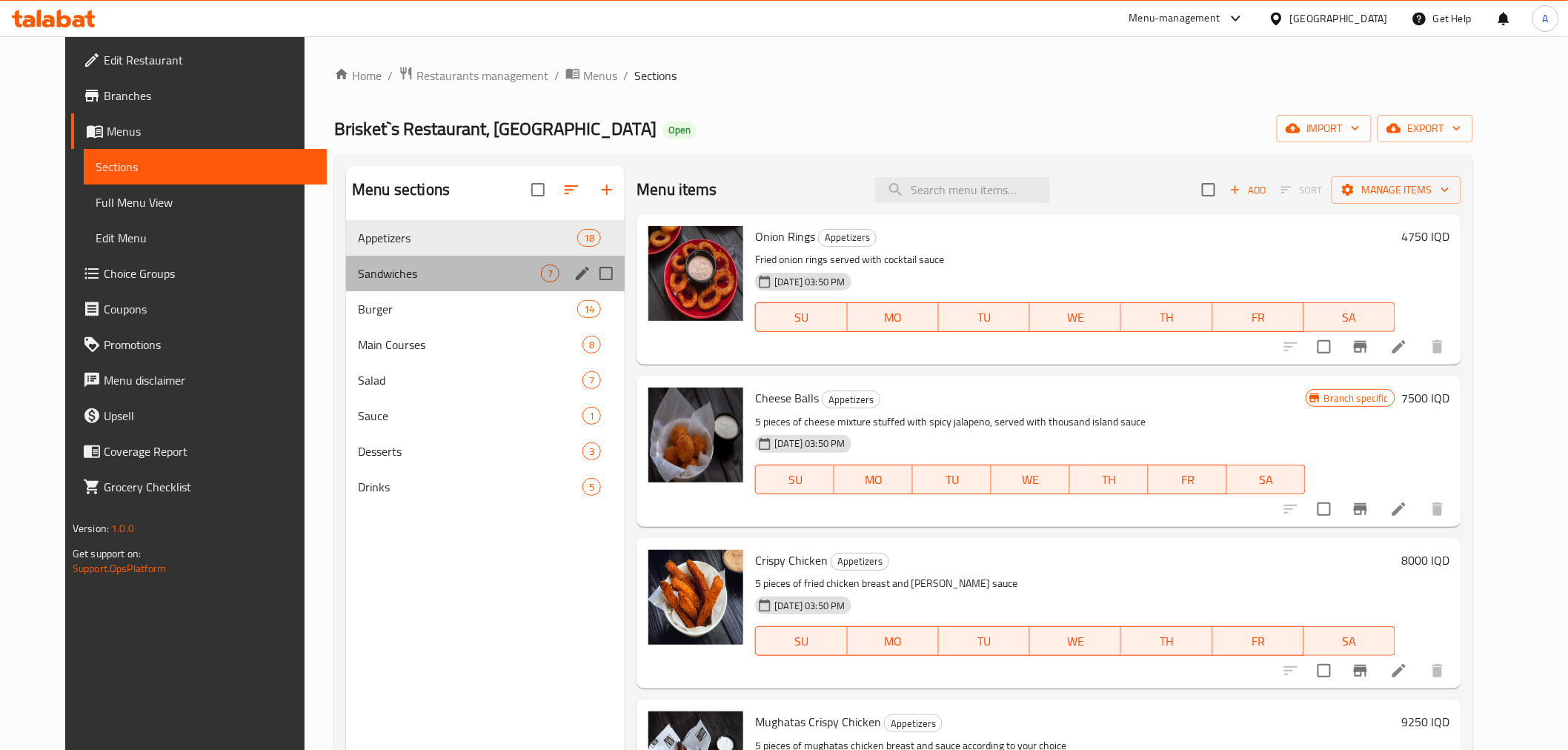
click at [443, 284] on div "Sandwiches 7" at bounding box center [485, 273] width 278 height 36
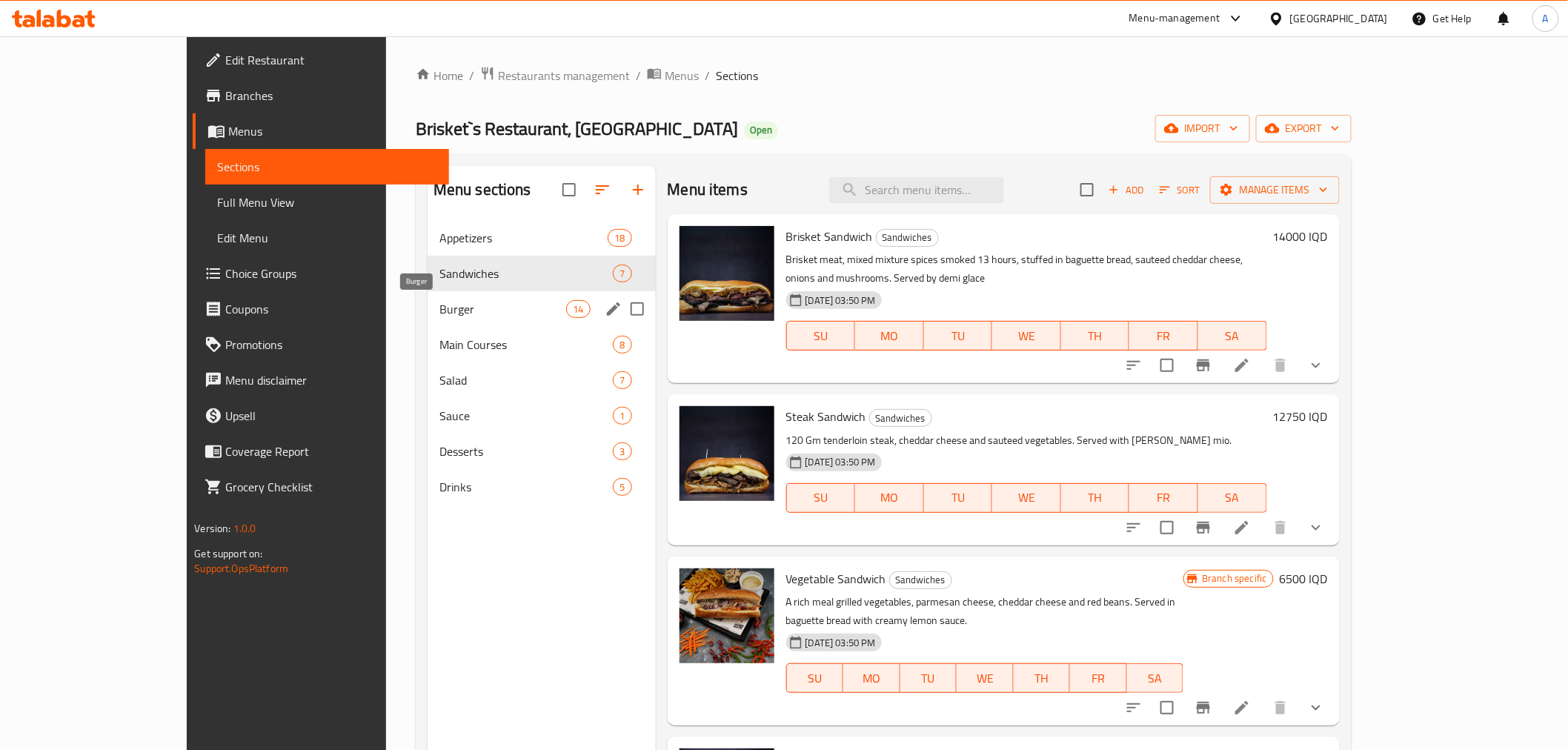
click at [439, 312] on span "Burger" at bounding box center [503, 308] width 127 height 18
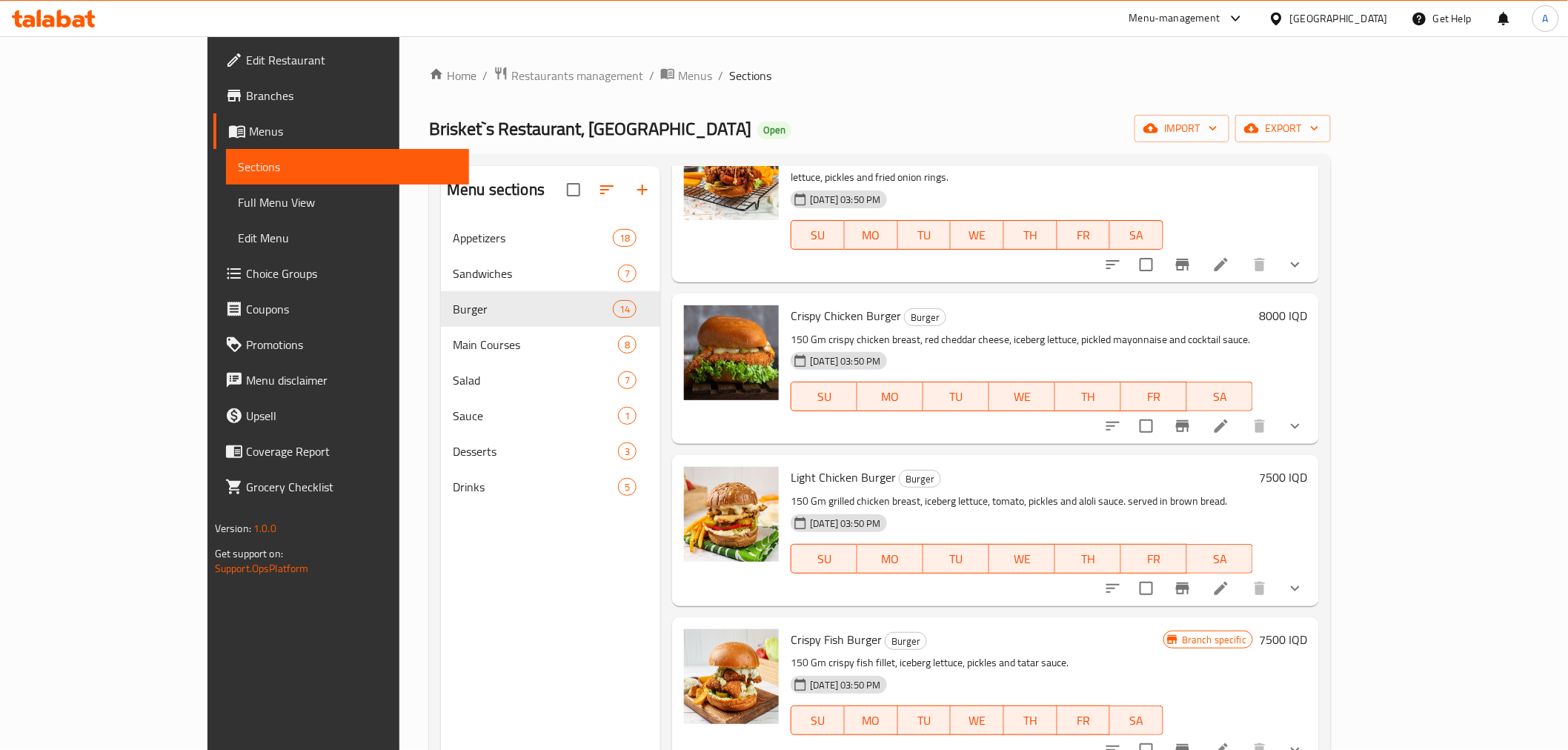
scroll to position [1508, 0]
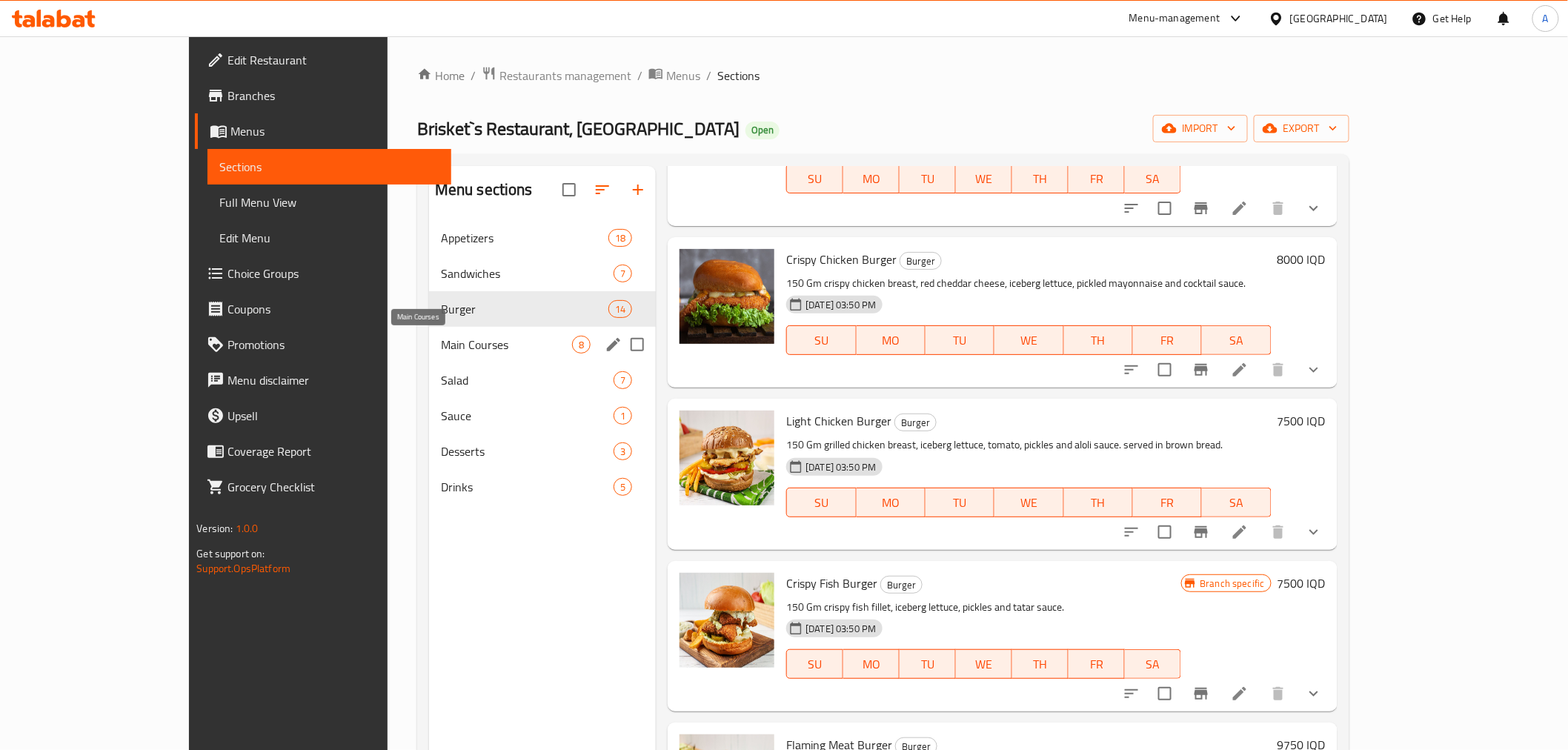
click at [441, 341] on span "Main Courses" at bounding box center [506, 344] width 131 height 18
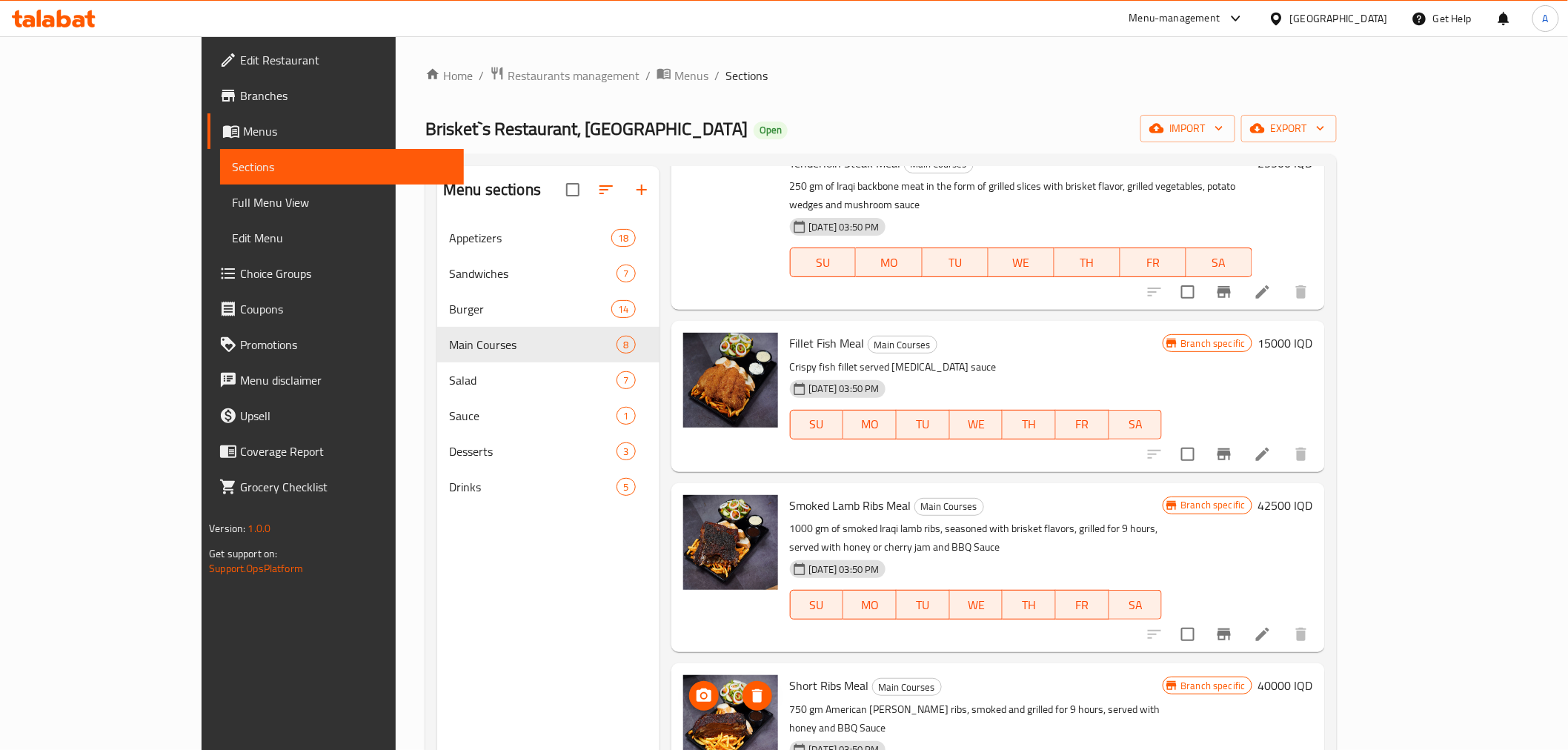
scroll to position [169, 0]
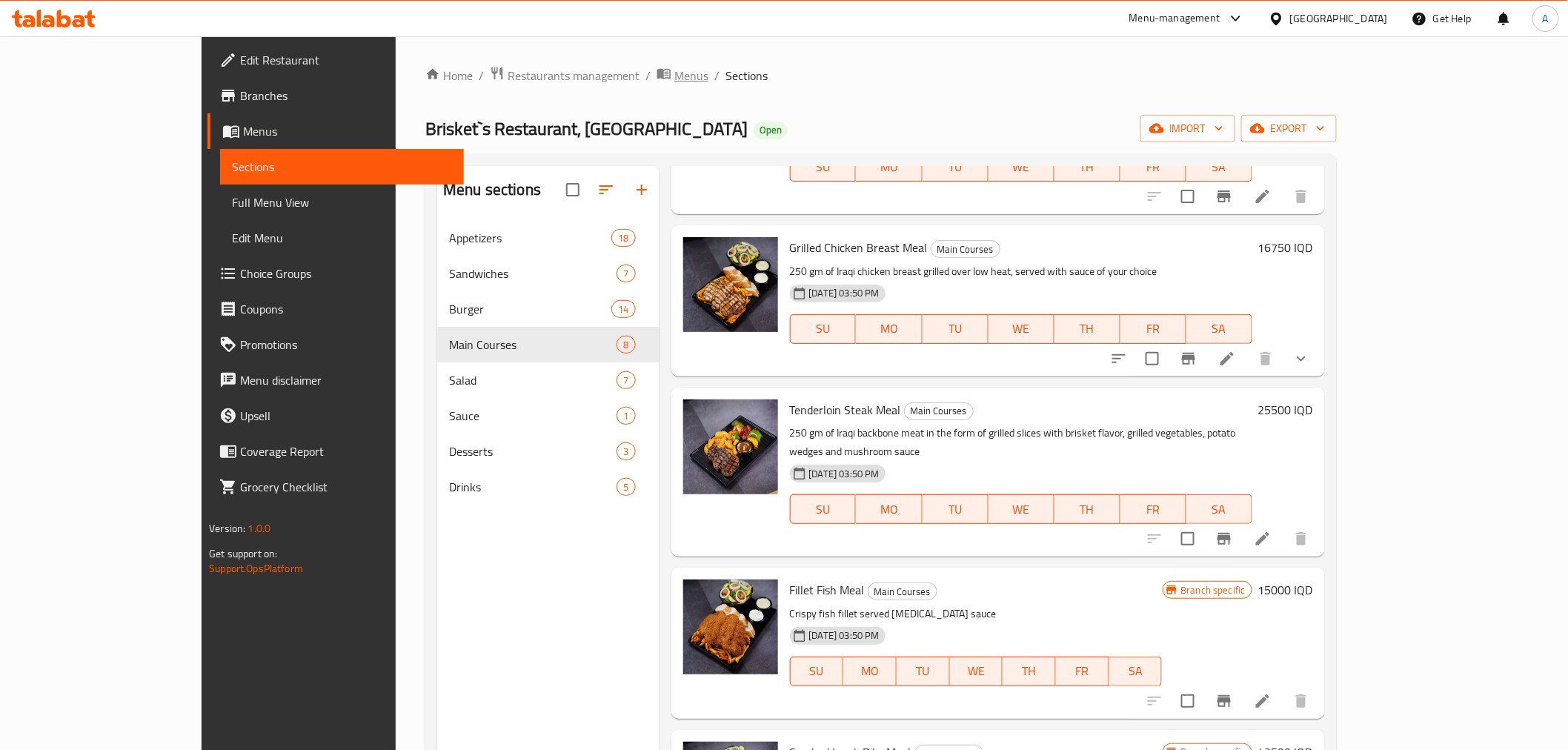
click at [674, 82] on span "Menus" at bounding box center [691, 75] width 34 height 18
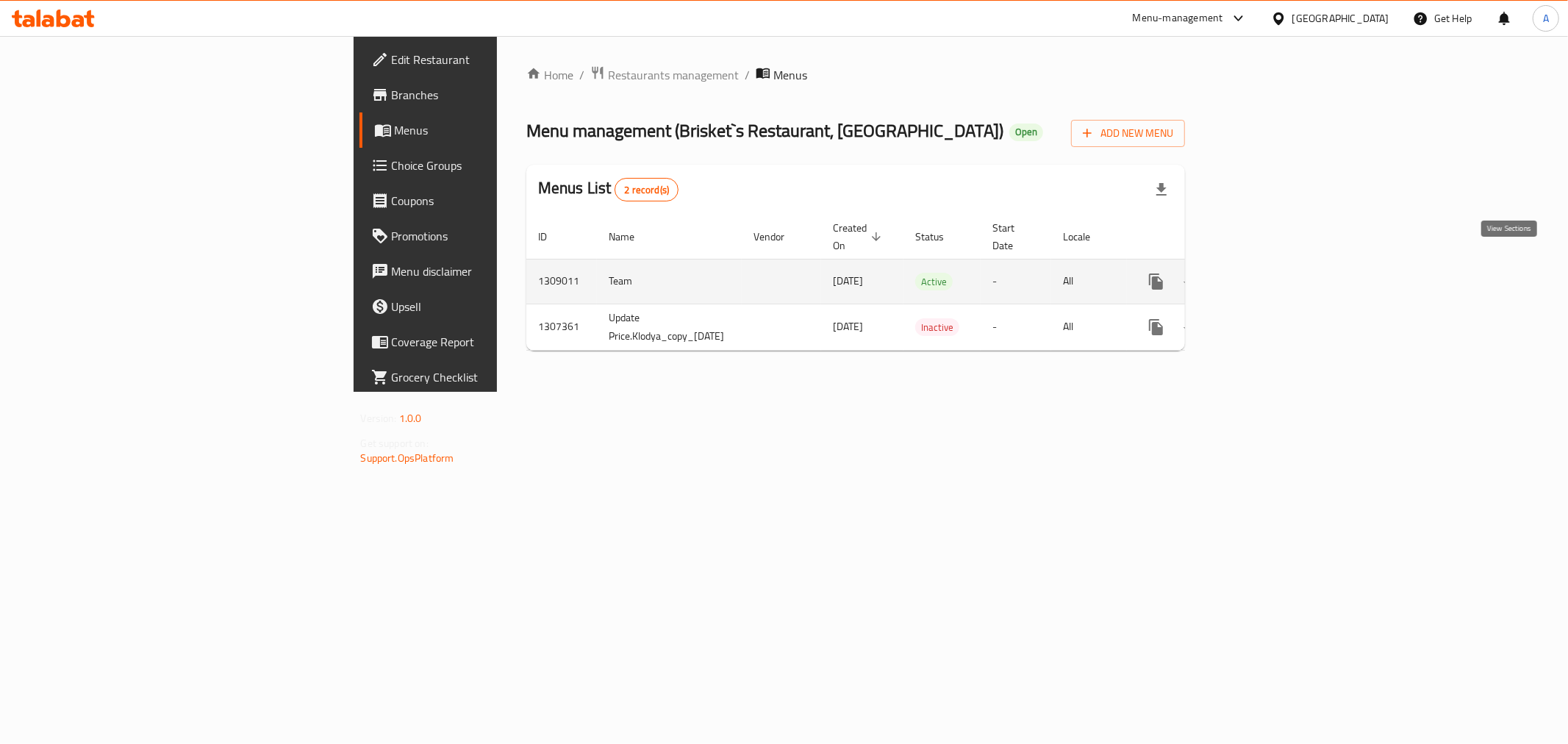
click at [1271, 272] on icon "enhanced table" at bounding box center [1262, 281] width 17 height 17
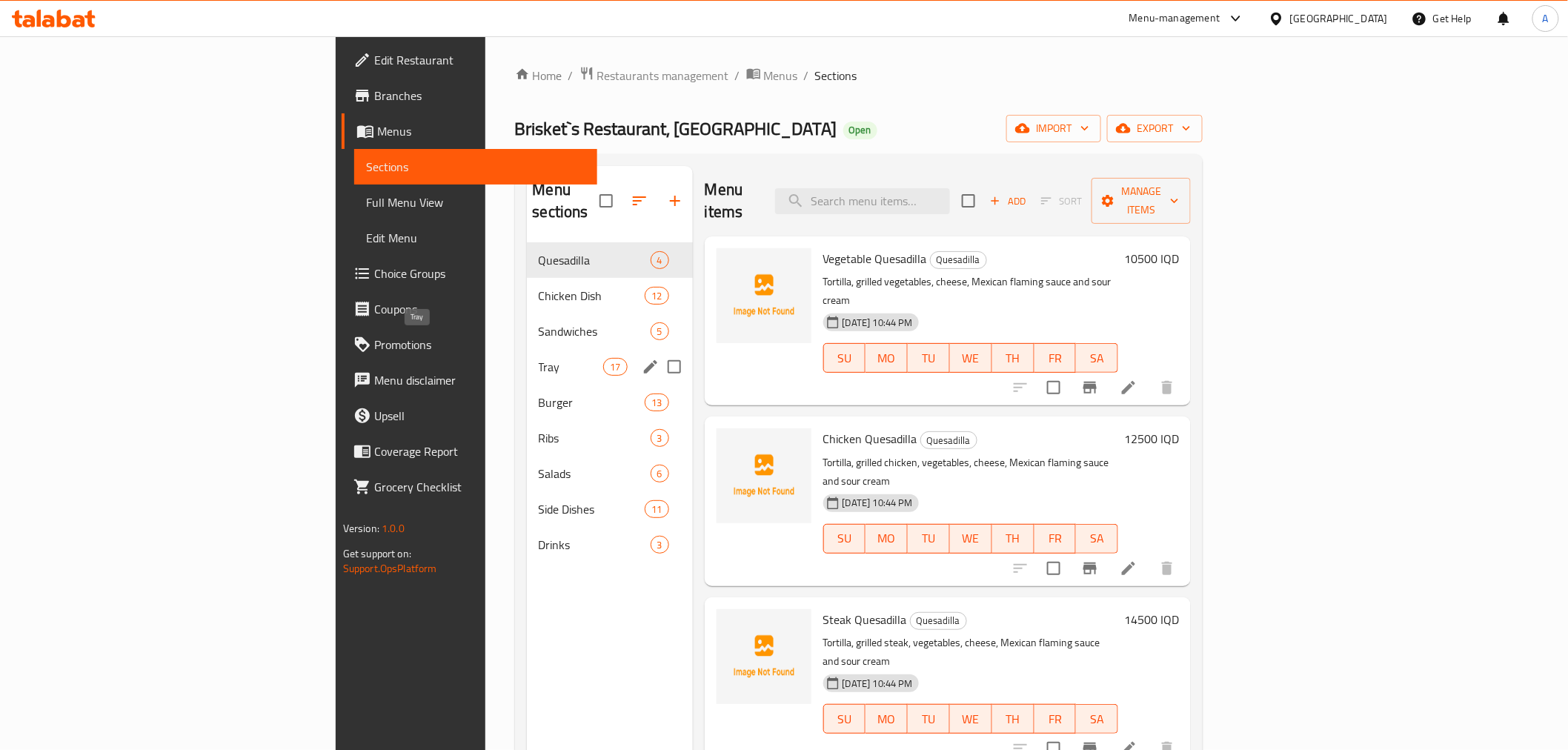
drag, startPoint x: 378, startPoint y: 340, endPoint x: 416, endPoint y: 360, distance: 42.9
click at [538, 358] on span "Tray" at bounding box center [570, 366] width 65 height 18
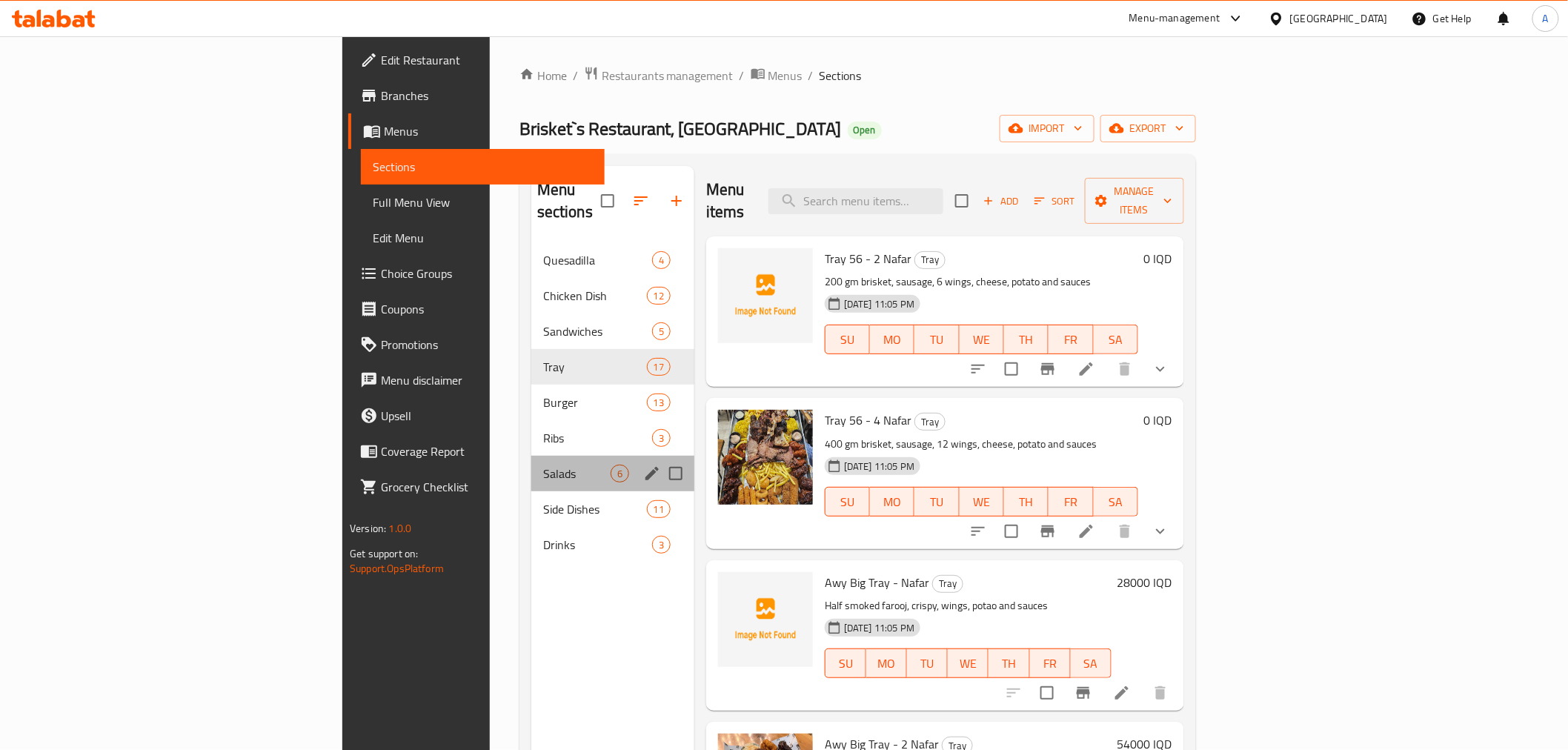
click at [532, 462] on div "Salads 6" at bounding box center [613, 473] width 163 height 36
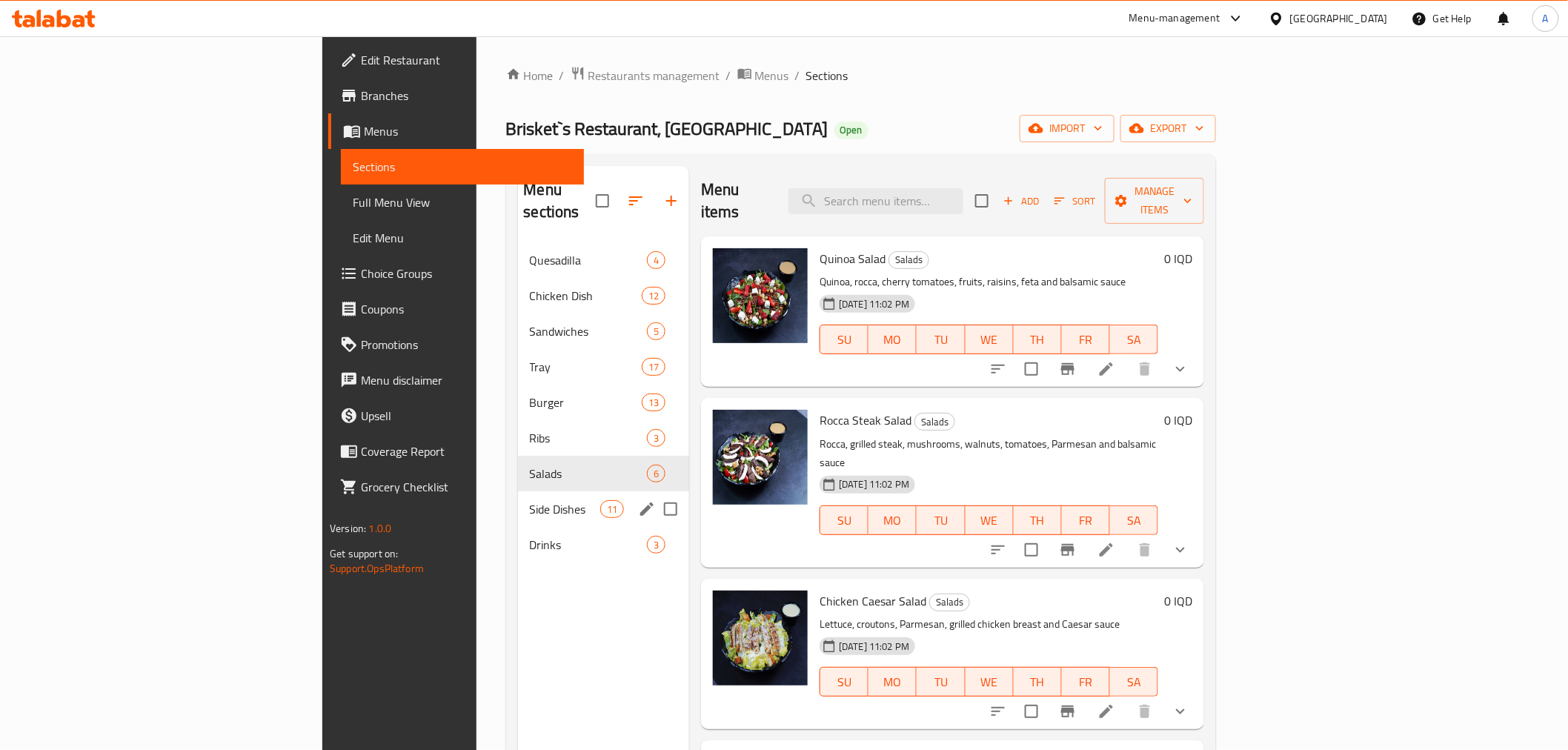
click at [530, 501] on span "Side Dishes" at bounding box center [565, 509] width 70 height 18
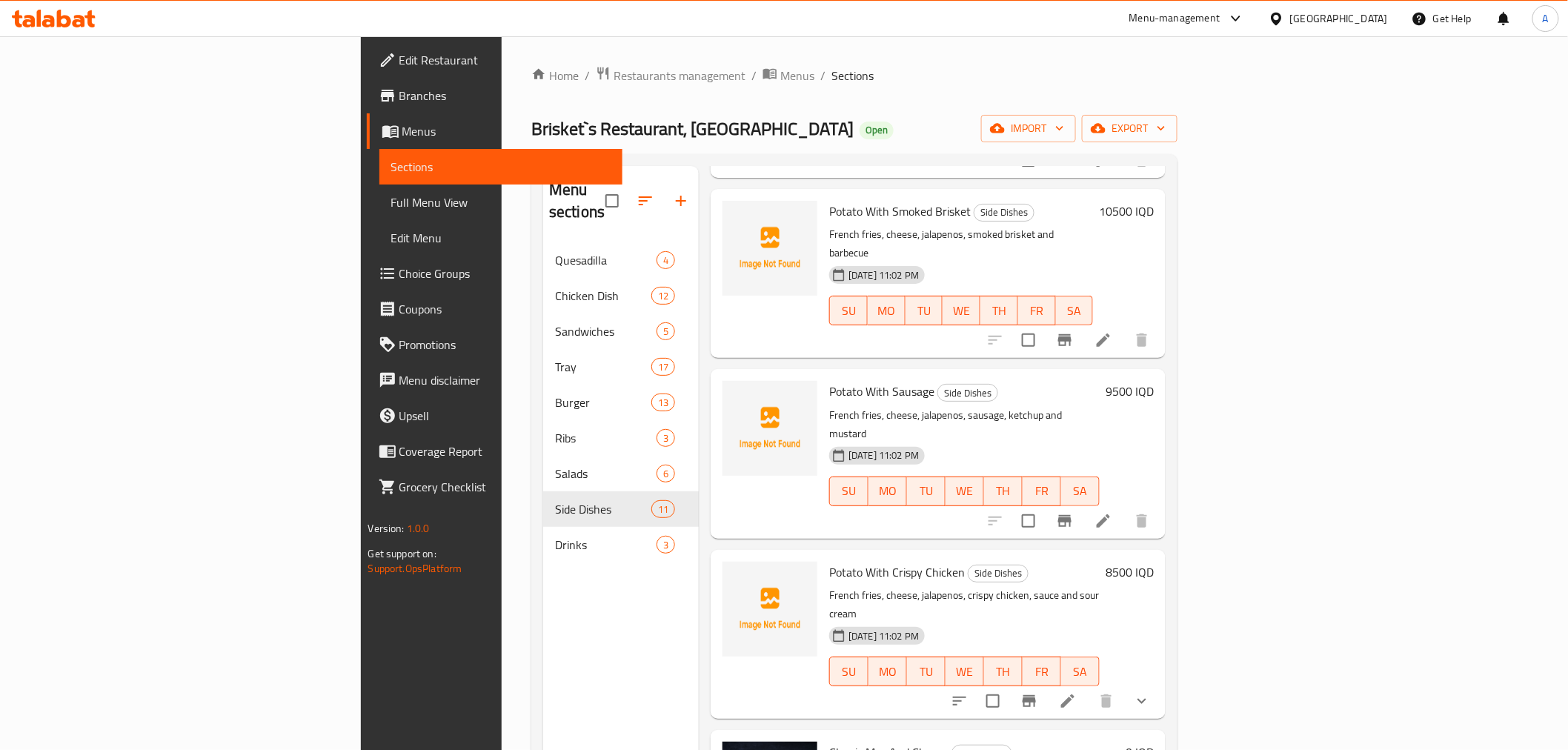
scroll to position [1067, 0]
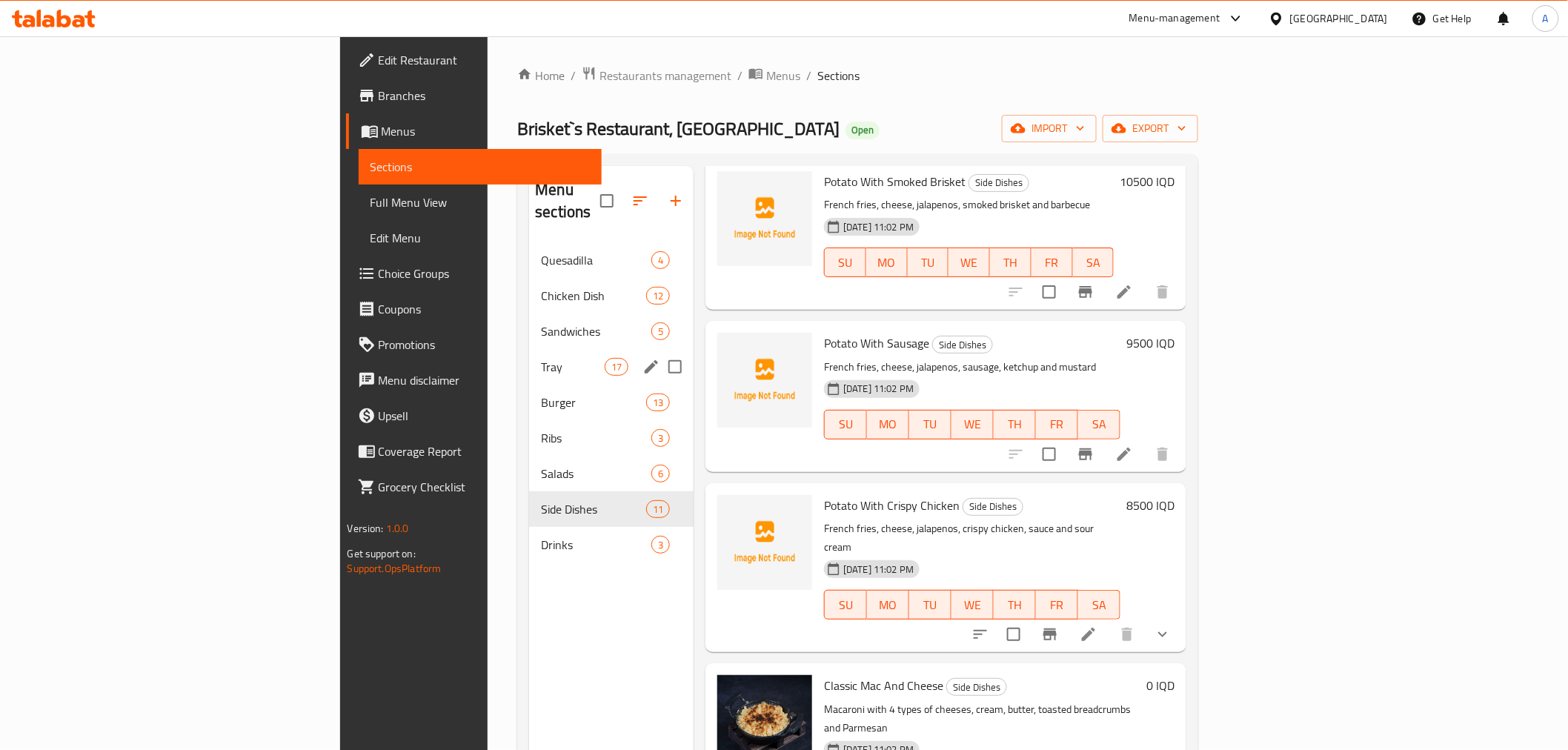
drag, startPoint x: 391, startPoint y: 354, endPoint x: 438, endPoint y: 401, distance: 66.5
click at [529, 354] on div "Tray 17" at bounding box center [612, 367] width 165 height 36
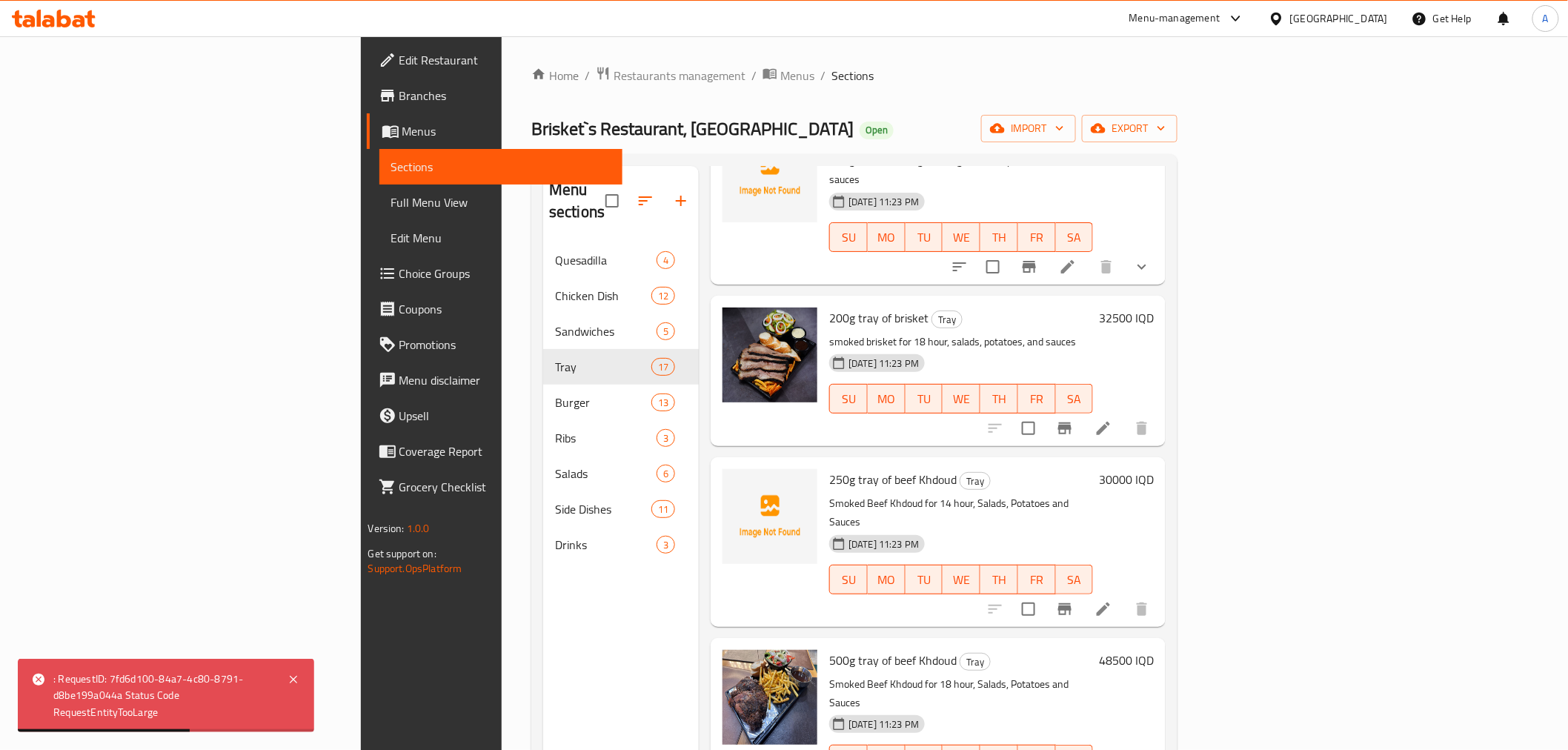
scroll to position [1462, 0]
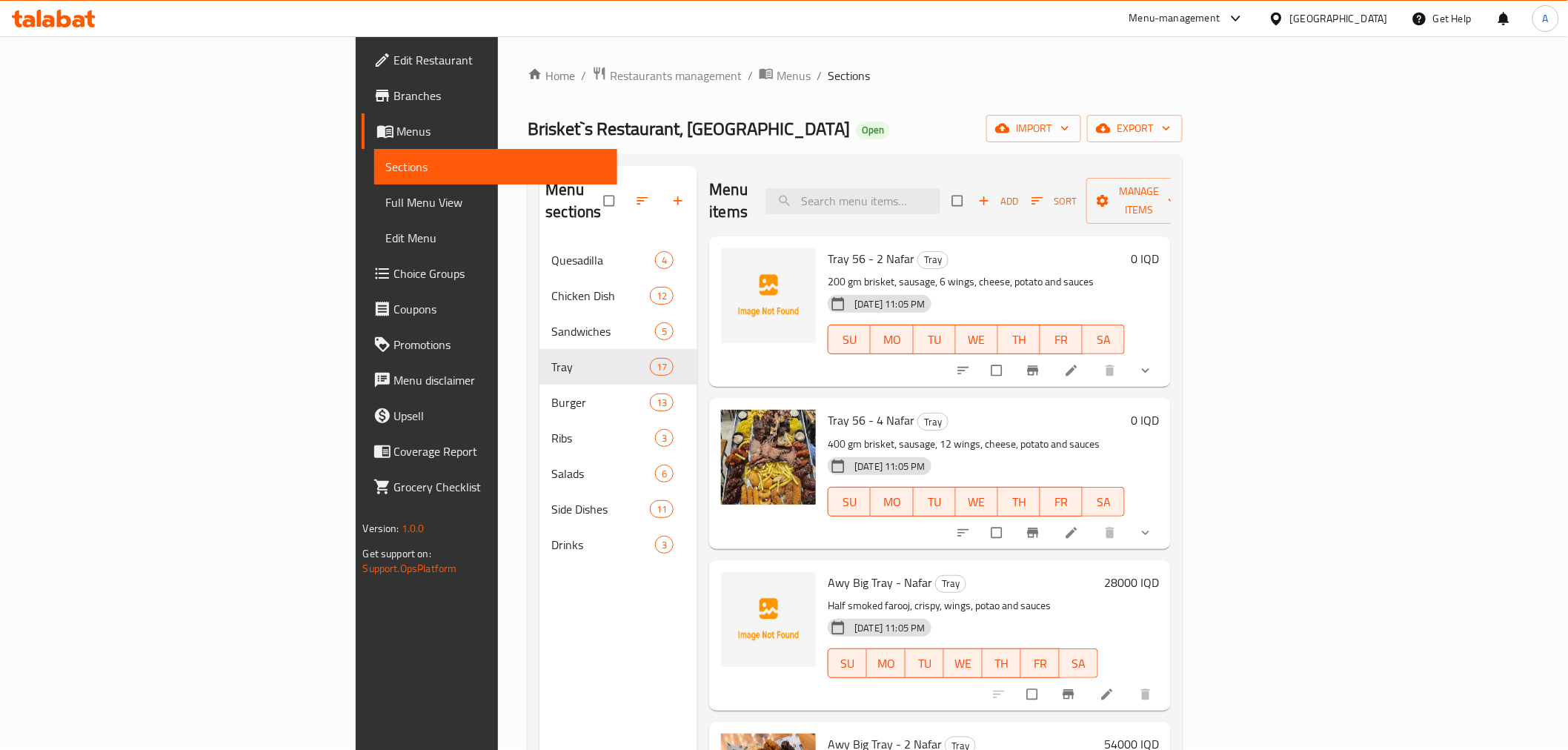
click at [528, 68] on ol "Home / Restaurants management / Menus / Sections" at bounding box center [855, 75] width 655 height 19
click at [760, 71] on icon "breadcrumb" at bounding box center [766, 74] width 13 height 11
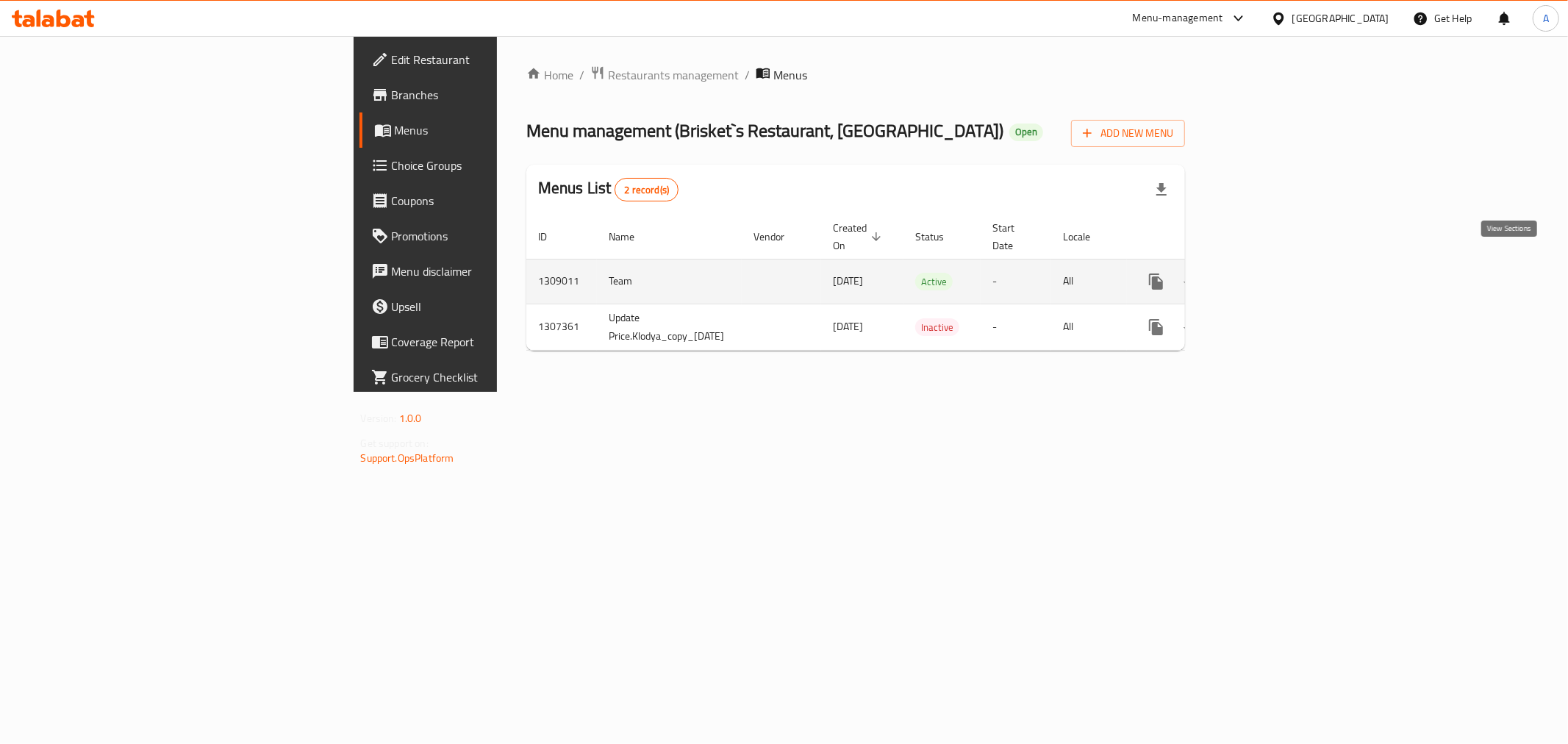
click at [1271, 272] on icon "enhanced table" at bounding box center [1262, 281] width 17 height 17
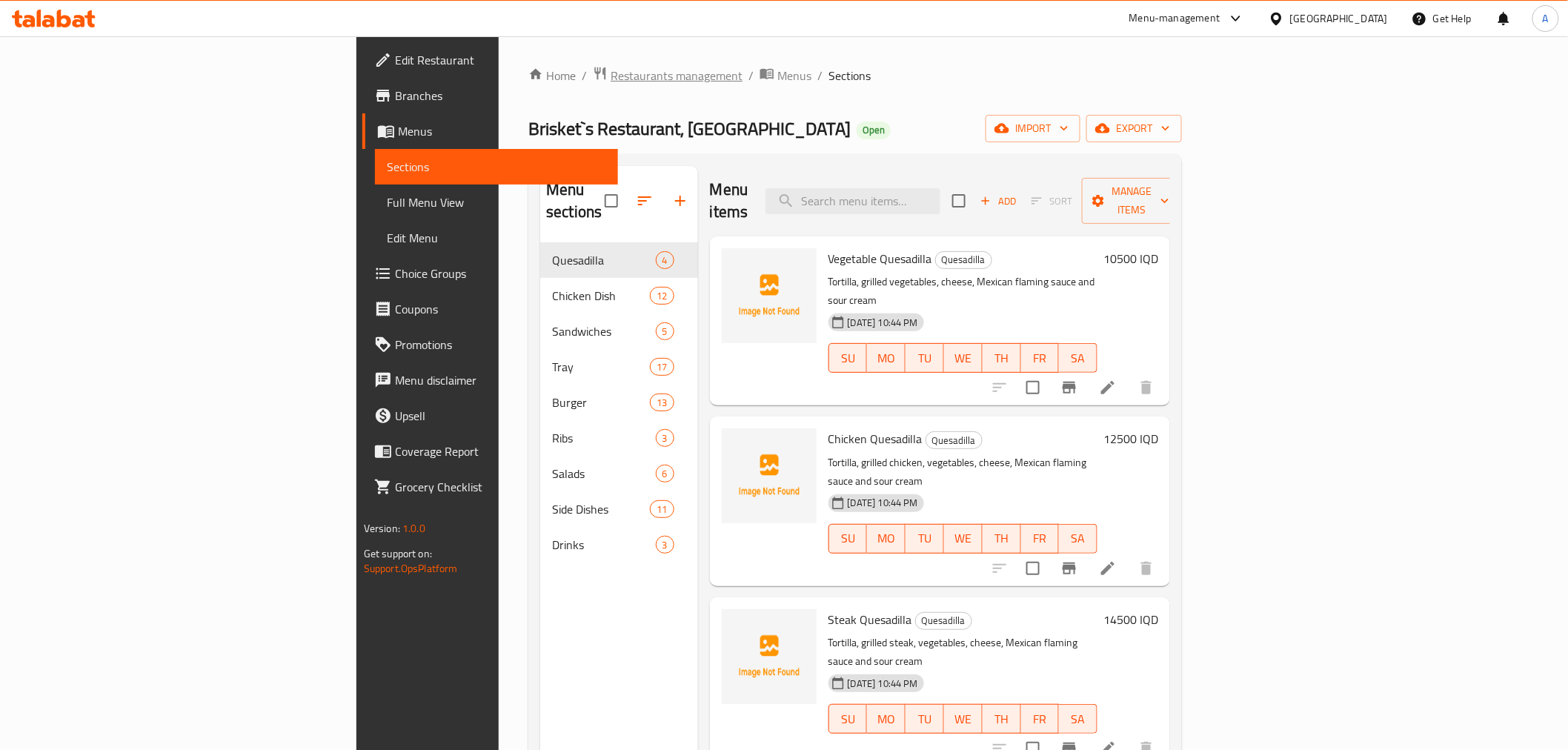
click at [610, 70] on span "Restaurants management" at bounding box center [676, 75] width 132 height 18
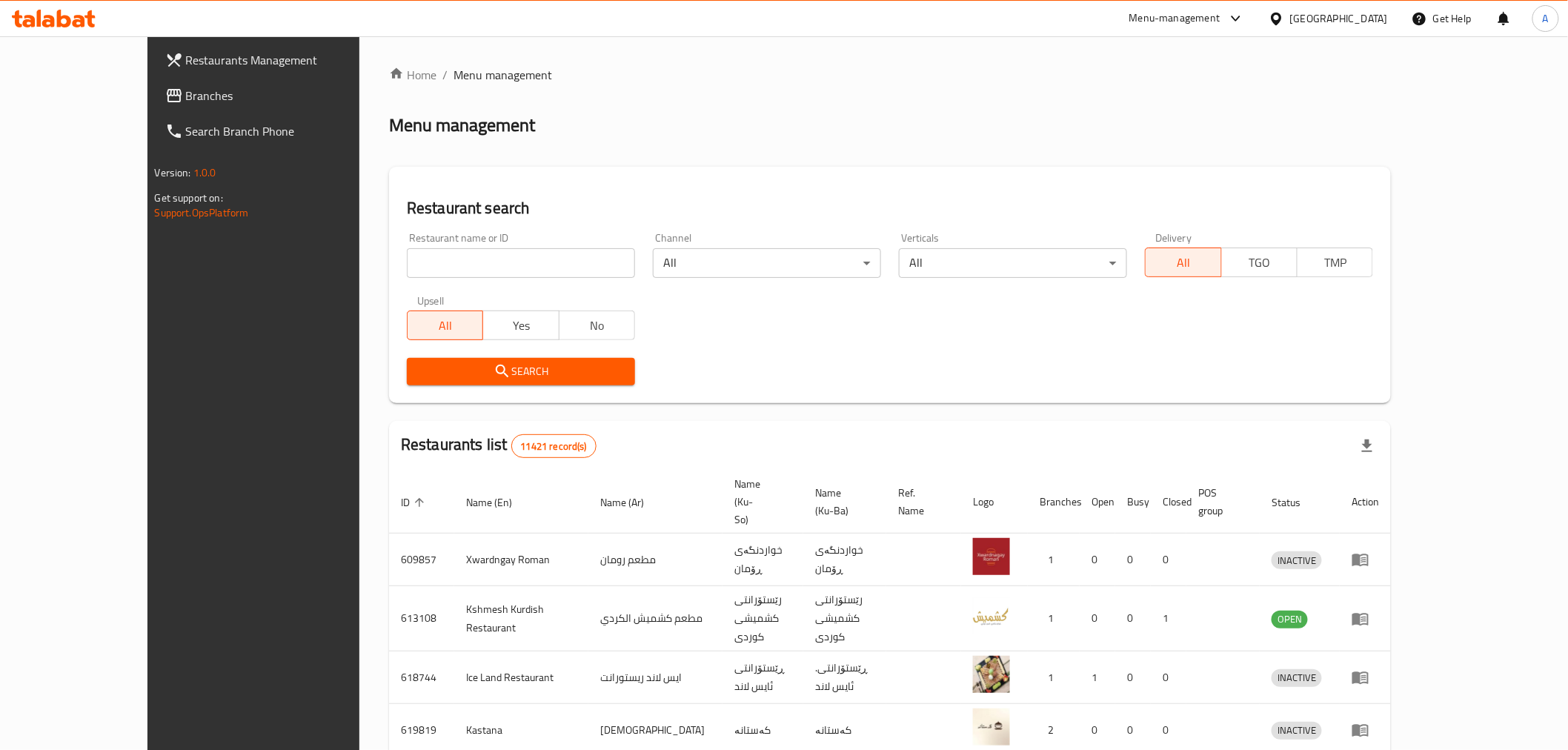
click at [413, 285] on div "Restaurant name or ID Restaurant name or ID" at bounding box center [521, 255] width 246 height 63
click at [435, 246] on div "Restaurant name or ID Restaurant name or ID" at bounding box center [520, 255] width 228 height 45
click at [448, 264] on input "search" at bounding box center [520, 262] width 228 height 30
type input "ش"
type input "مشويات الشمري"
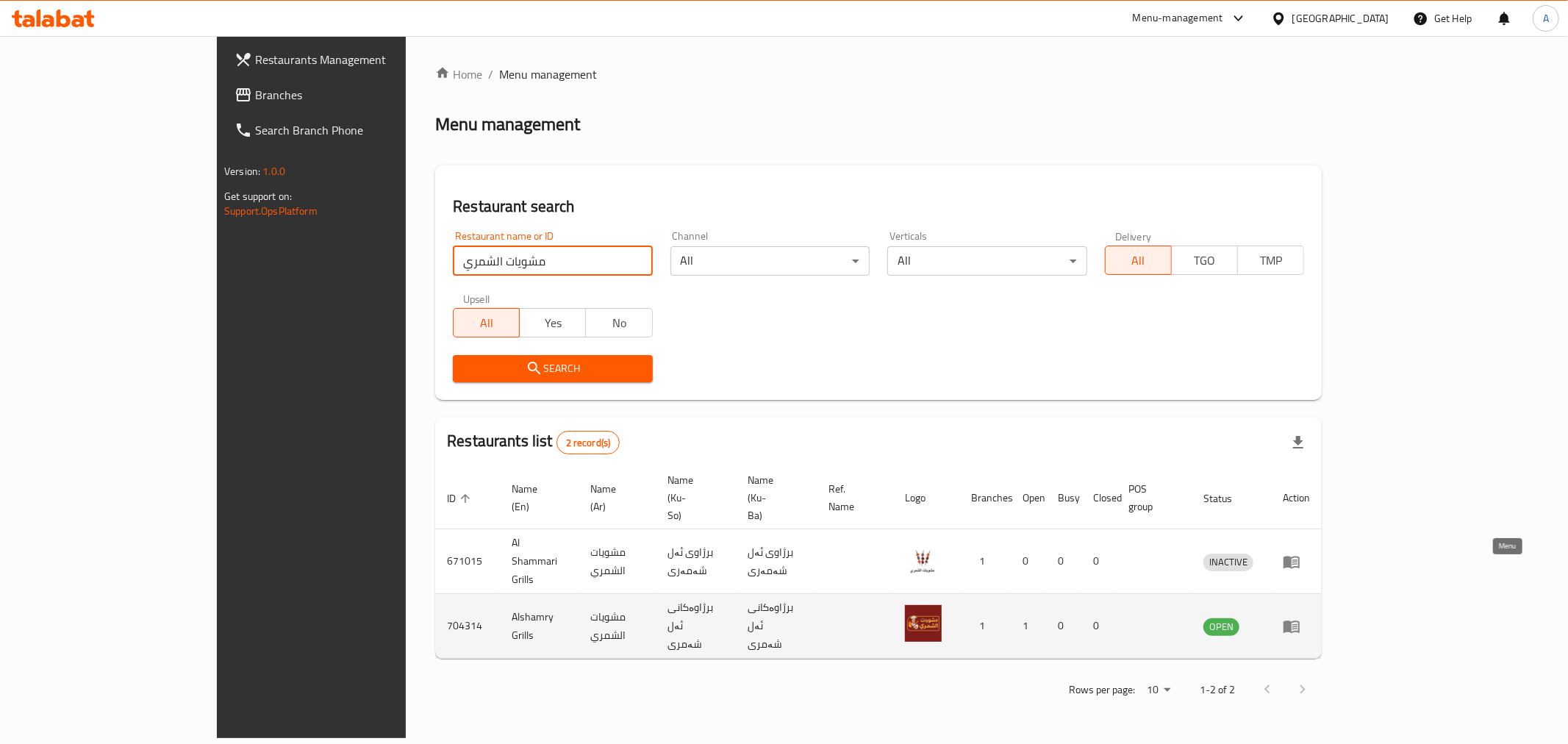
click at [1310, 618] on link "enhanced table" at bounding box center [1296, 626] width 27 height 17
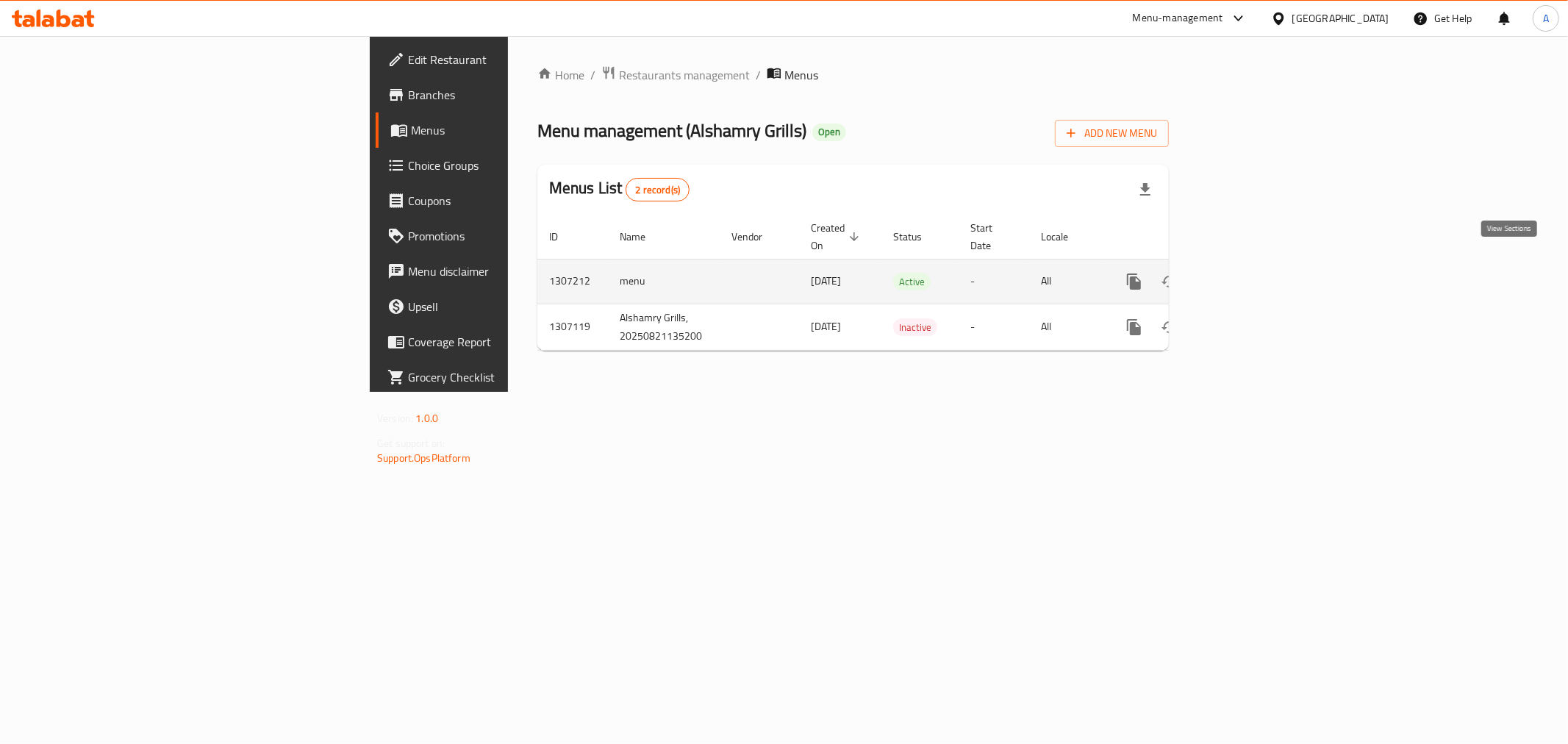
click at [1249, 272] on icon "enhanced table" at bounding box center [1240, 281] width 17 height 17
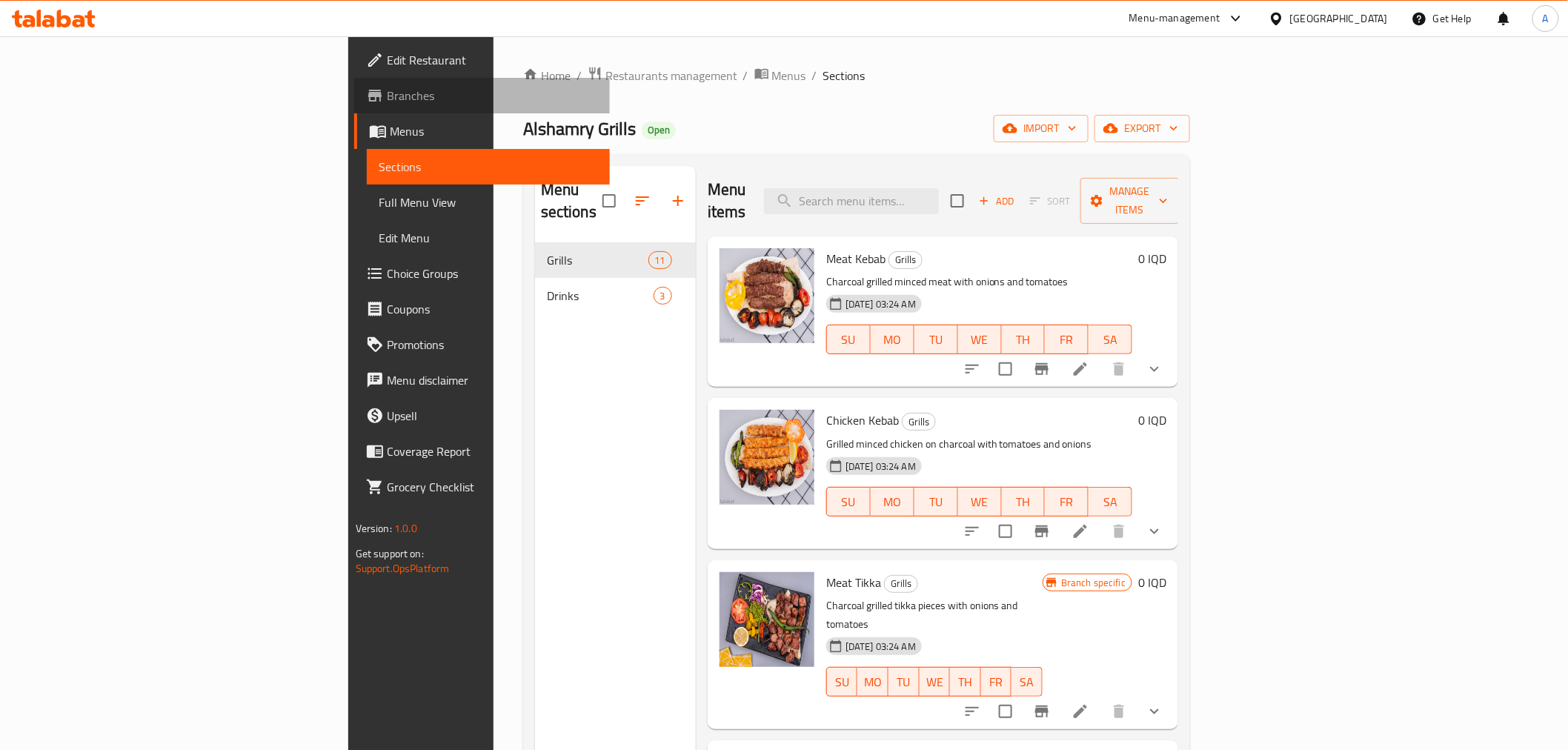
click at [387, 88] on span "Branches" at bounding box center [492, 95] width 211 height 18
